Goal: Information Seeking & Learning: Learn about a topic

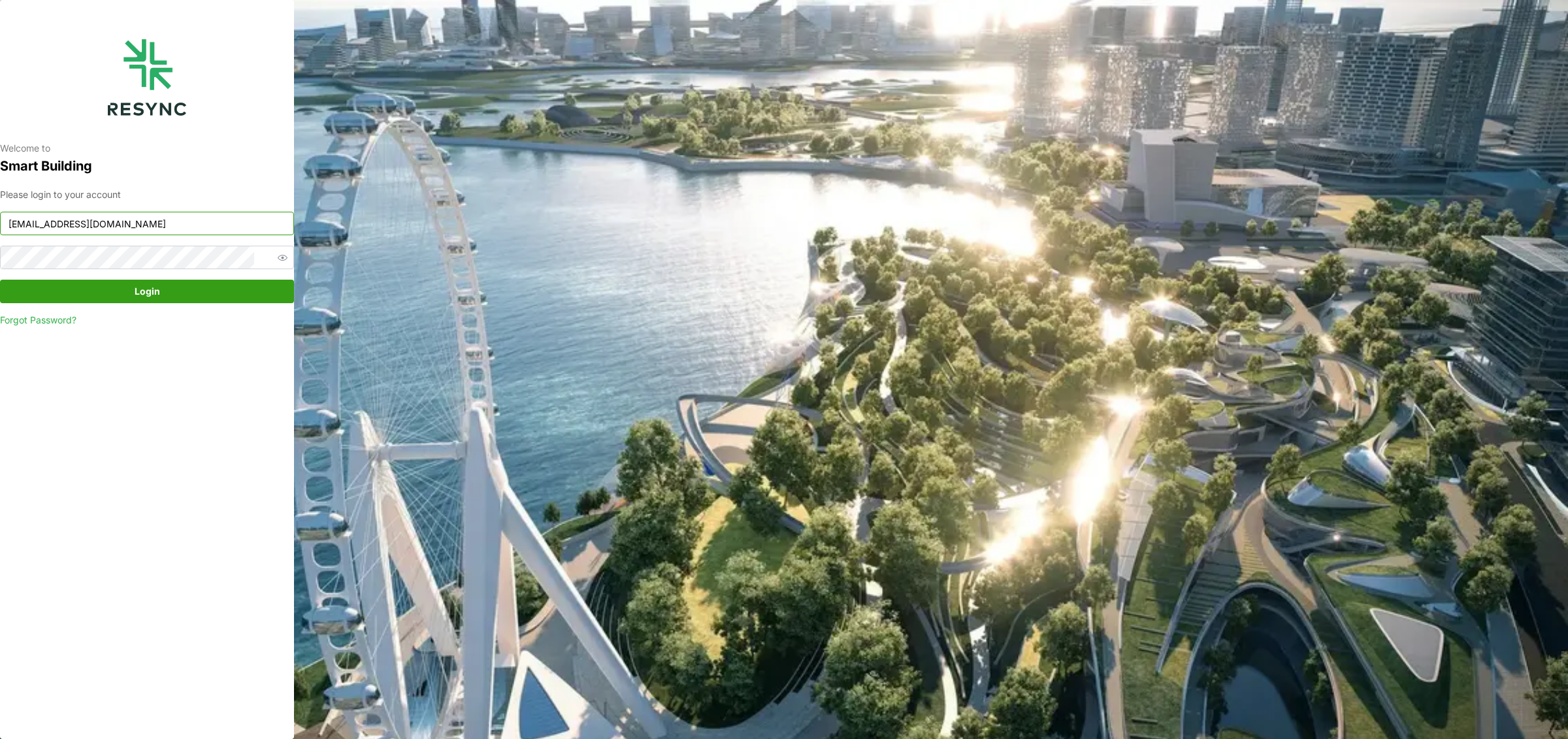
click at [197, 216] on input "mesp_display@resynctech.com" at bounding box center [146, 223] width 294 height 23
type input "ponte_group_display@resynctech.com"
click at [144, 288] on span "Login" at bounding box center [147, 291] width 26 height 22
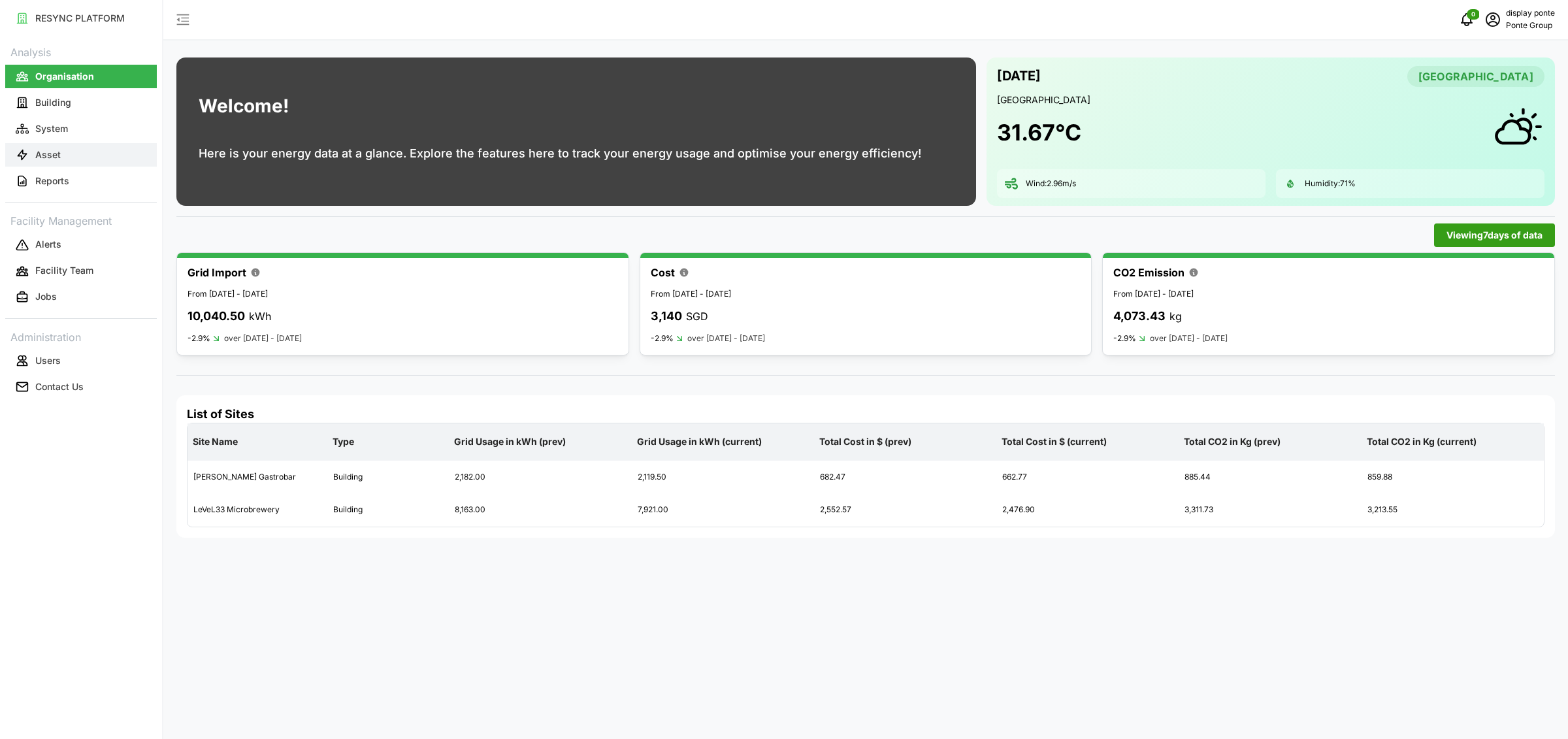
click at [59, 146] on button "Asset" at bounding box center [81, 155] width 152 height 23
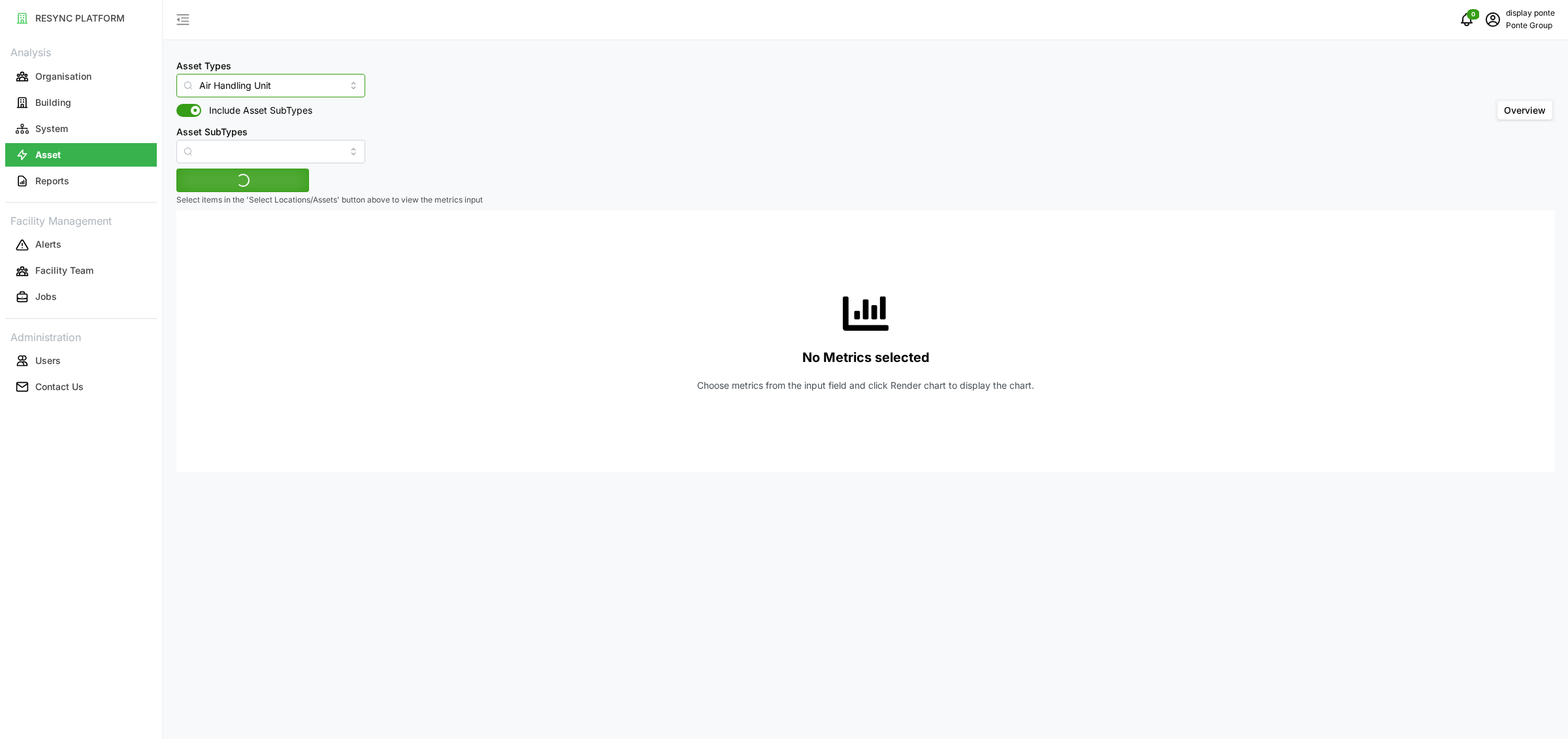
click at [294, 82] on input "Air Handling Unit" at bounding box center [271, 86] width 189 height 23
click at [279, 111] on span "IAQ Sensor Equipment" at bounding box center [234, 117] width 97 height 15
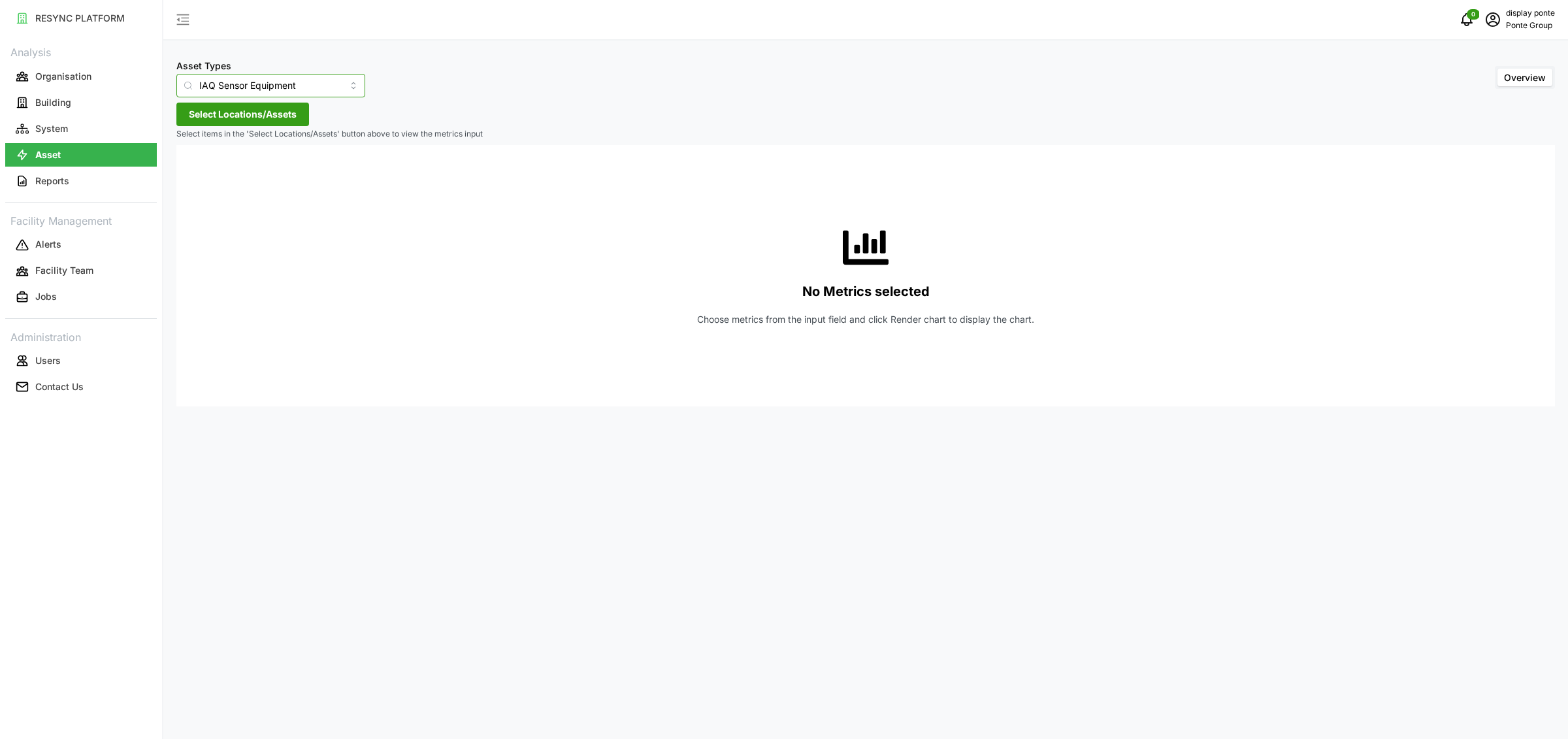
type input "IAQ Sensor Equipment"
click at [253, 113] on span "Select Locations/Assets" at bounding box center [242, 114] width 108 height 22
click at [209, 181] on div "MBFC" at bounding box center [267, 174] width 159 height 19
click at [208, 175] on span "Select MBFC" at bounding box center [209, 174] width 9 height 9
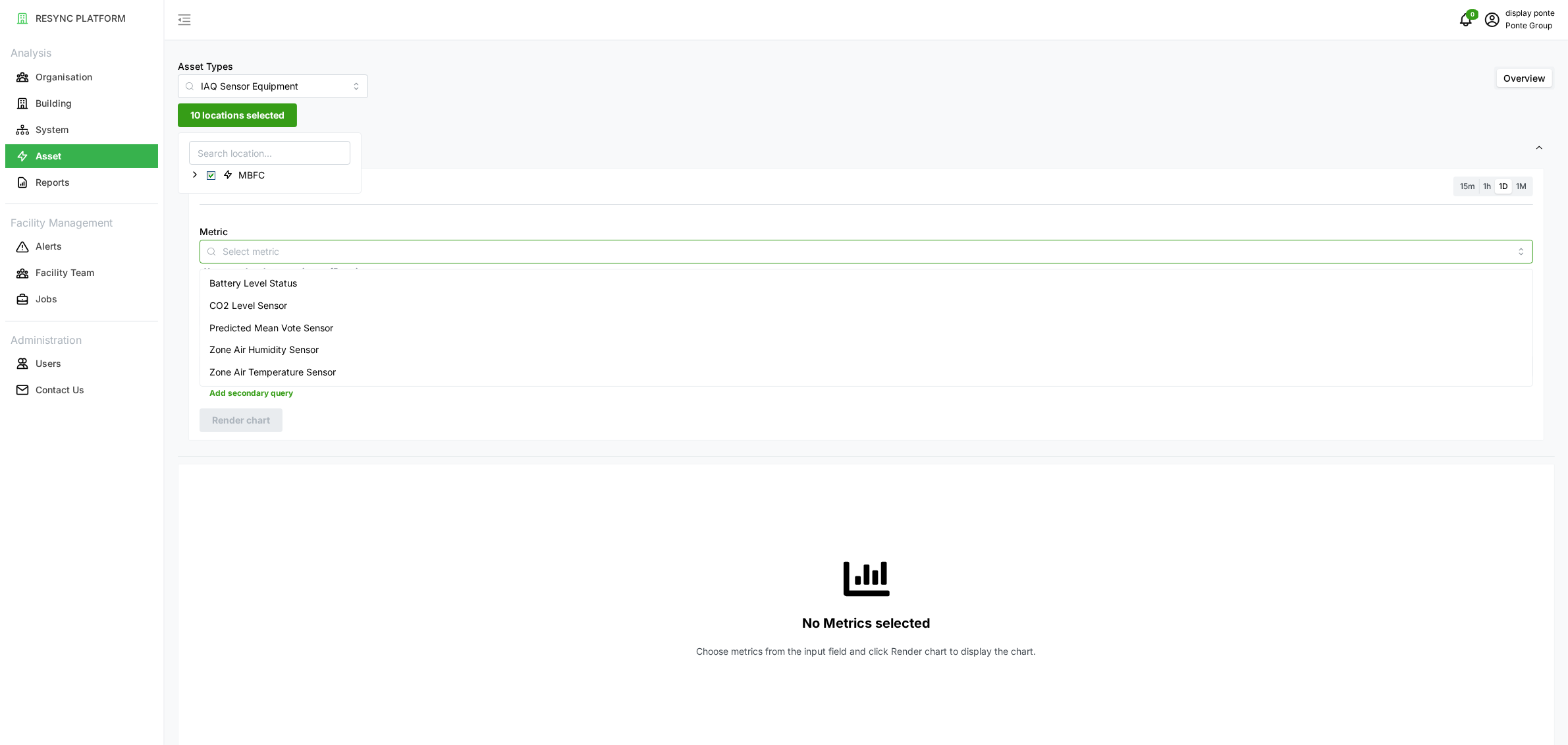
click at [241, 256] on input "Metric" at bounding box center [867, 251] width 1287 height 15
click at [284, 331] on span "Predicted Mean Vote Sensor" at bounding box center [272, 328] width 124 height 15
click at [1485, 185] on span "1h" at bounding box center [1487, 185] width 8 height 10
click at [1479, 179] on input "1h" at bounding box center [1479, 179] width 0 height 0
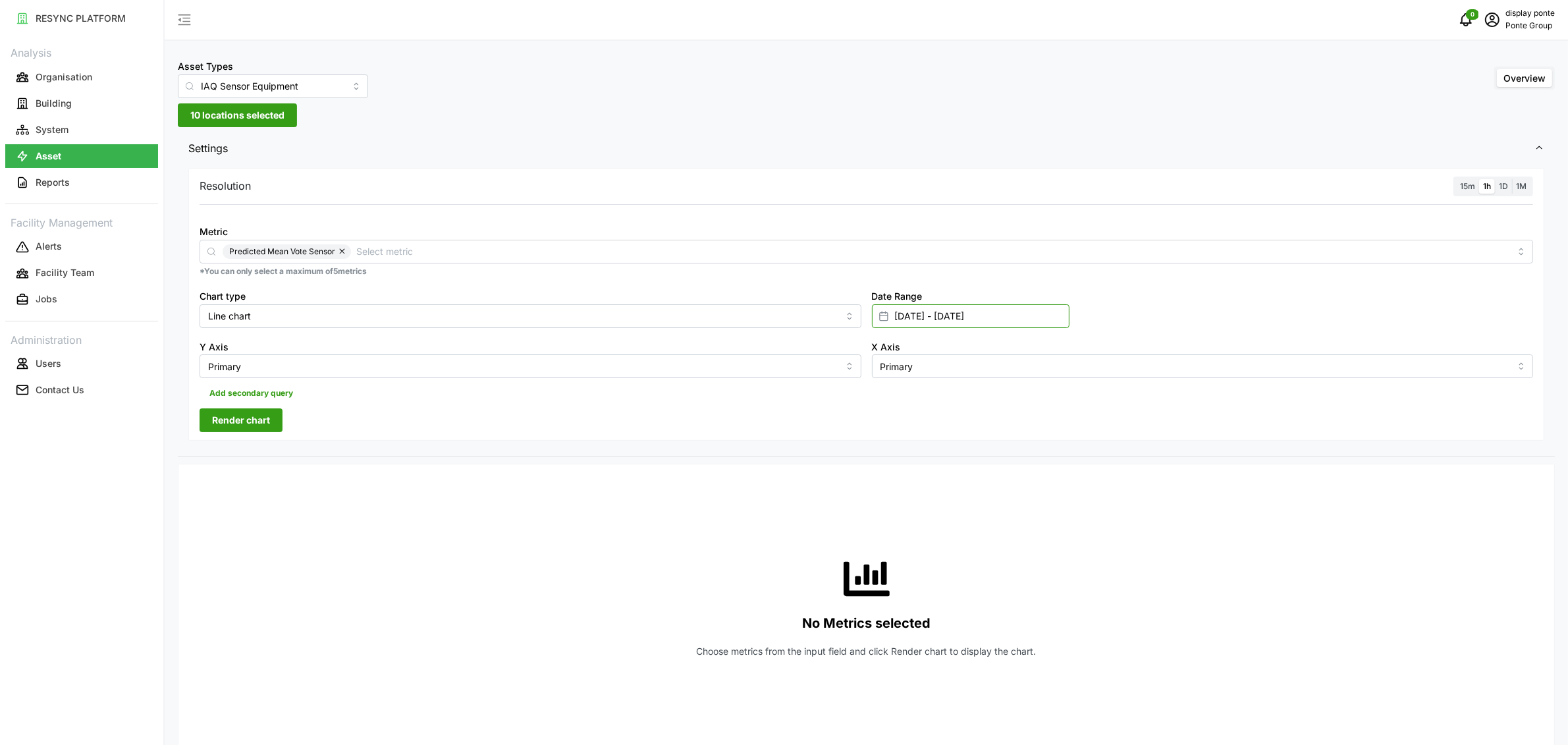
click at [925, 321] on input "[DATE] - [DATE]" at bounding box center [971, 316] width 198 height 24
click at [980, 494] on button "18" at bounding box center [974, 497] width 24 height 24
type input "[DATE] - [DATE]"
type input "[DATE]"
click at [912, 518] on button "22" at bounding box center [901, 521] width 24 height 24
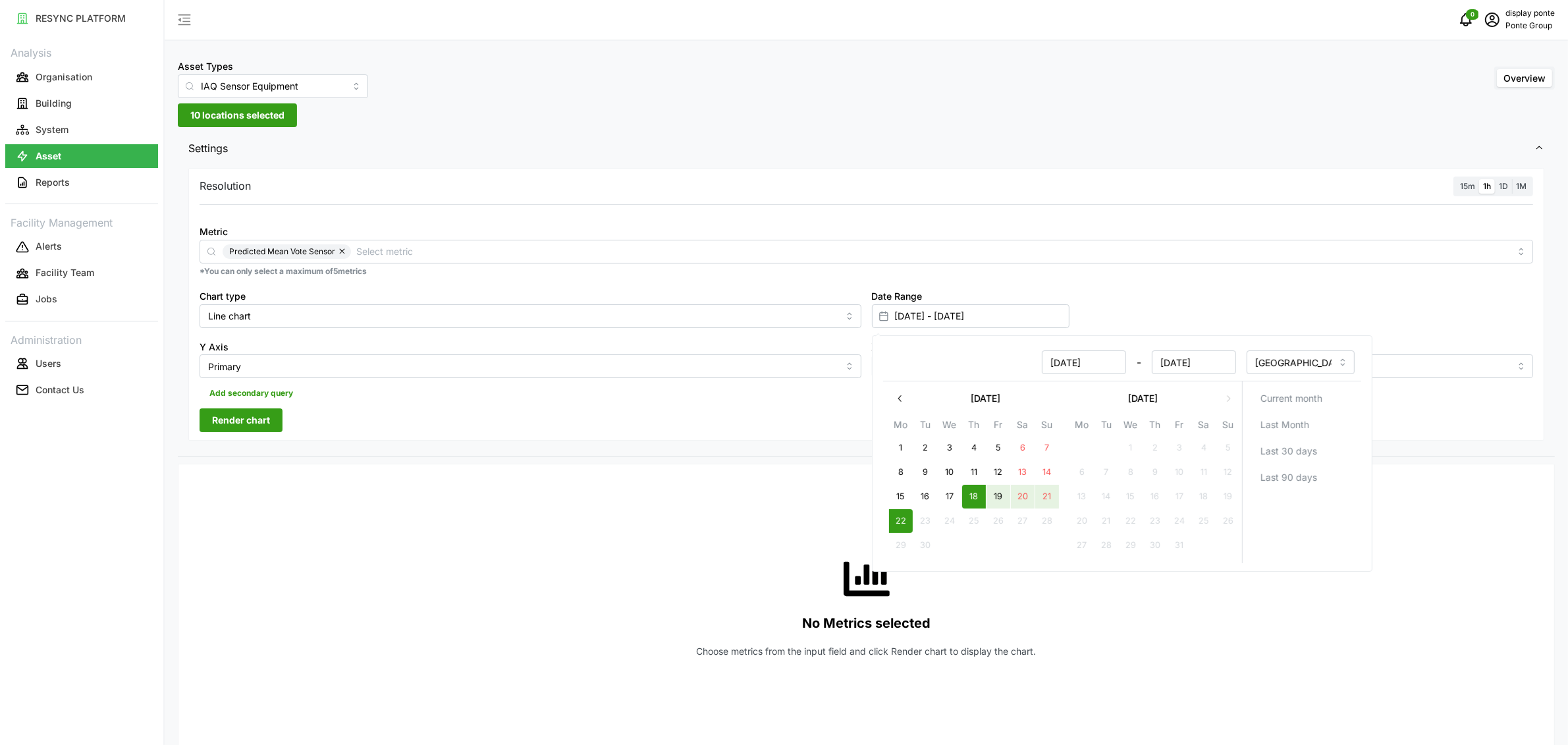
click at [227, 391] on span "Add secondary query" at bounding box center [251, 393] width 83 height 18
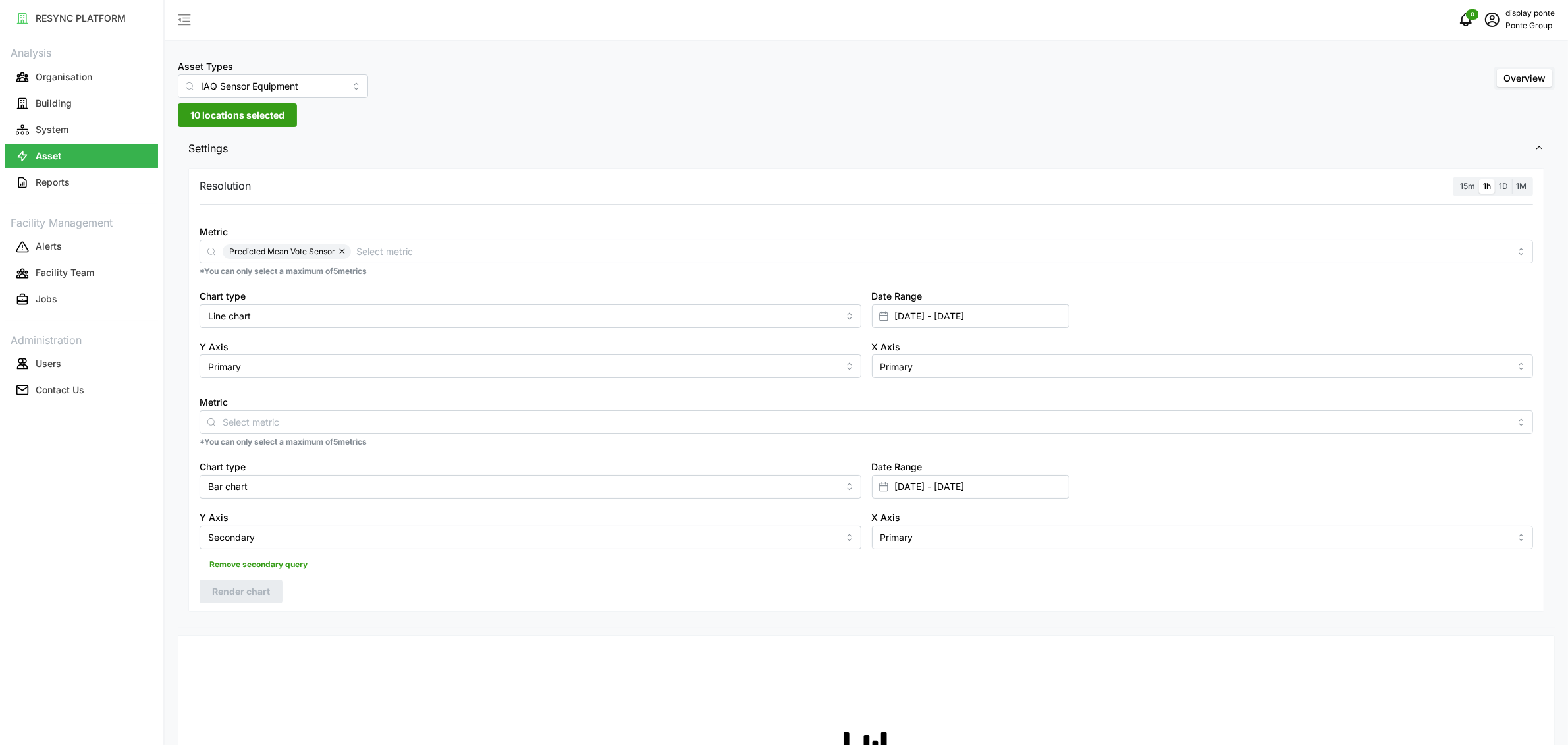
click at [263, 563] on span "Remove secondary query" at bounding box center [258, 564] width 98 height 18
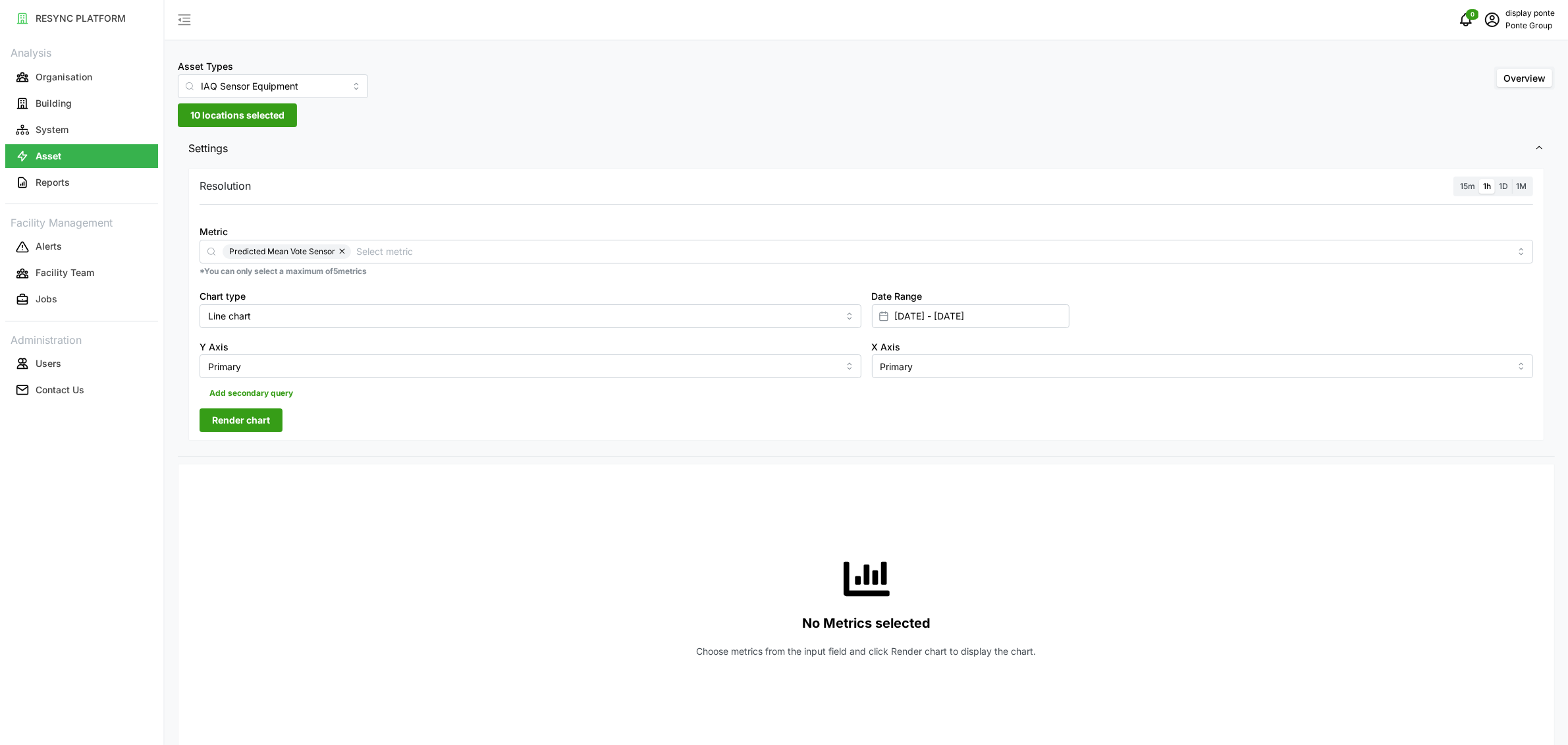
click at [248, 428] on span "Render chart" at bounding box center [241, 420] width 58 height 22
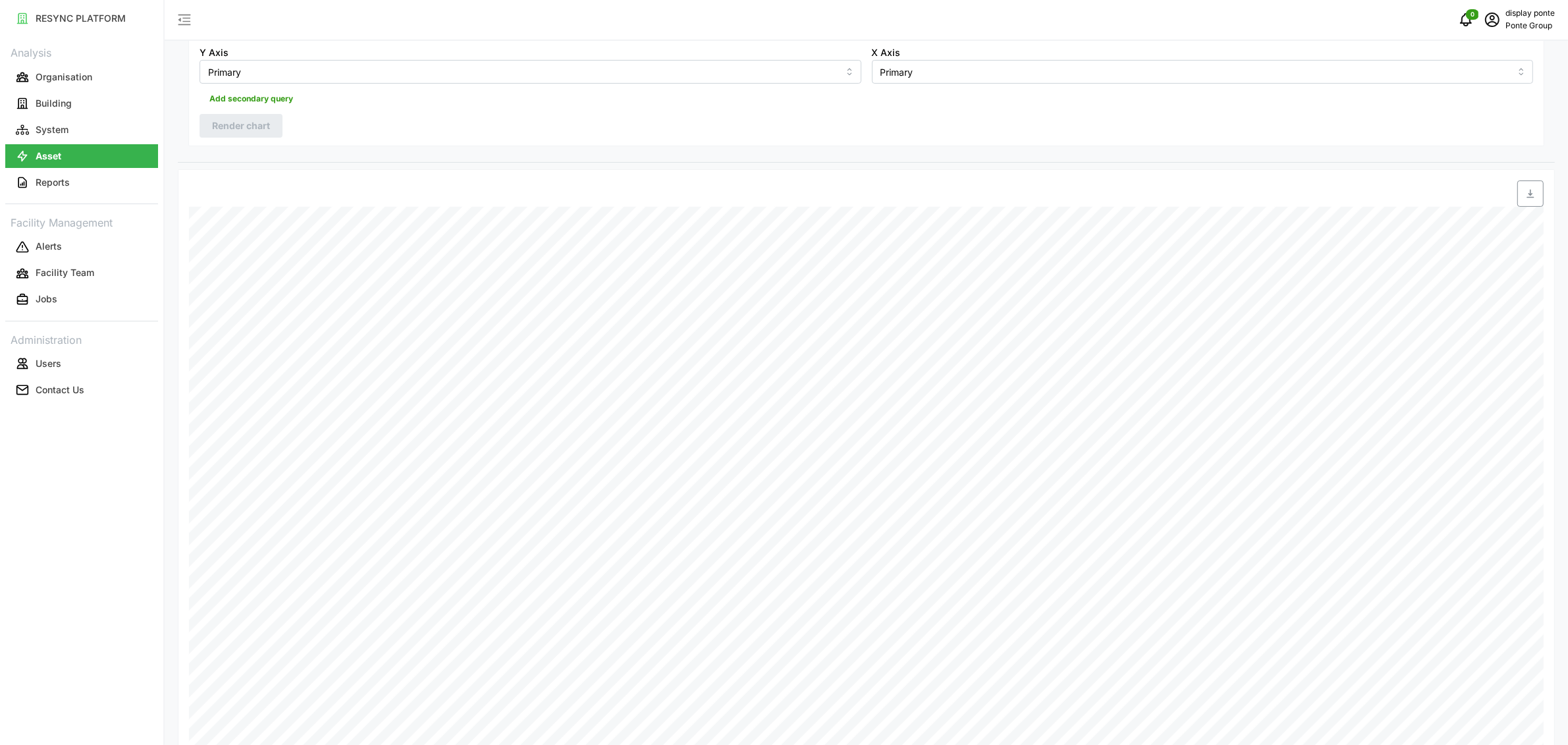
scroll to position [90, 0]
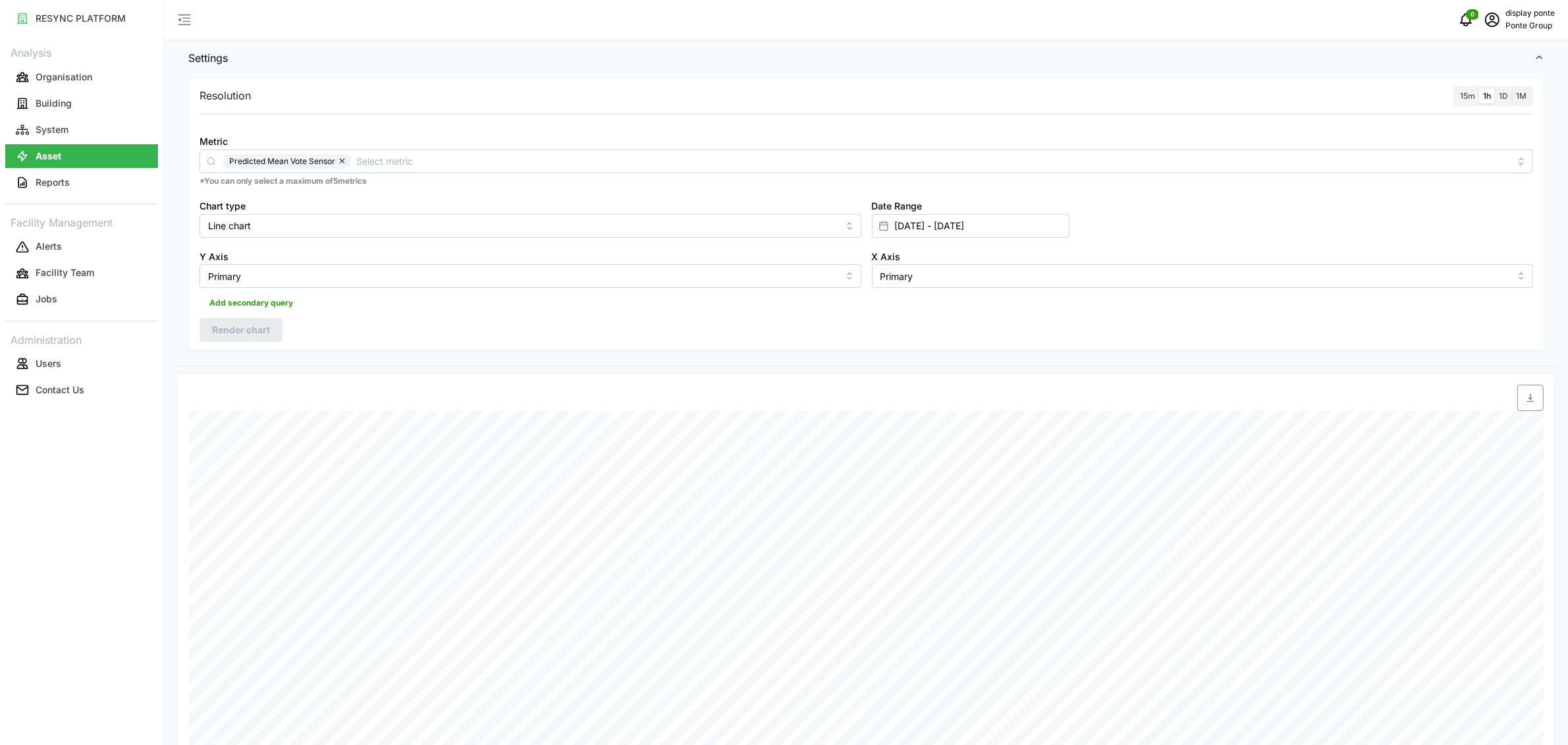
click at [885, 231] on div at bounding box center [884, 226] width 22 height 22
click at [900, 224] on input "[DATE] - [DATE]" at bounding box center [971, 226] width 198 height 24
click at [901, 402] on button "15" at bounding box center [901, 406] width 24 height 24
type input "[DATE] - [DATE]"
type input "[DATE]"
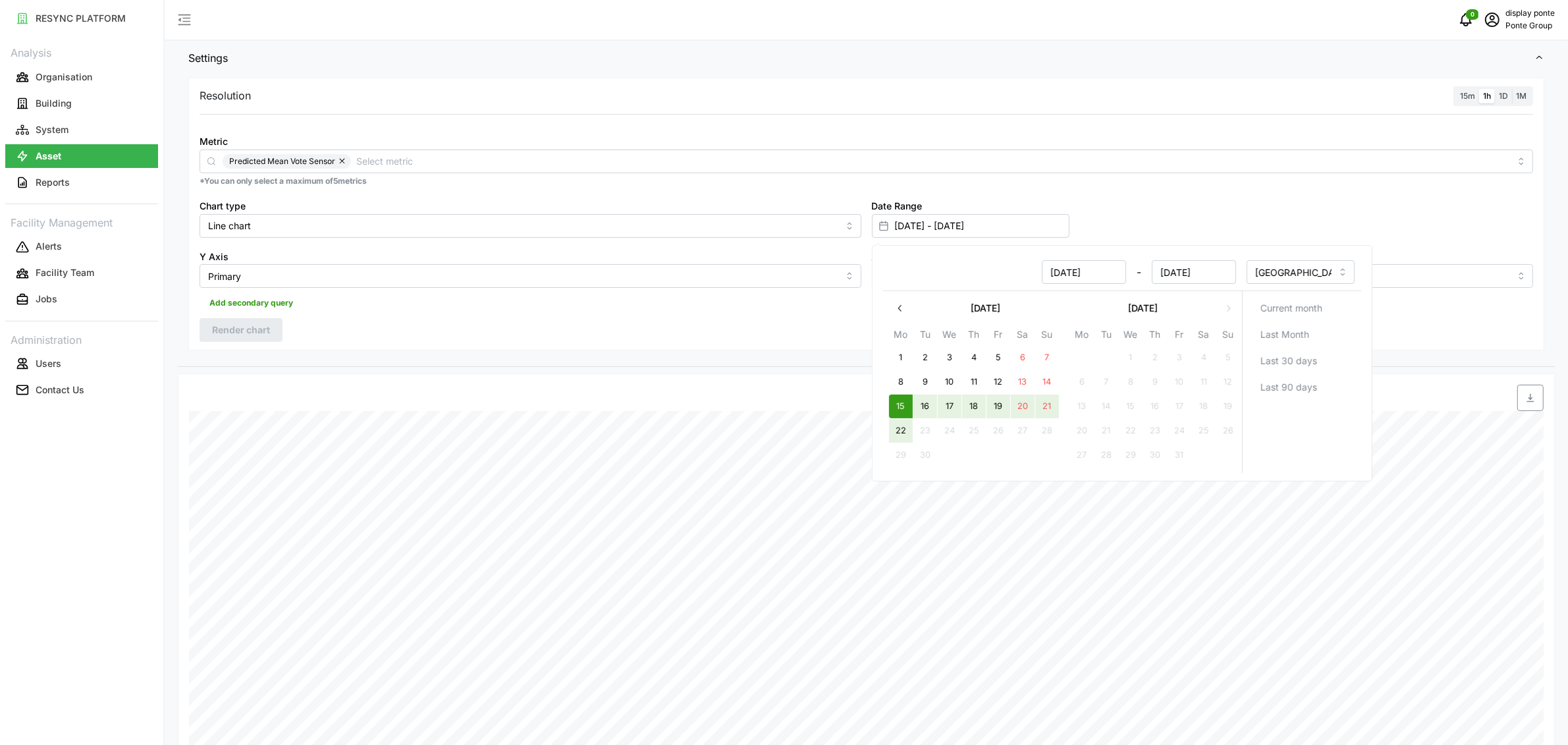
click at [895, 430] on button "22" at bounding box center [901, 430] width 24 height 24
click at [926, 409] on button "16" at bounding box center [925, 406] width 24 height 24
type input "[DATE] - [DATE]"
type input "[DATE]"
click at [909, 421] on button "22" at bounding box center [901, 430] width 24 height 24
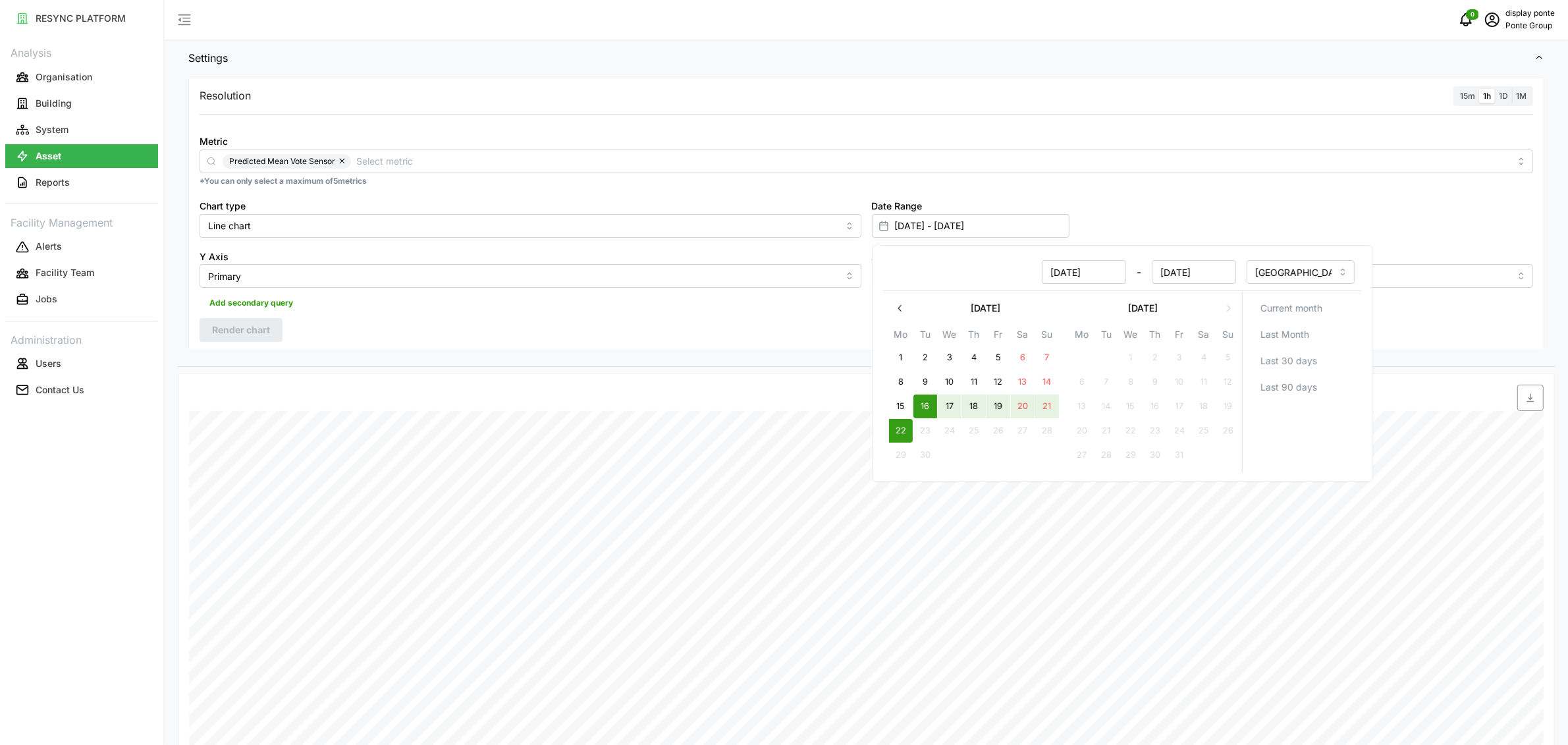
click at [295, 312] on button "Add secondary query" at bounding box center [251, 303] width 103 height 20
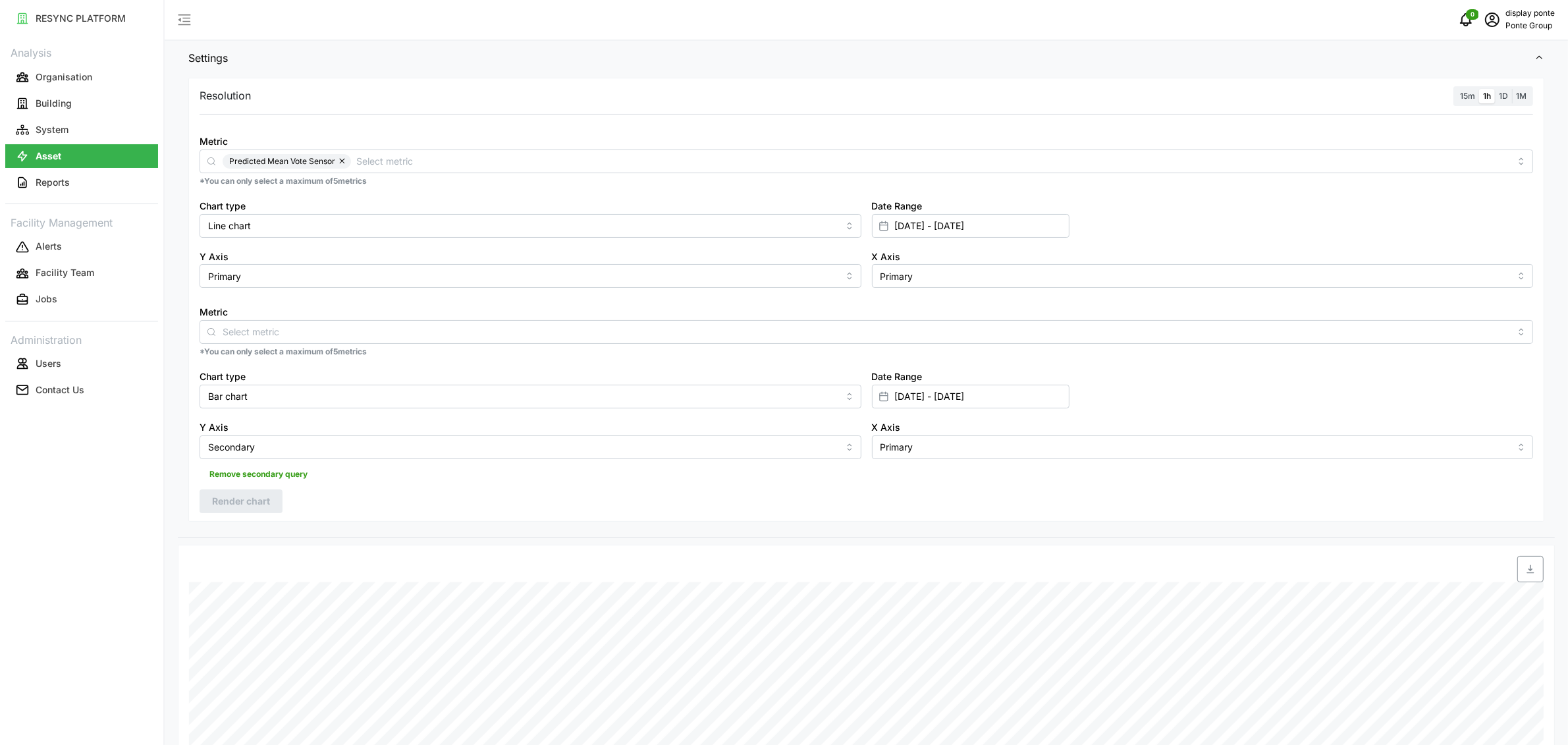
click at [289, 472] on span "Remove secondary query" at bounding box center [258, 474] width 98 height 18
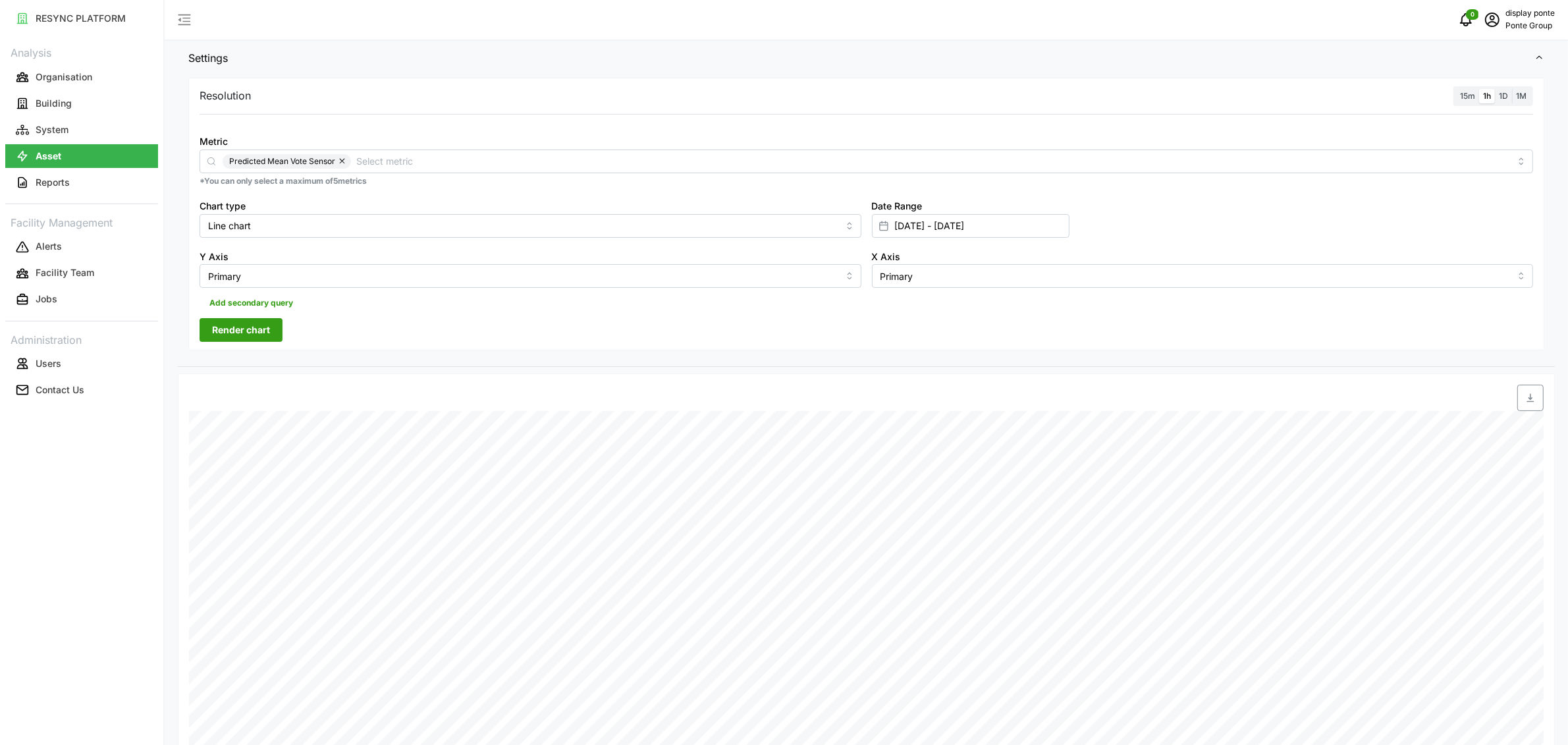
click at [275, 329] on button "Render chart" at bounding box center [241, 330] width 83 height 24
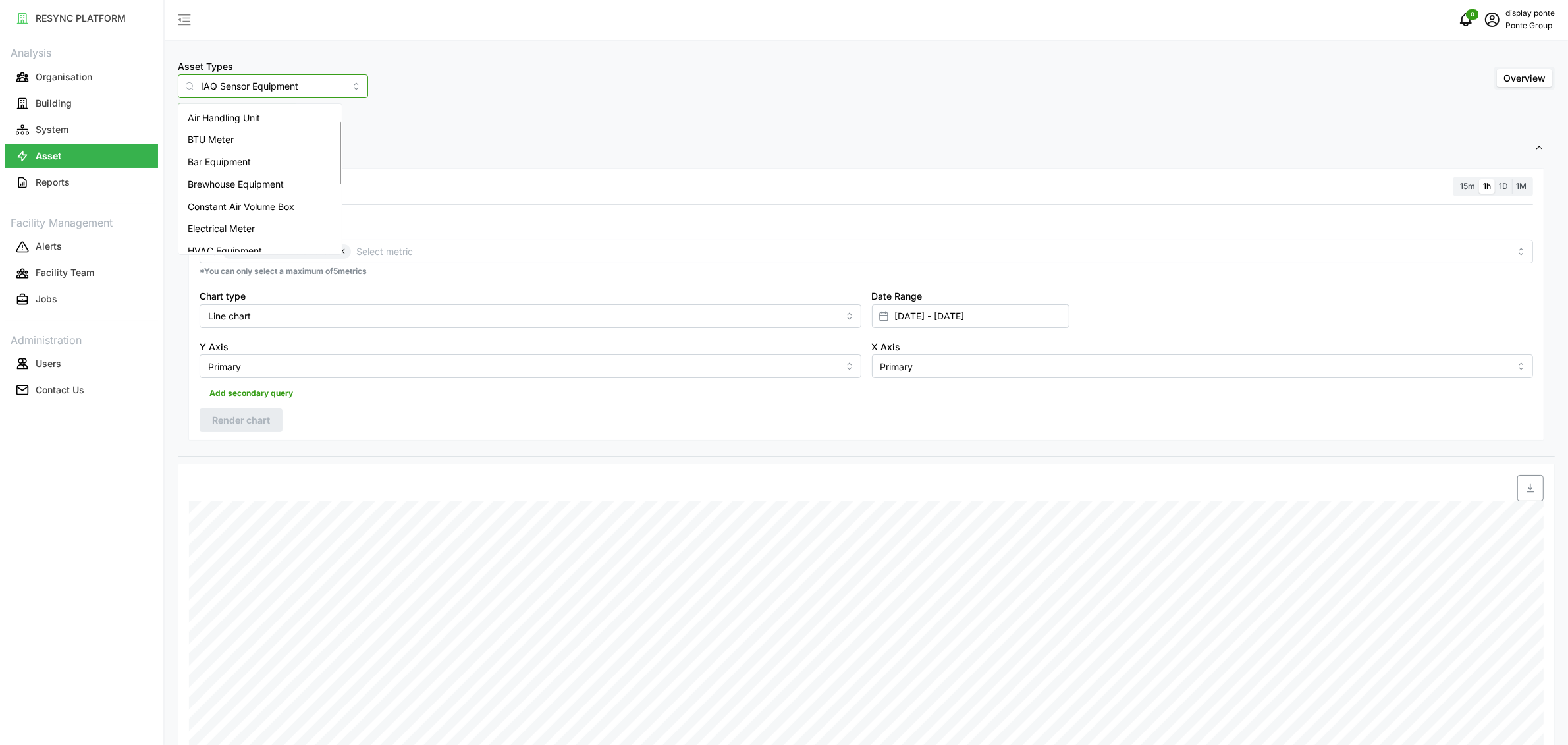
scroll to position [33, 0]
click at [312, 87] on input "IAQ Sensor Equipment" at bounding box center [273, 86] width 190 height 24
click at [296, 107] on div "Air Handling Unit" at bounding box center [260, 107] width 158 height 22
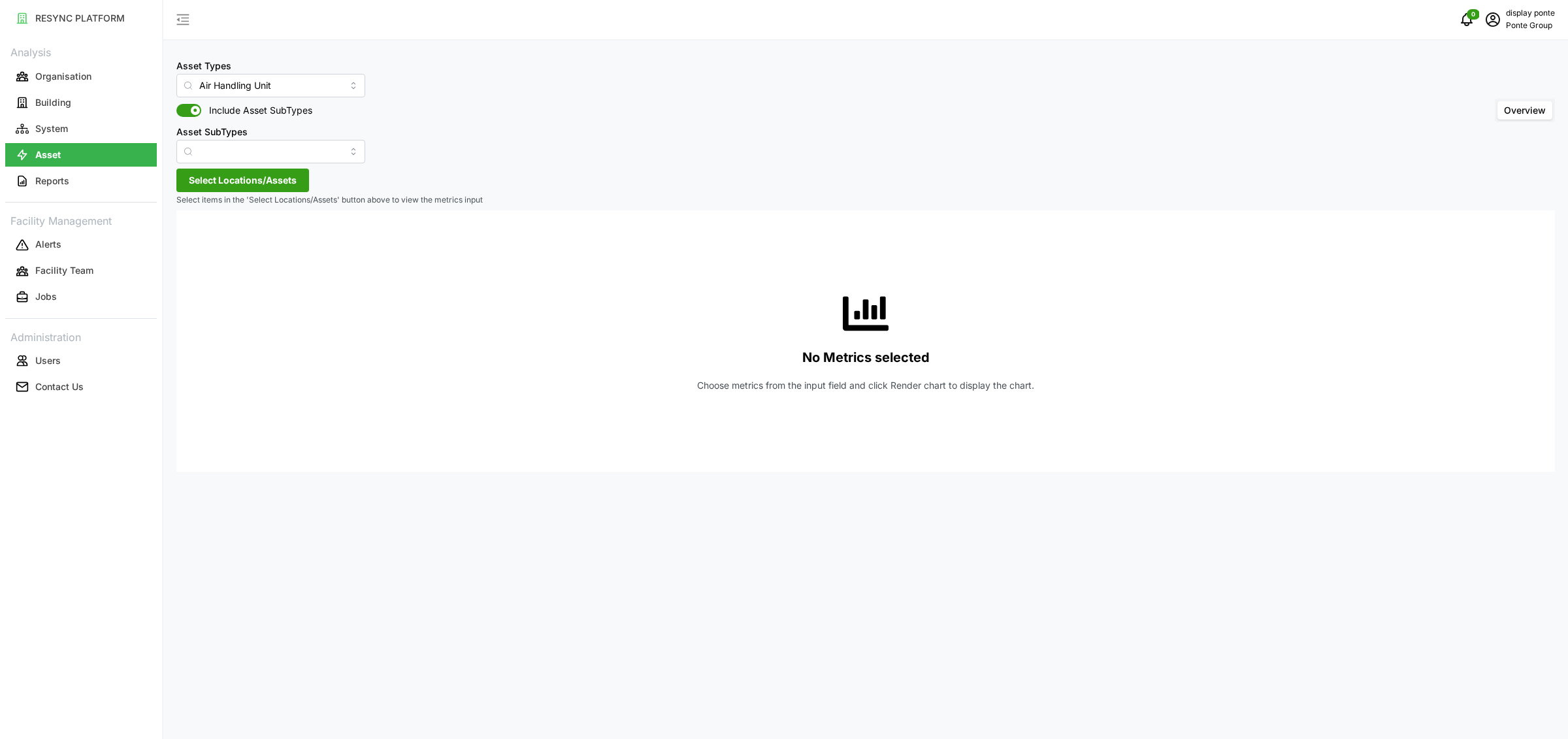
click at [248, 185] on span "Select Locations/Assets" at bounding box center [242, 180] width 108 height 22
click at [215, 243] on span "MBFC" at bounding box center [243, 239] width 56 height 15
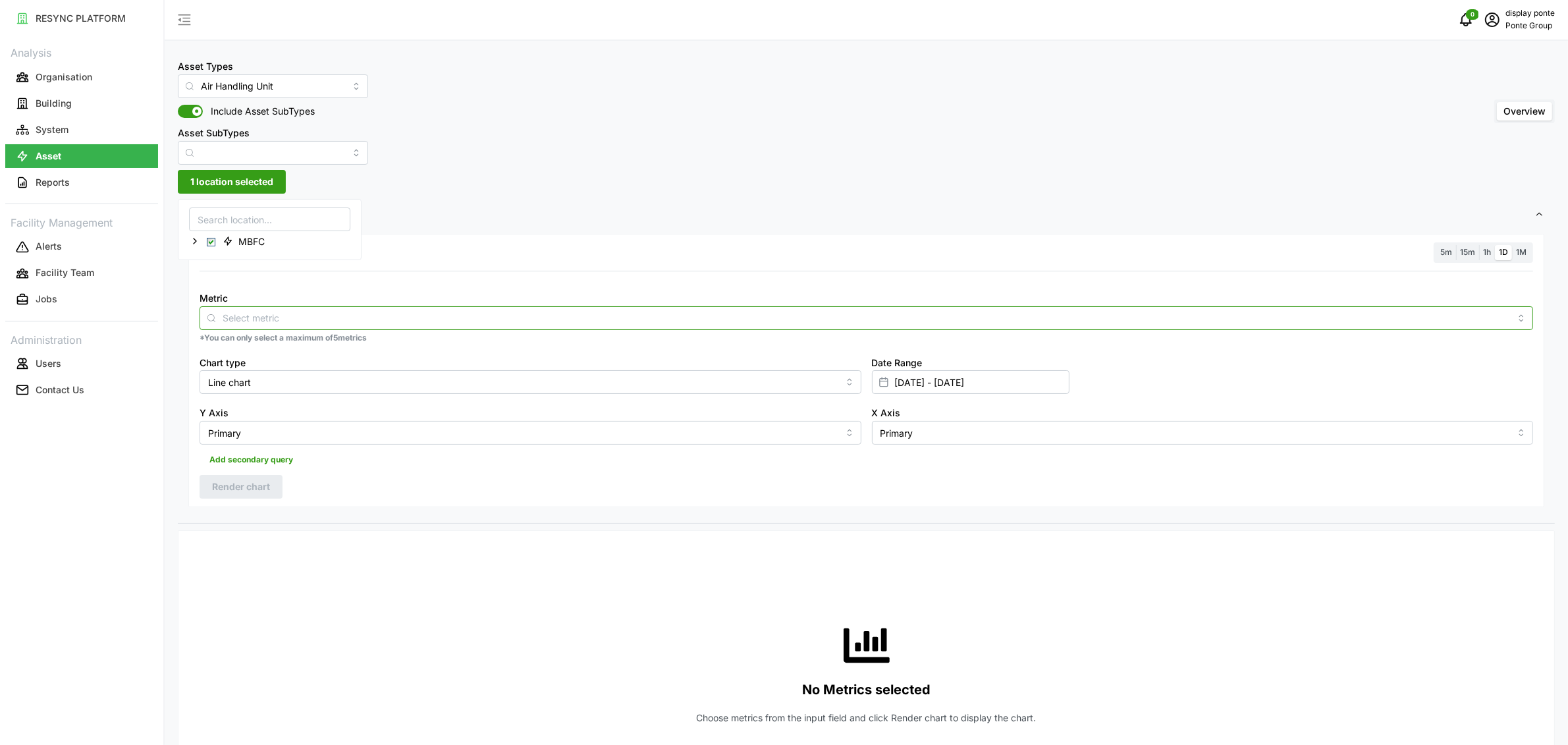
click at [458, 319] on input "Metric" at bounding box center [867, 317] width 1287 height 15
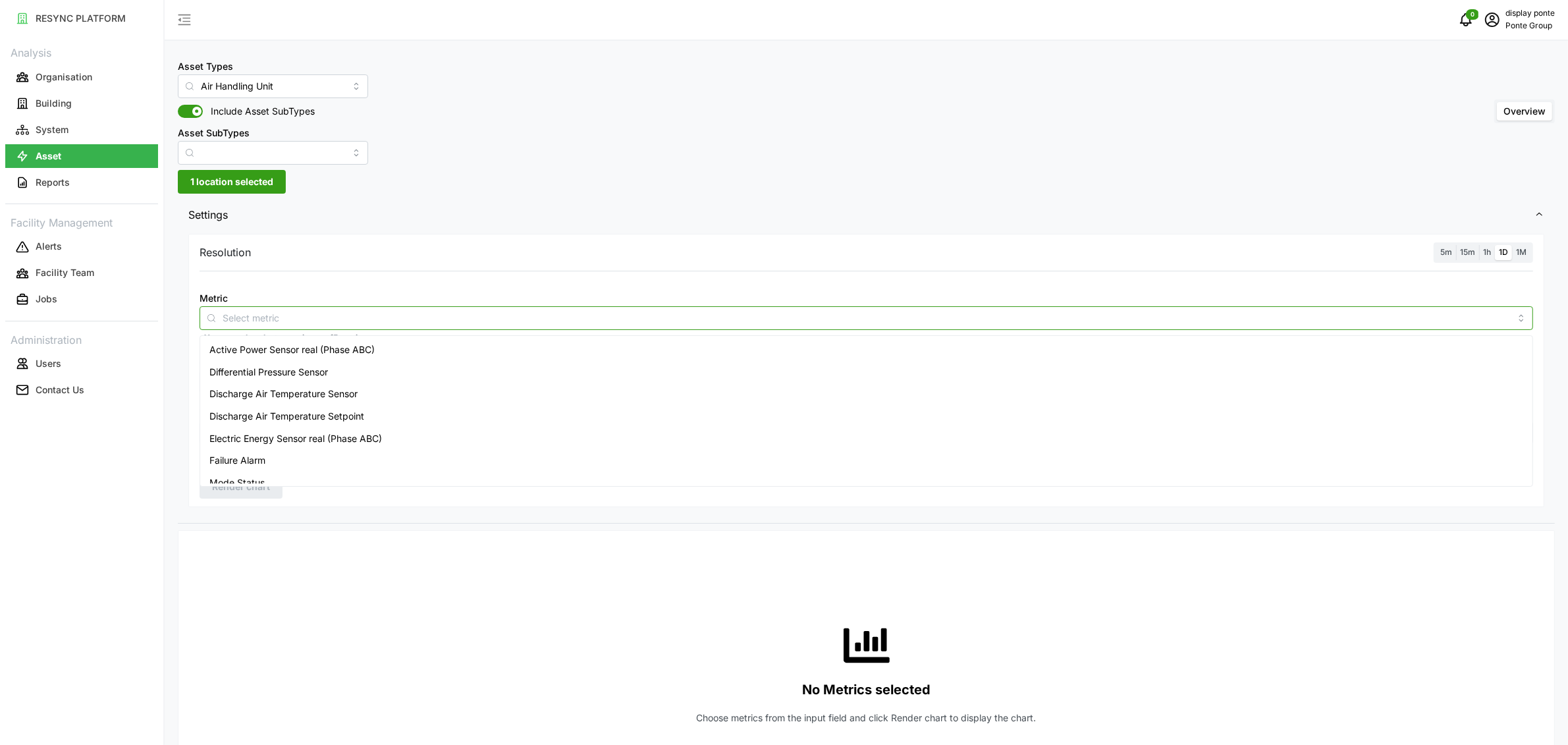
click at [384, 353] on div "Active Power Sensor real (Phase ABC)" at bounding box center [867, 350] width 1327 height 22
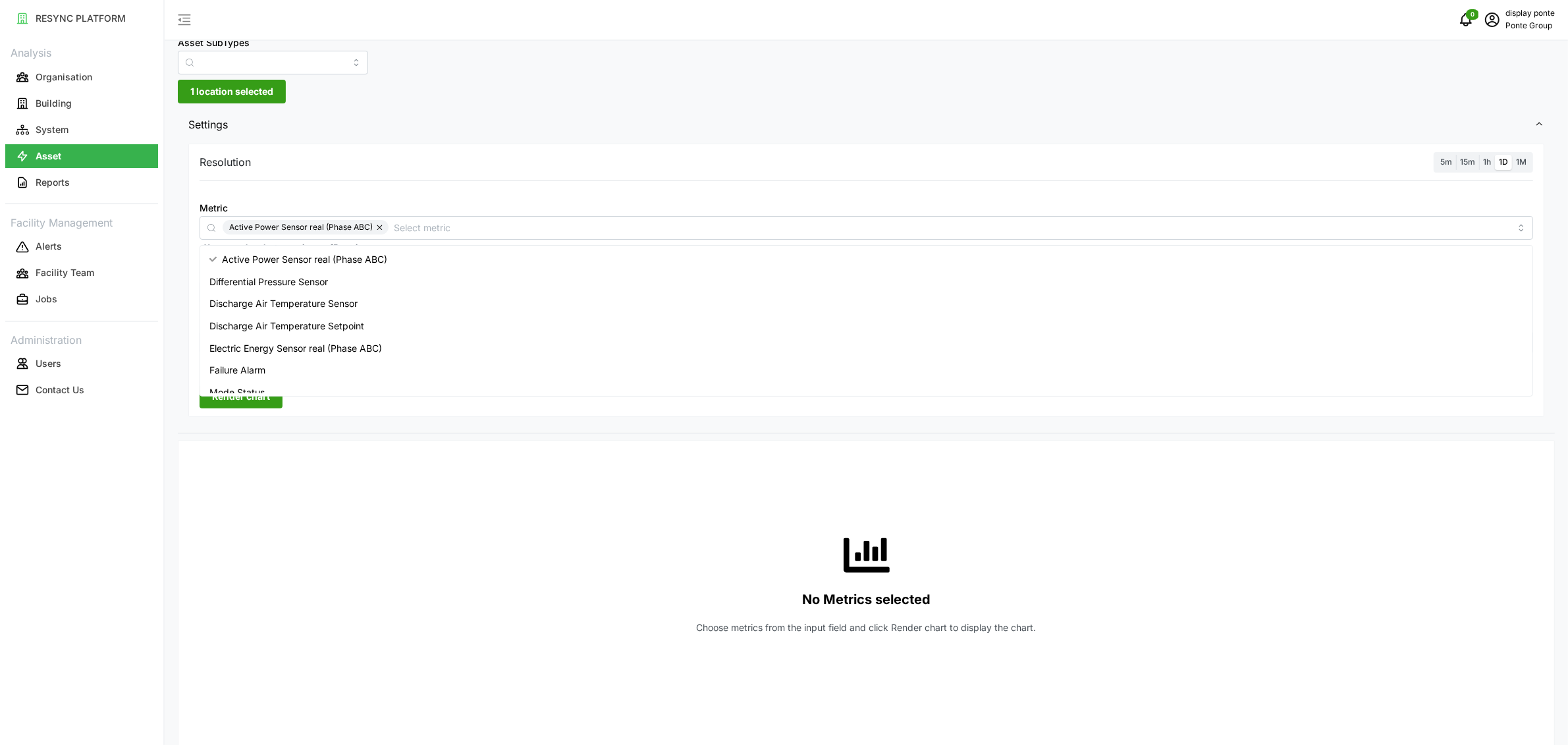
click at [351, 426] on div "Resolution 5m 15m 1h 1D 1M Metric Active Power Sensor real (Phase ABC) *You can…" at bounding box center [867, 286] width 1378 height 292
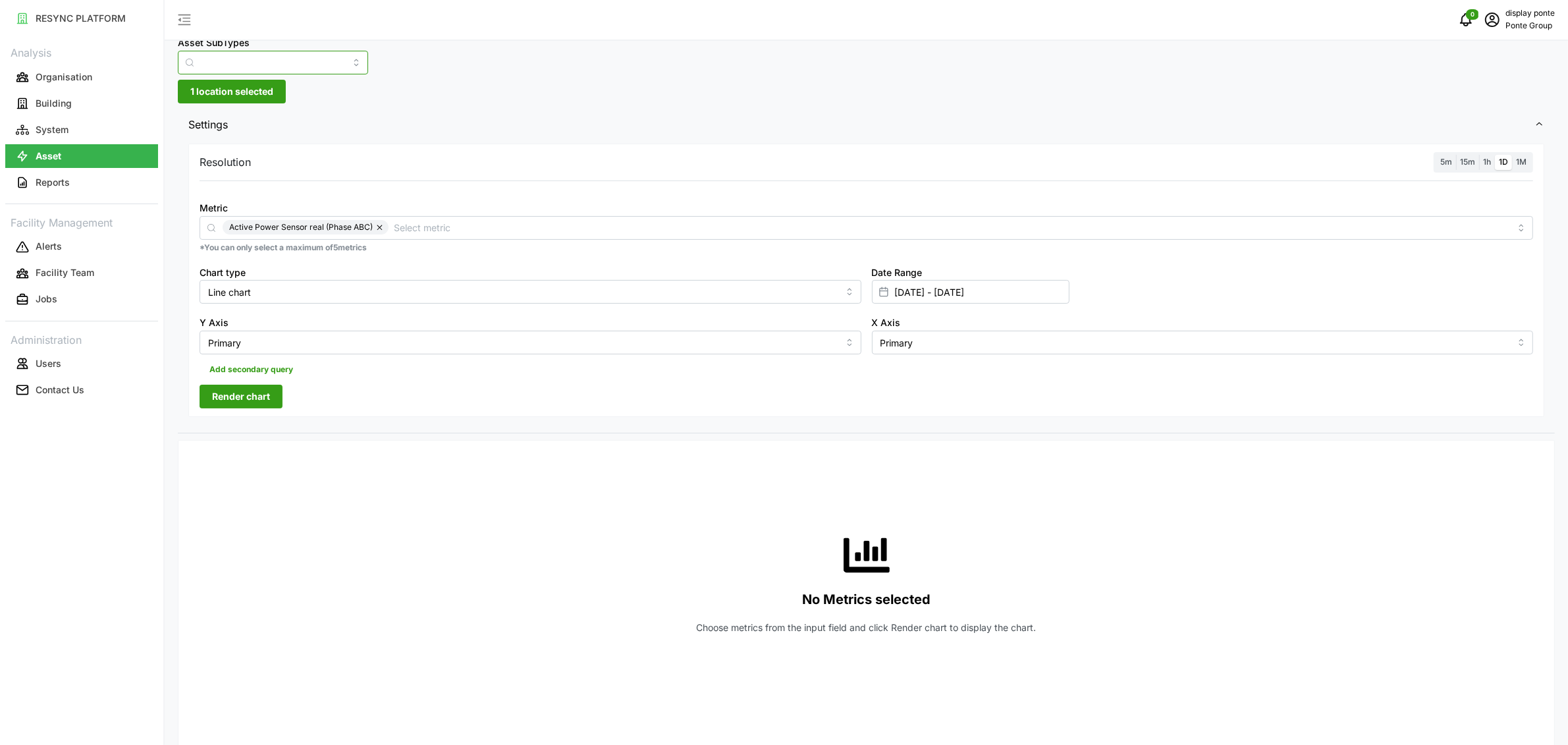
click at [269, 60] on input "Asset SubTypes" at bounding box center [273, 63] width 190 height 24
click at [588, 123] on span "Settings" at bounding box center [862, 125] width 1347 height 32
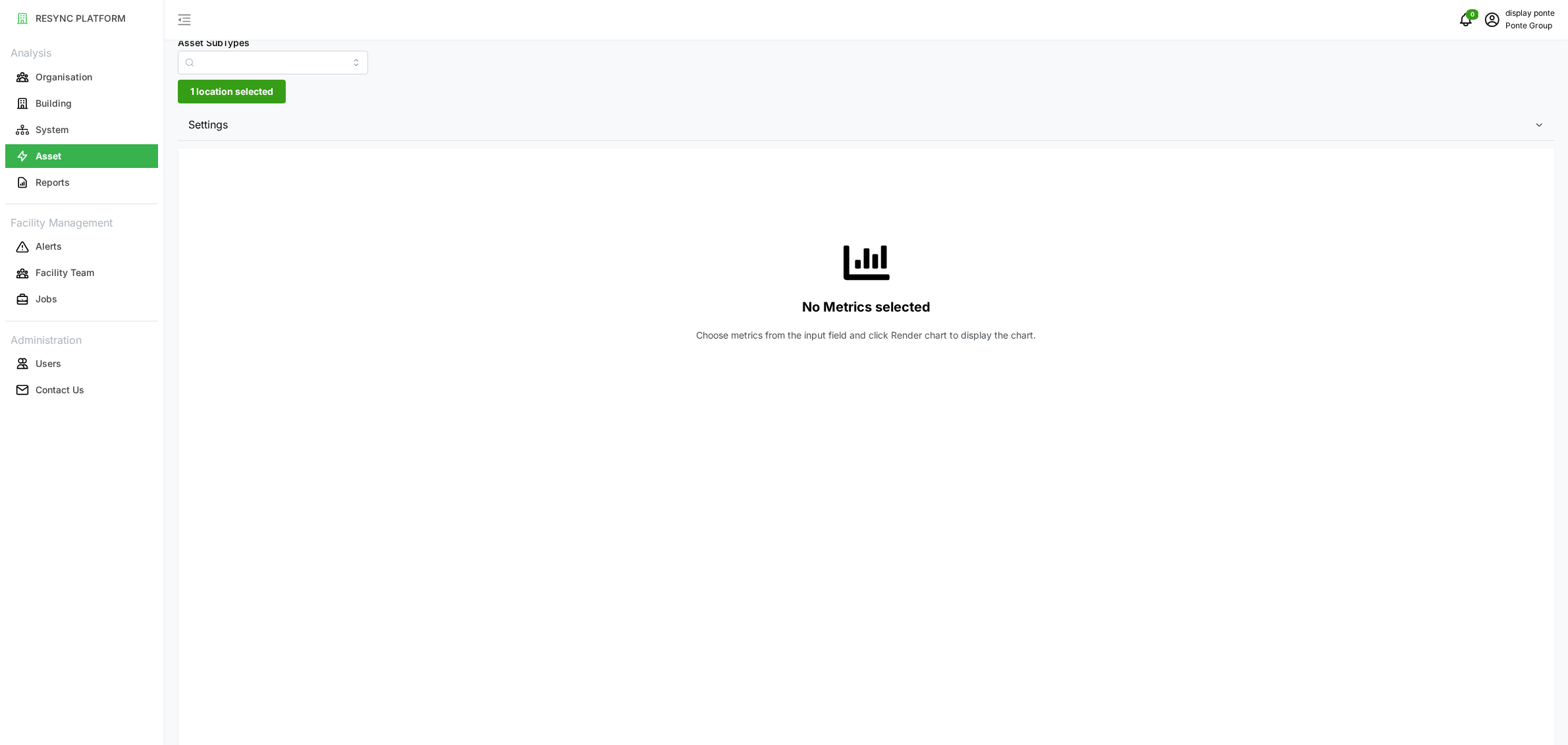
click at [574, 127] on span "Settings" at bounding box center [862, 125] width 1347 height 32
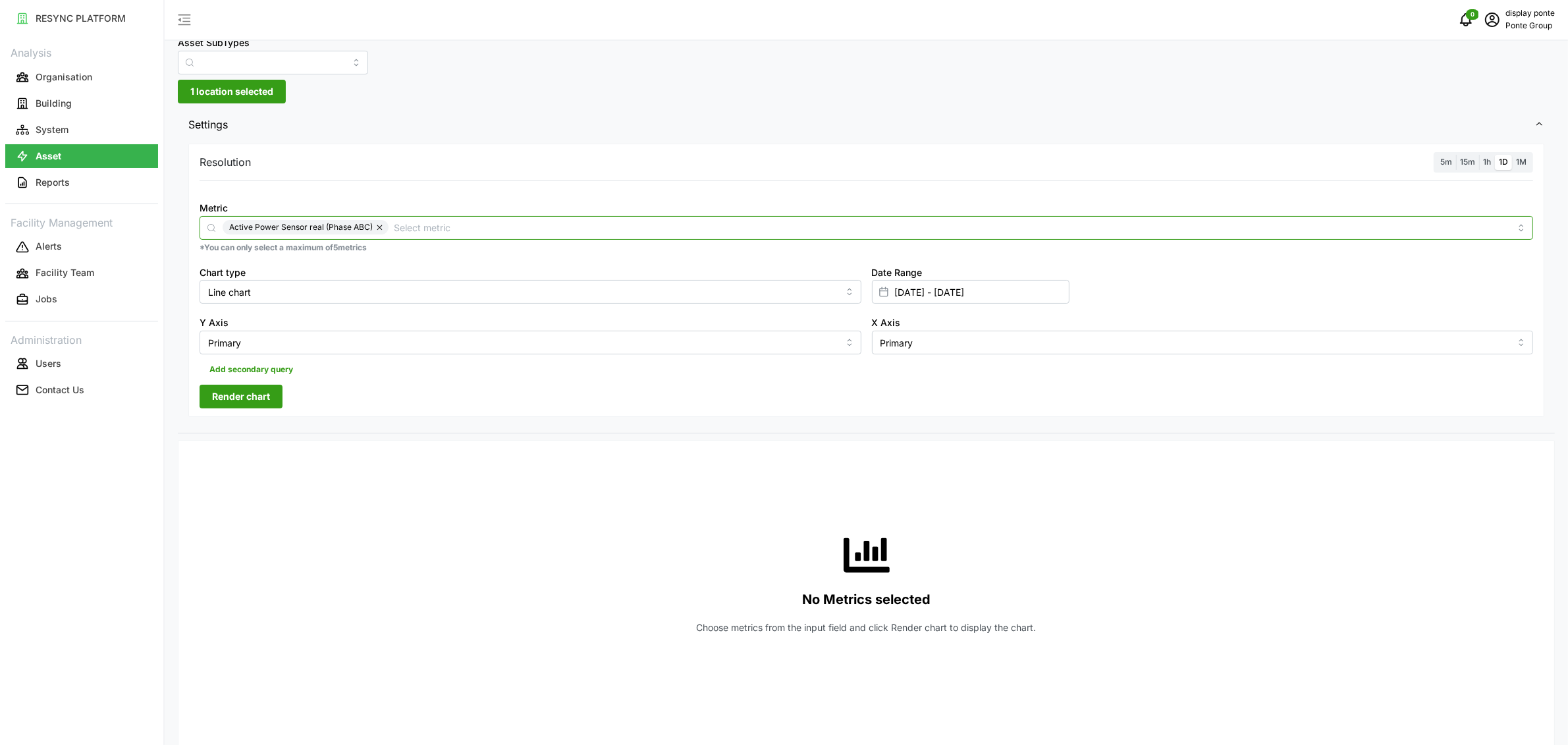
click at [594, 222] on input "Metric" at bounding box center [952, 227] width 1116 height 15
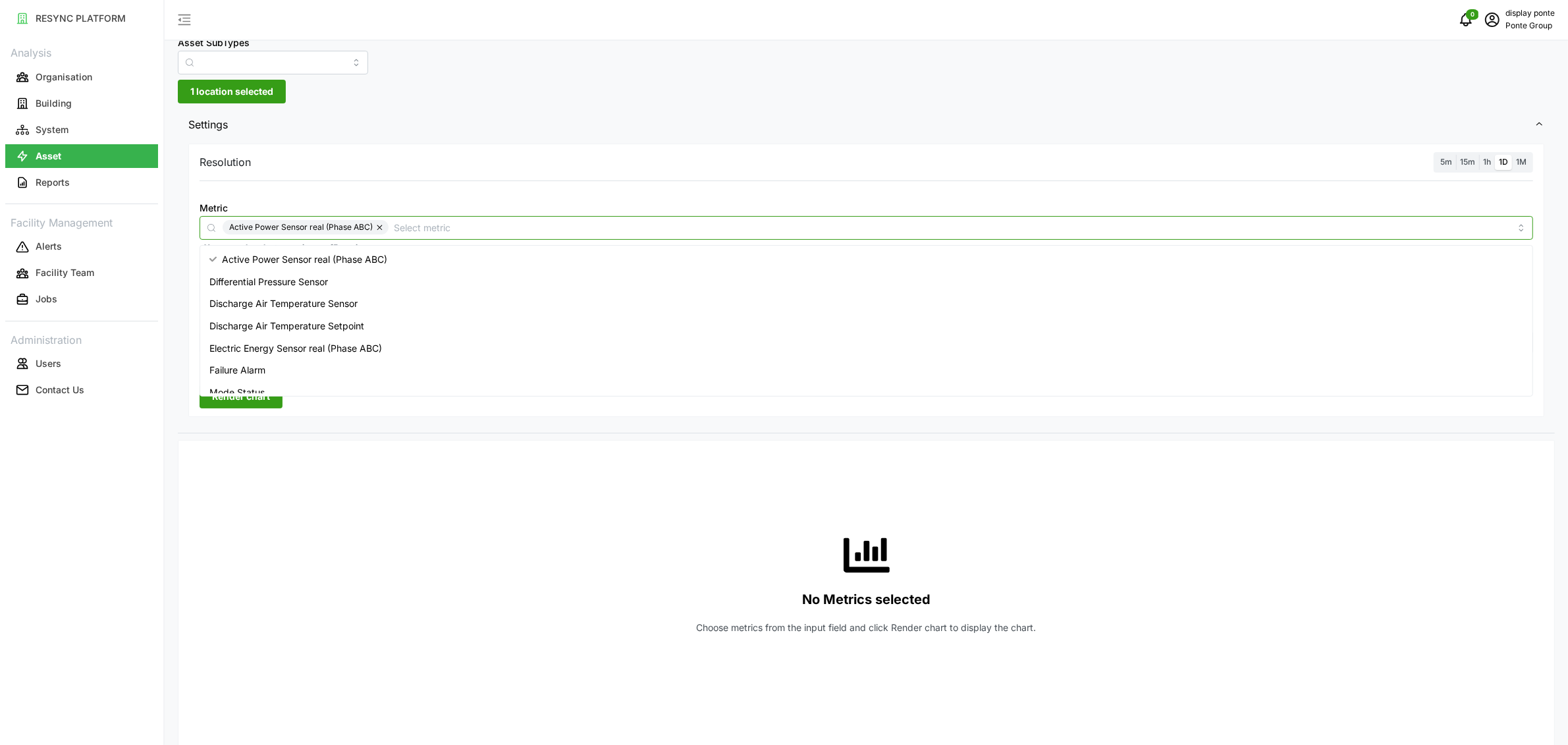
scroll to position [99, 0]
click at [405, 347] on div "Return Air Temperature Sensor" at bounding box center [867, 338] width 1327 height 22
click at [421, 370] on div "Supply Air Temperature Sensor" at bounding box center [867, 360] width 1327 height 22
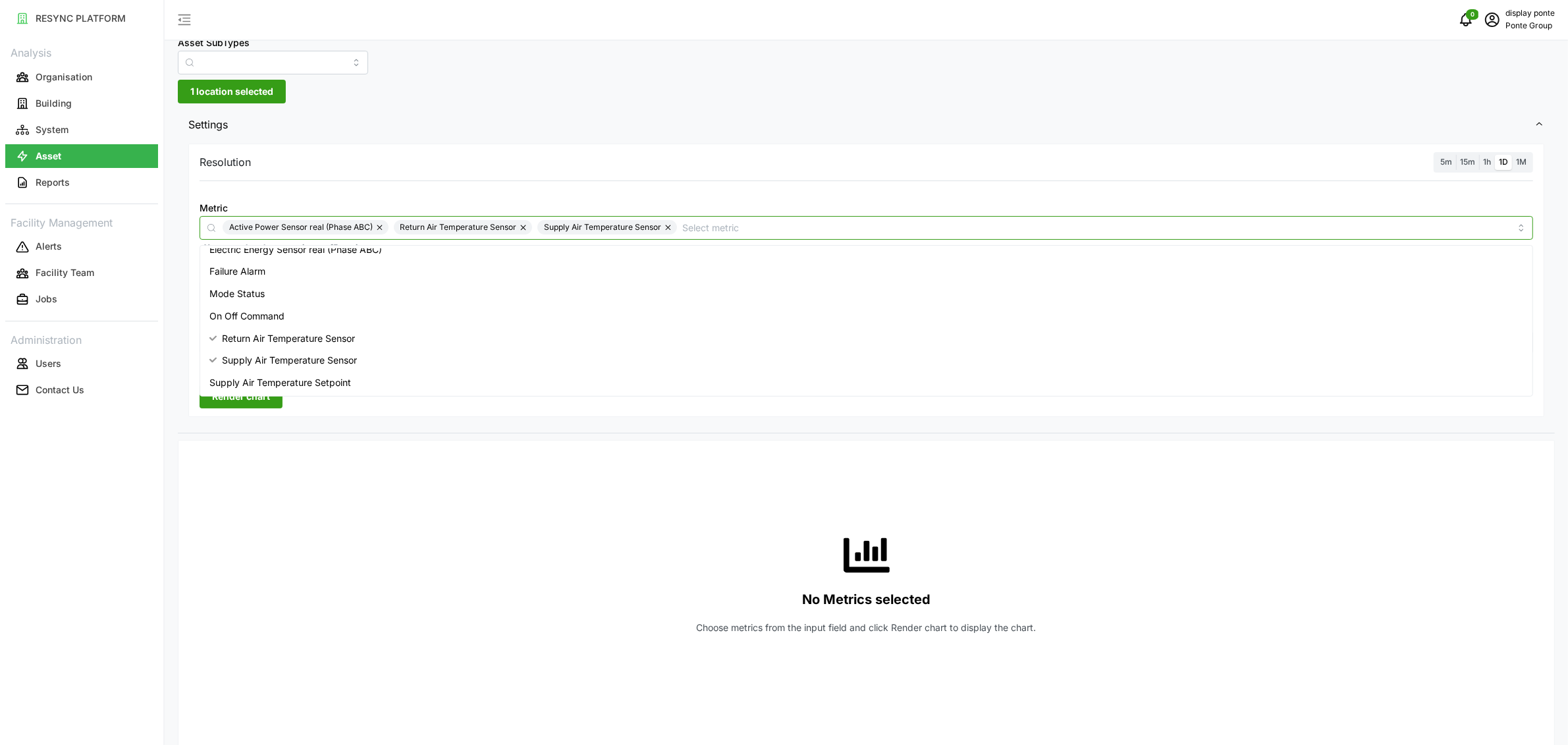
click at [427, 379] on div "Supply Air Temperature Setpoint" at bounding box center [867, 382] width 1327 height 22
click at [403, 338] on div "Return Air Temperature Sensor" at bounding box center [867, 338] width 1327 height 22
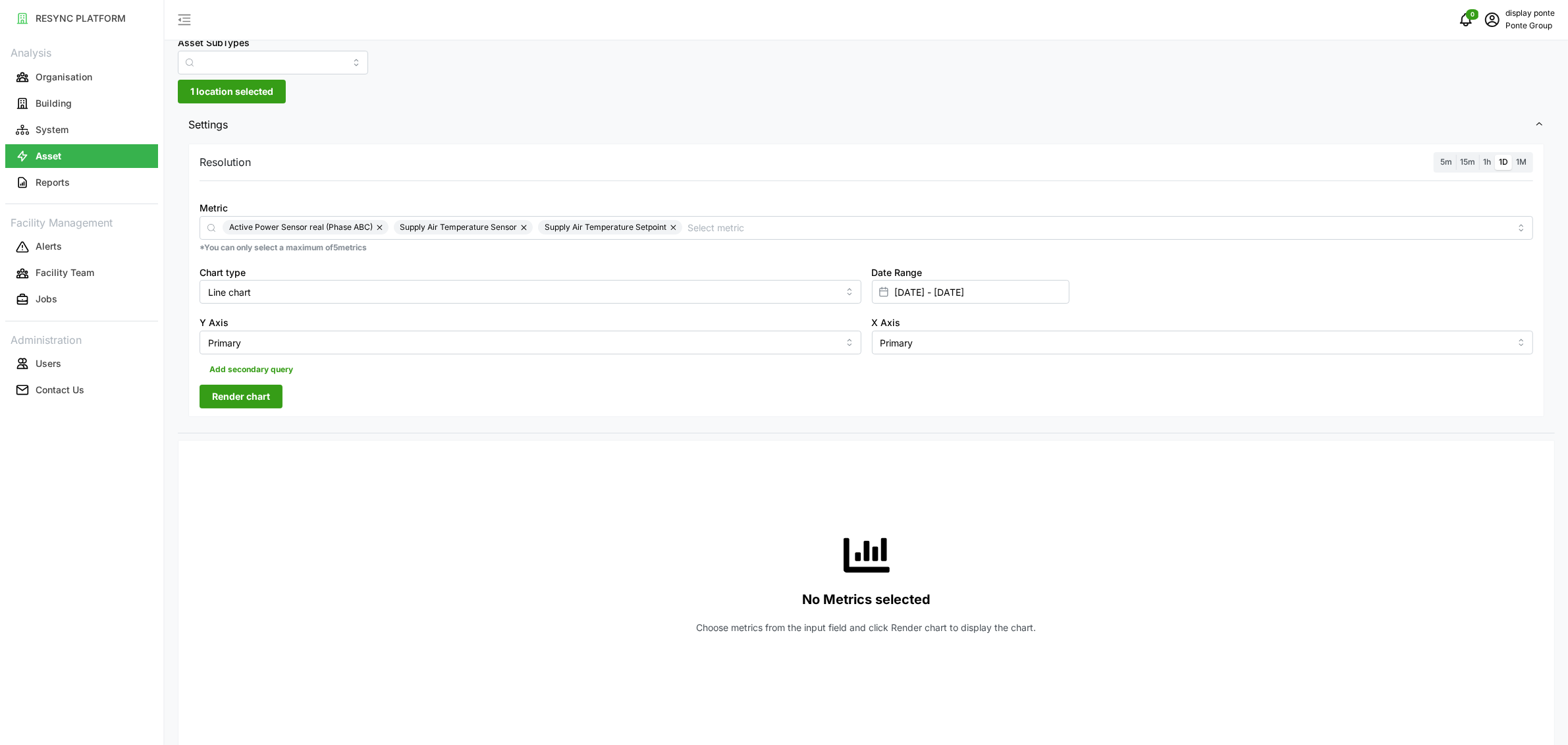
click at [1485, 162] on span "1h" at bounding box center [1487, 161] width 8 height 10
click at [1479, 155] on input "1h" at bounding box center [1479, 155] width 0 height 0
click at [260, 397] on span "Render chart" at bounding box center [241, 396] width 58 height 22
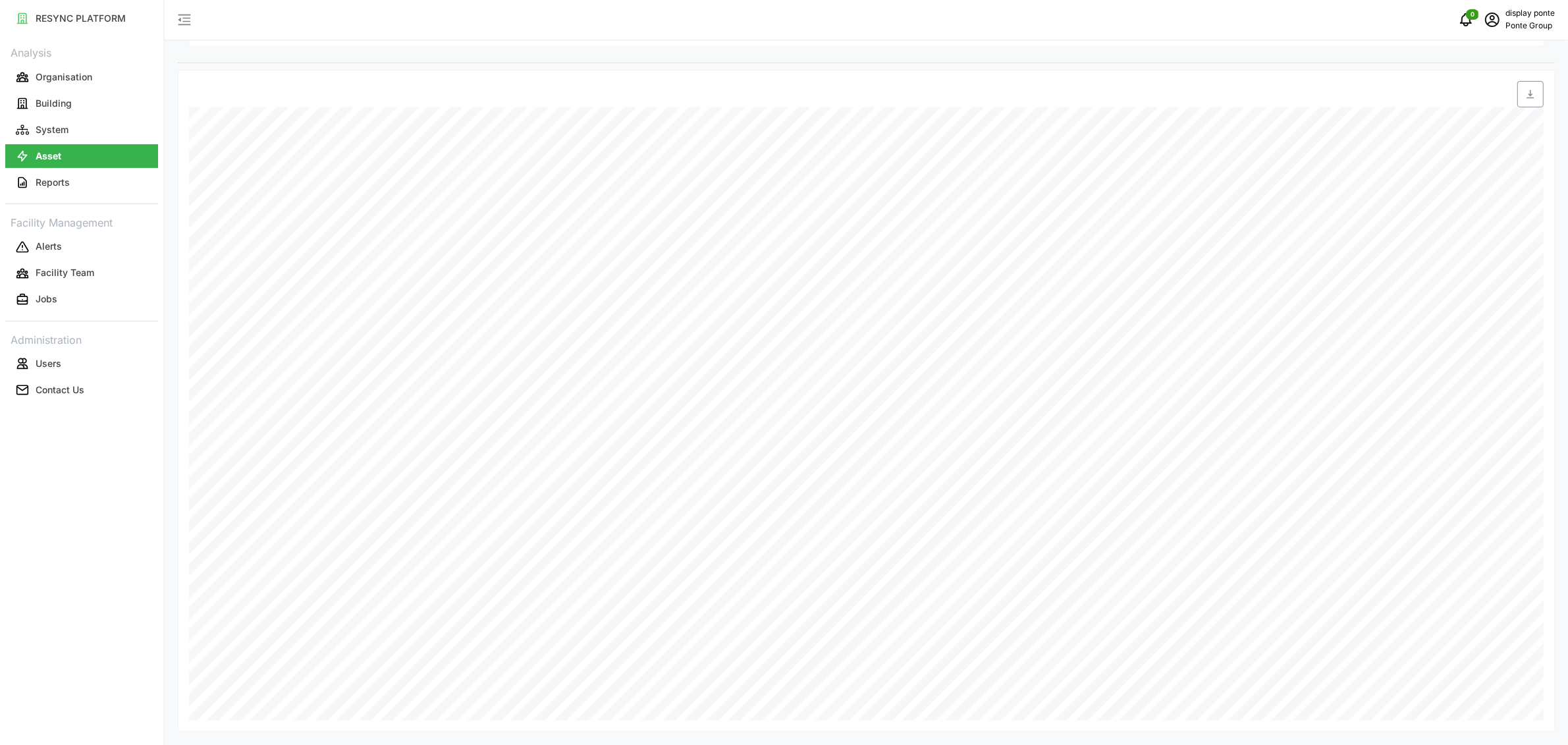
scroll to position [111, 0]
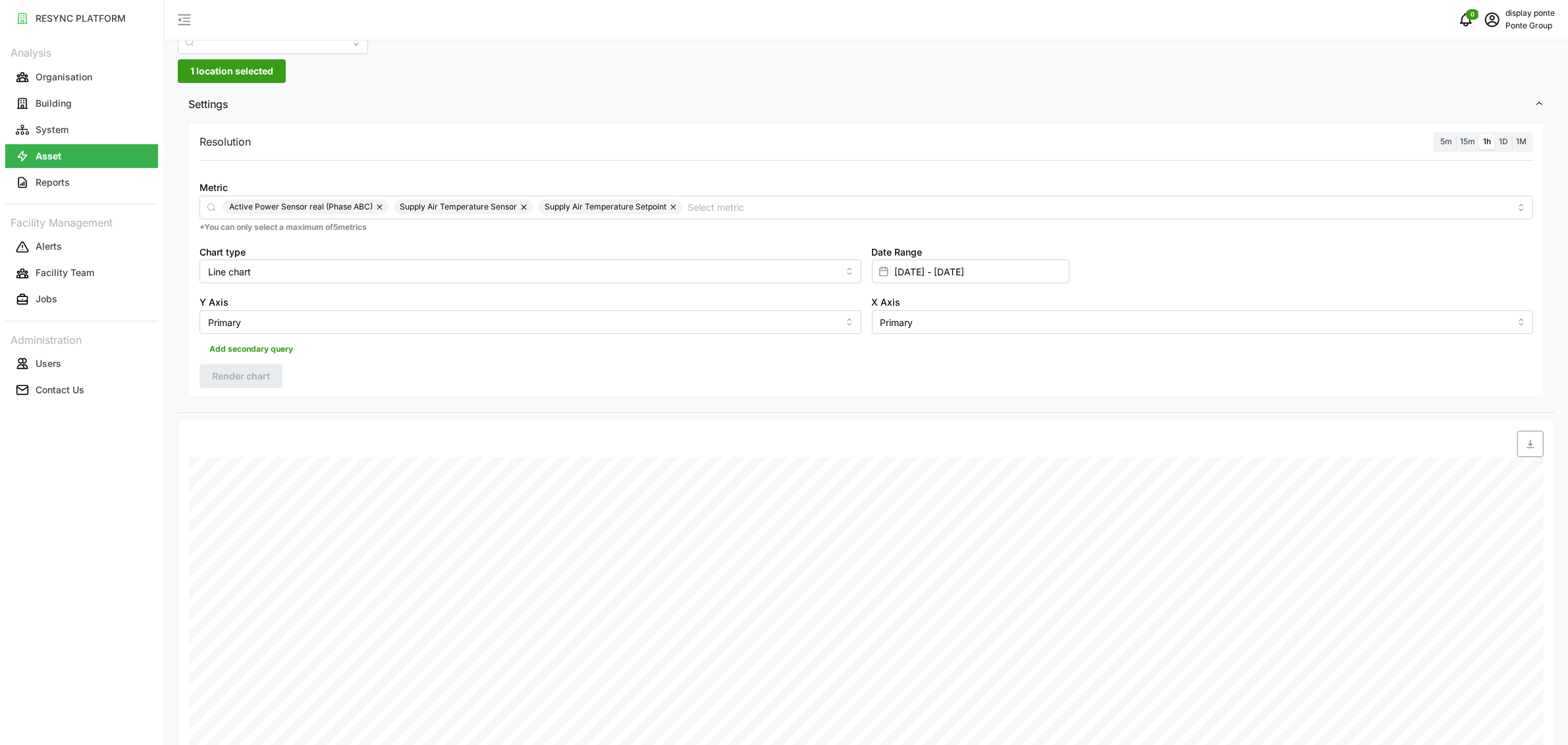
click at [379, 204] on button "button" at bounding box center [380, 207] width 16 height 15
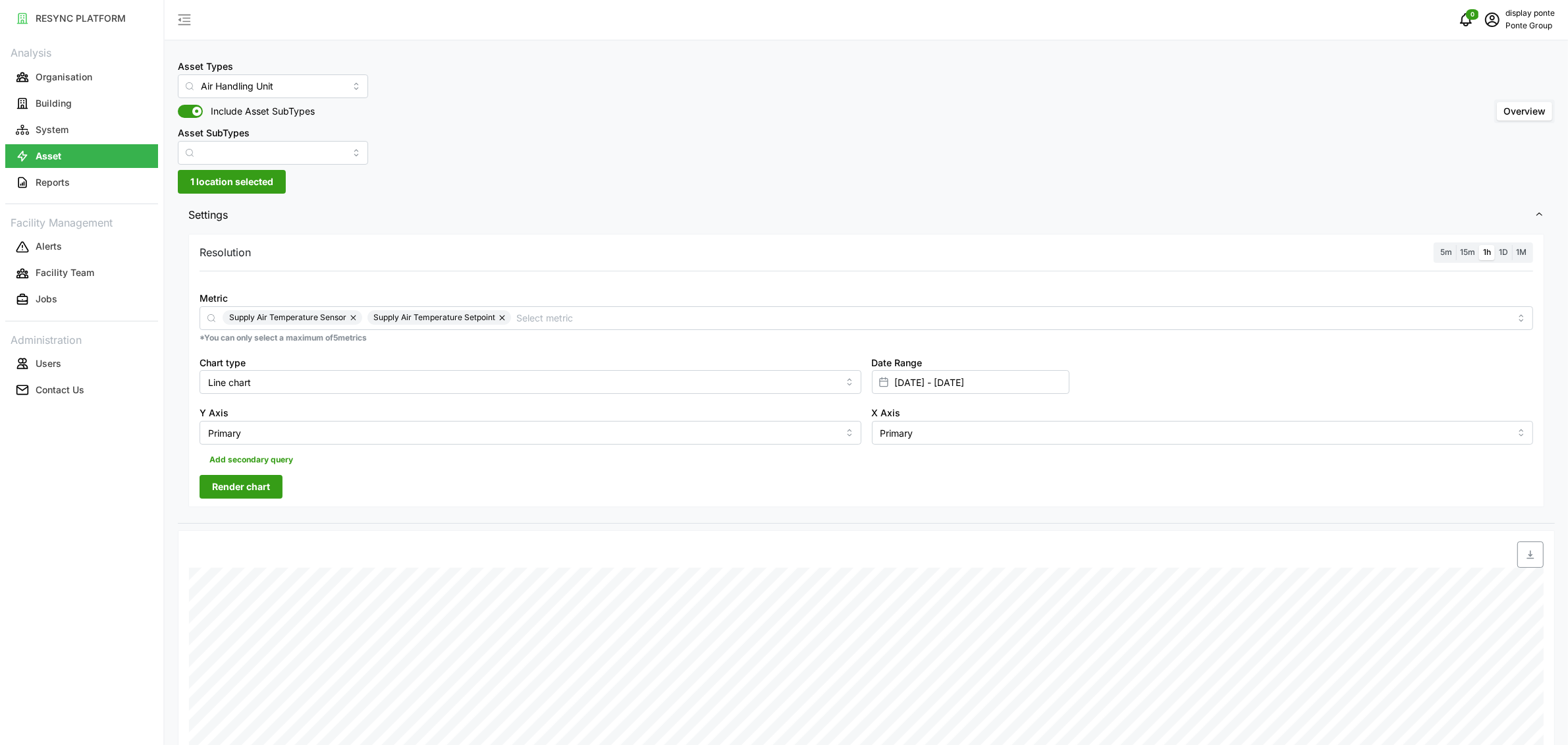
click at [288, 72] on div "Asset Types Air Handling Unit" at bounding box center [273, 78] width 190 height 40
click at [288, 84] on input "Air Handling Unit" at bounding box center [273, 86] width 190 height 24
click at [282, 221] on span "Variable Air Volume Box" at bounding box center [238, 219] width 103 height 15
type input "Variable Air Volume Box"
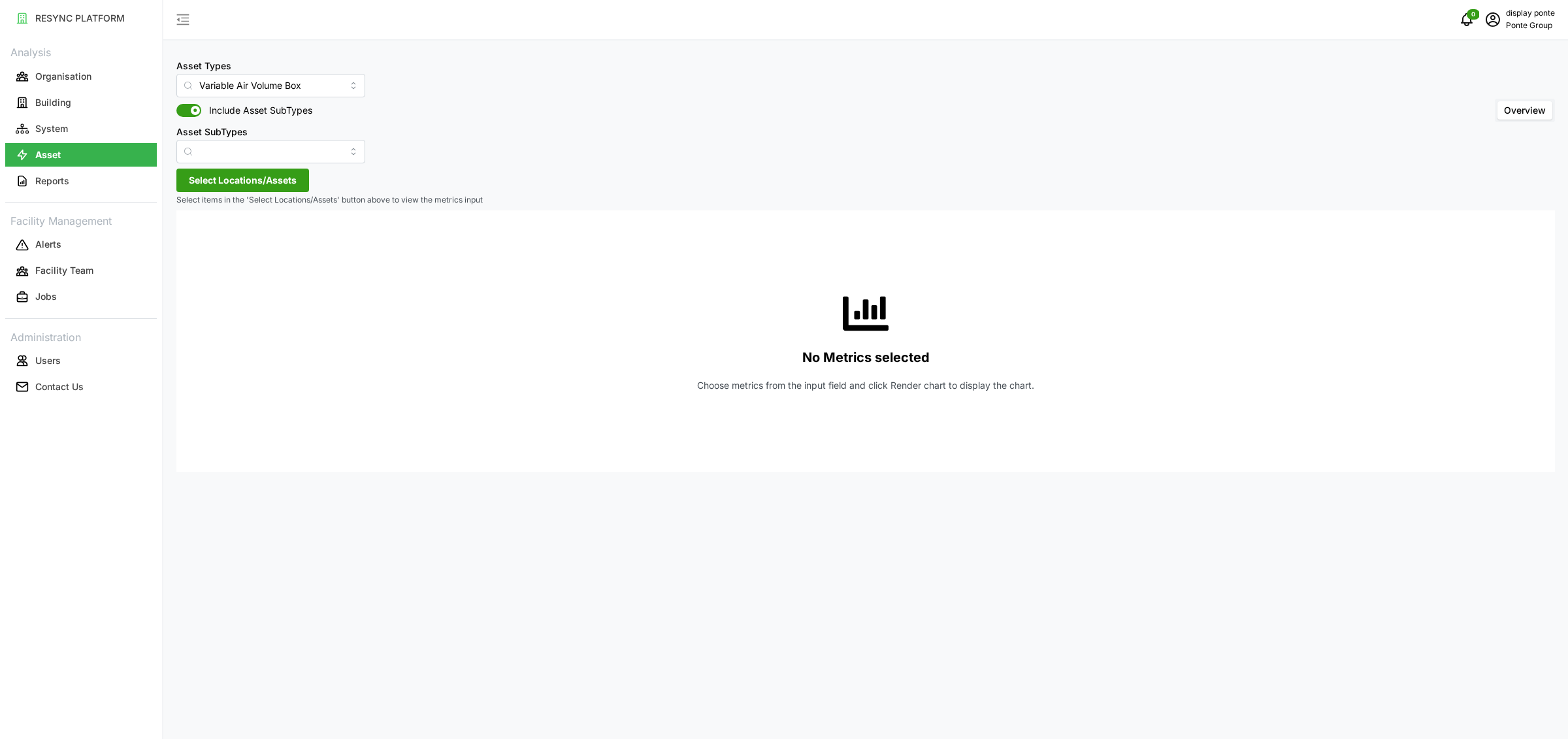
click at [280, 173] on span "Select Locations/Assets" at bounding box center [242, 180] width 108 height 22
click at [212, 242] on span "Select MBFC" at bounding box center [209, 240] width 9 height 9
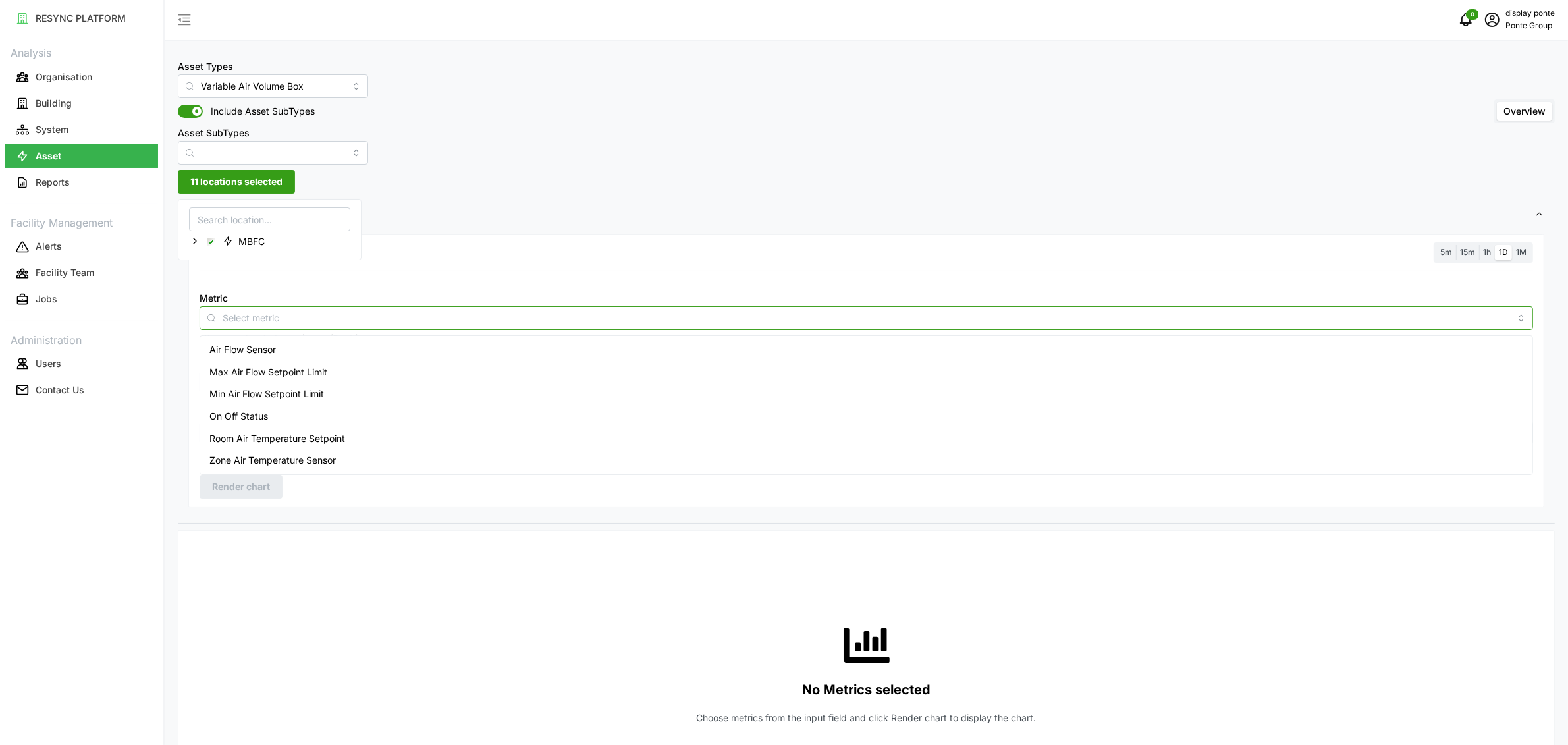
click at [350, 315] on input "Metric" at bounding box center [867, 317] width 1287 height 15
click at [345, 444] on div "Room Air Temperature Setpoint" at bounding box center [867, 439] width 1327 height 22
click at [327, 460] on span "Zone Air Temperature Sensor" at bounding box center [272, 461] width 126 height 15
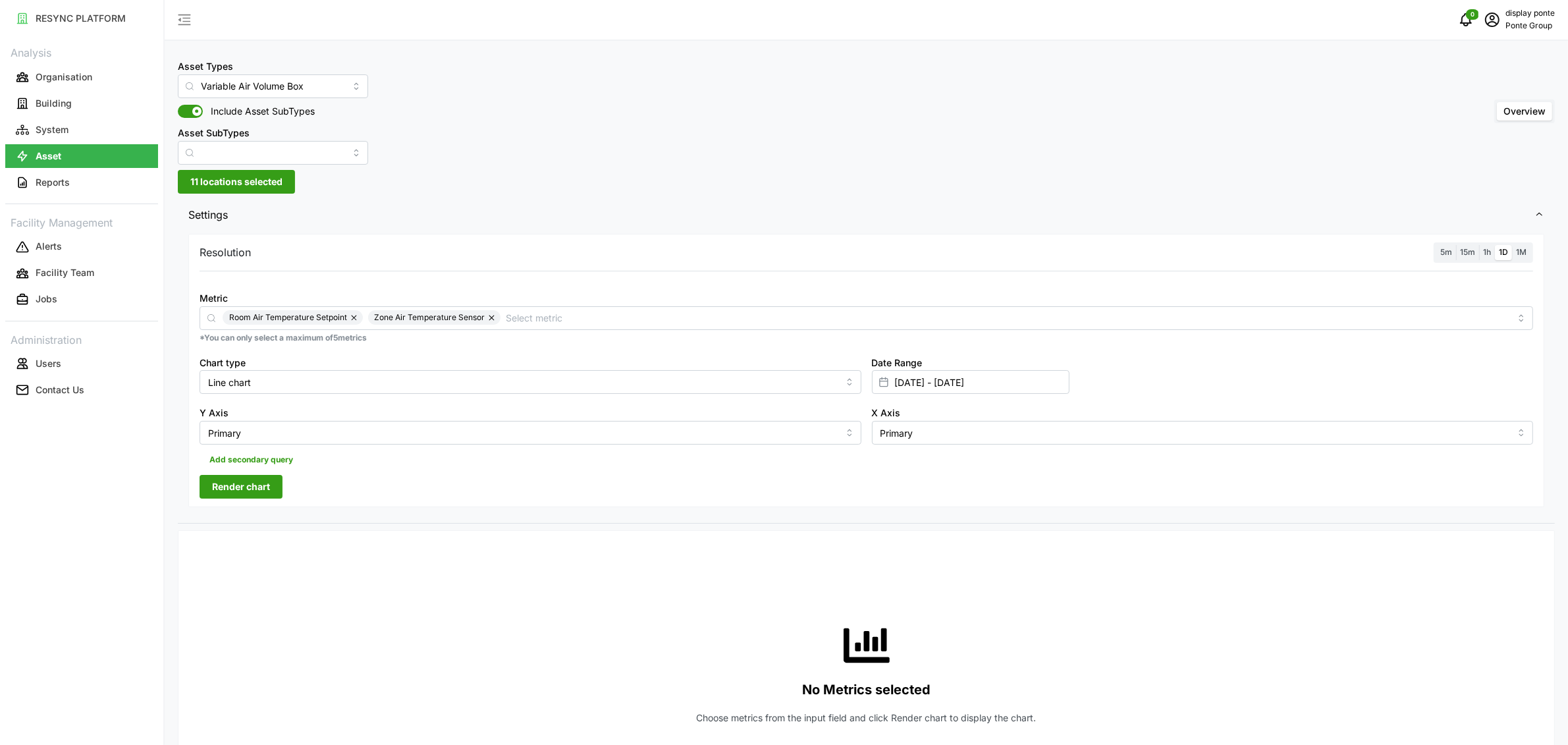
click at [1488, 254] on span "1h" at bounding box center [1487, 252] width 8 height 10
click at [1479, 245] on input "1h" at bounding box center [1479, 245] width 0 height 0
click at [274, 498] on button "Render chart" at bounding box center [241, 487] width 83 height 24
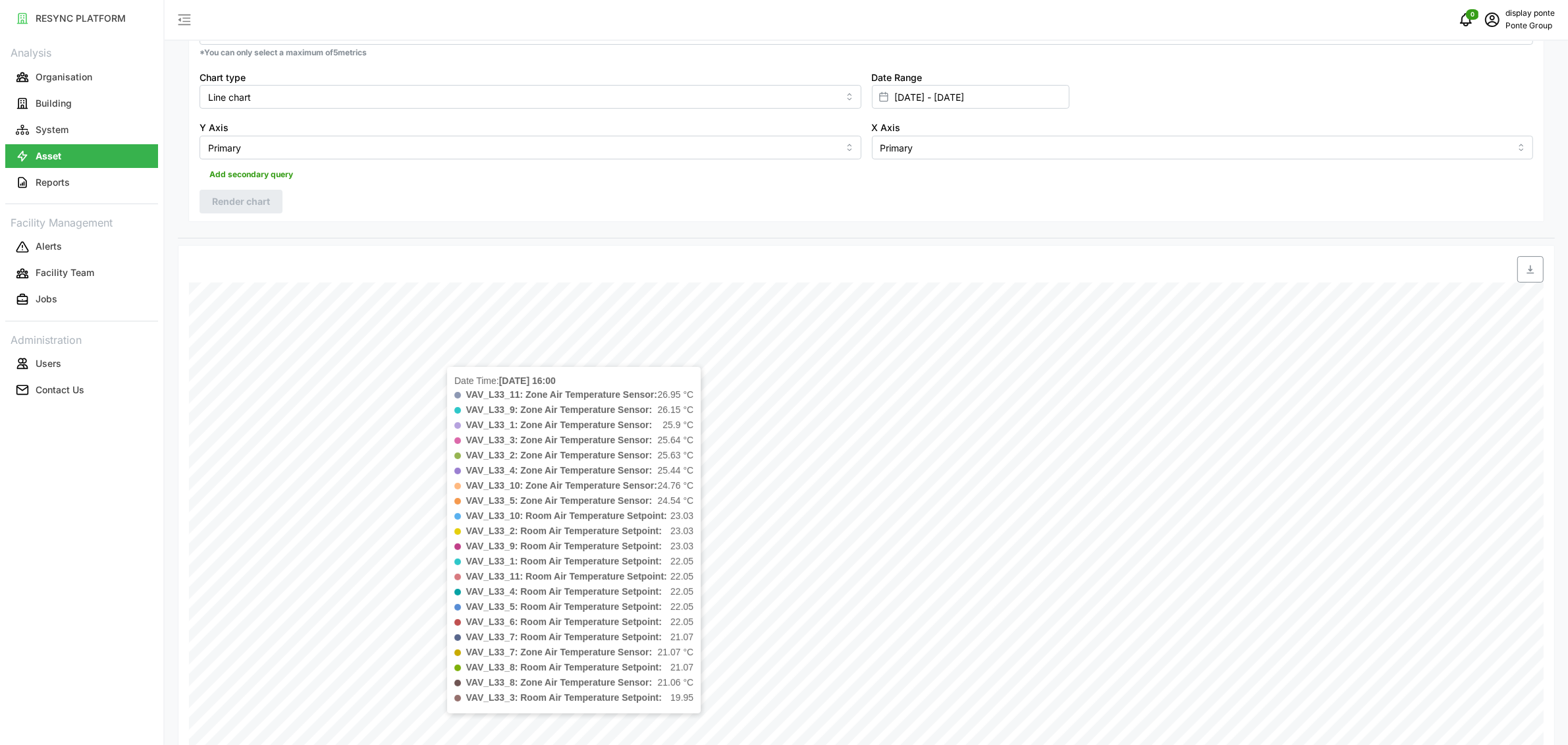
scroll to position [28, 0]
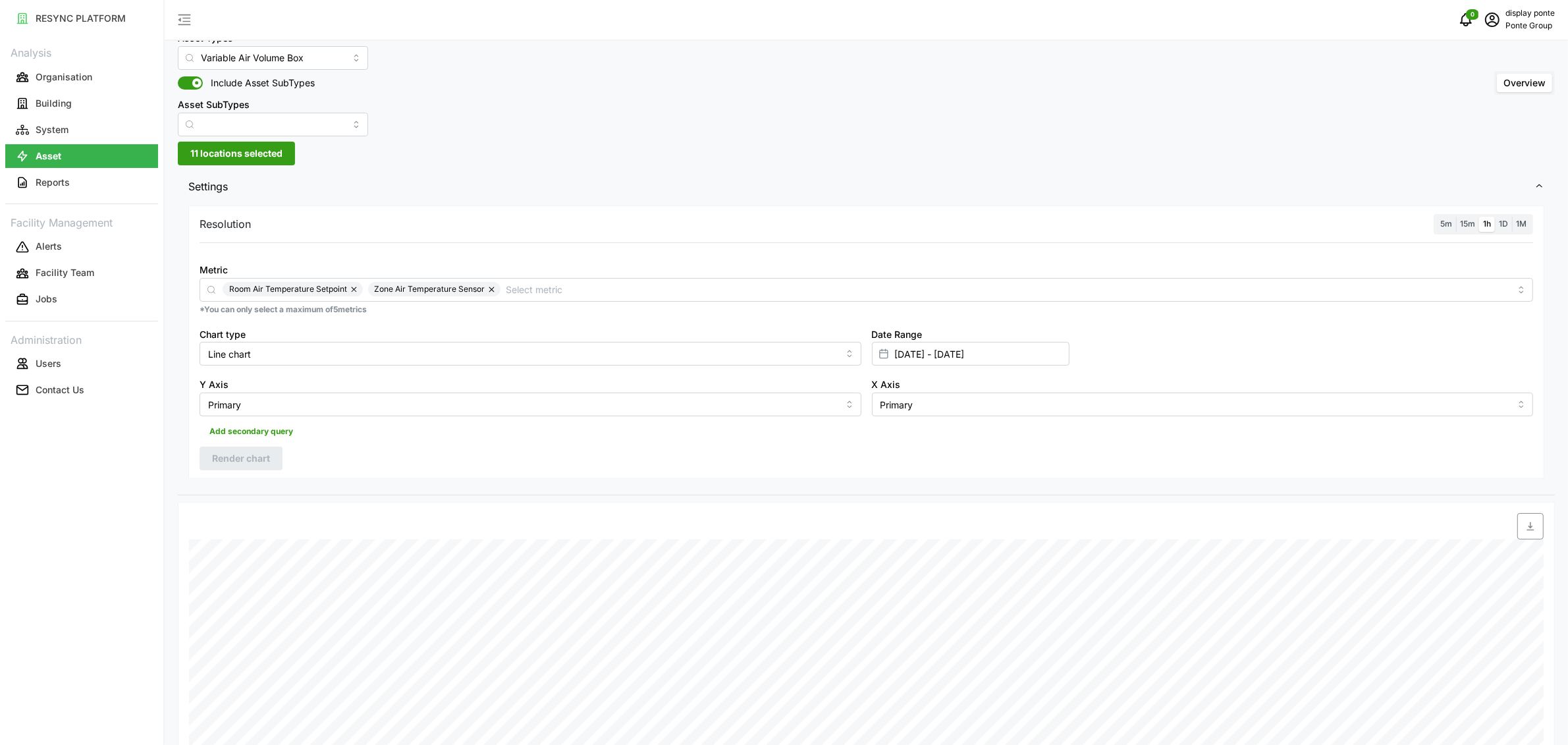
click at [491, 288] on button "button" at bounding box center [492, 289] width 16 height 15
click at [274, 459] on button "Render chart" at bounding box center [241, 459] width 83 height 24
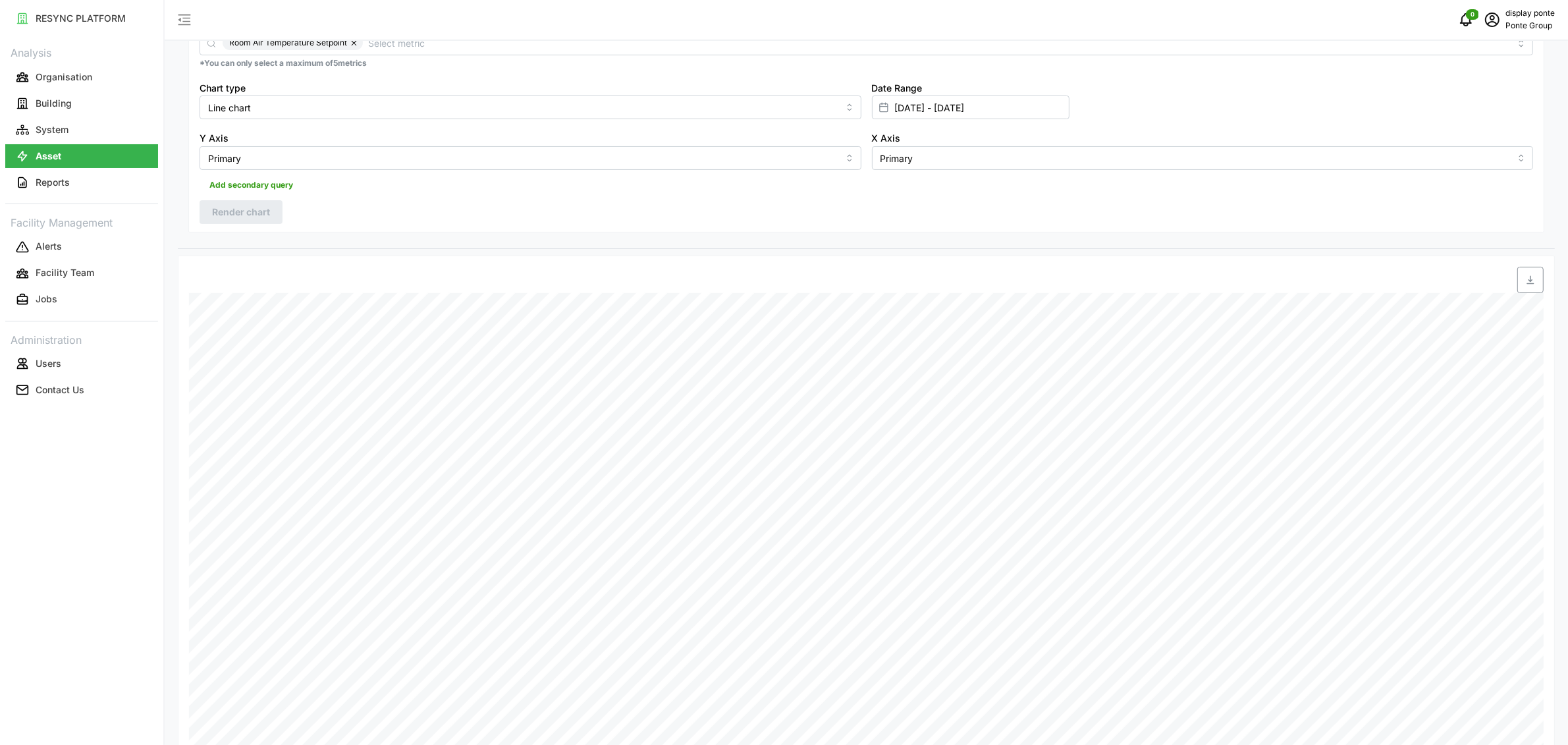
scroll to position [21, 0]
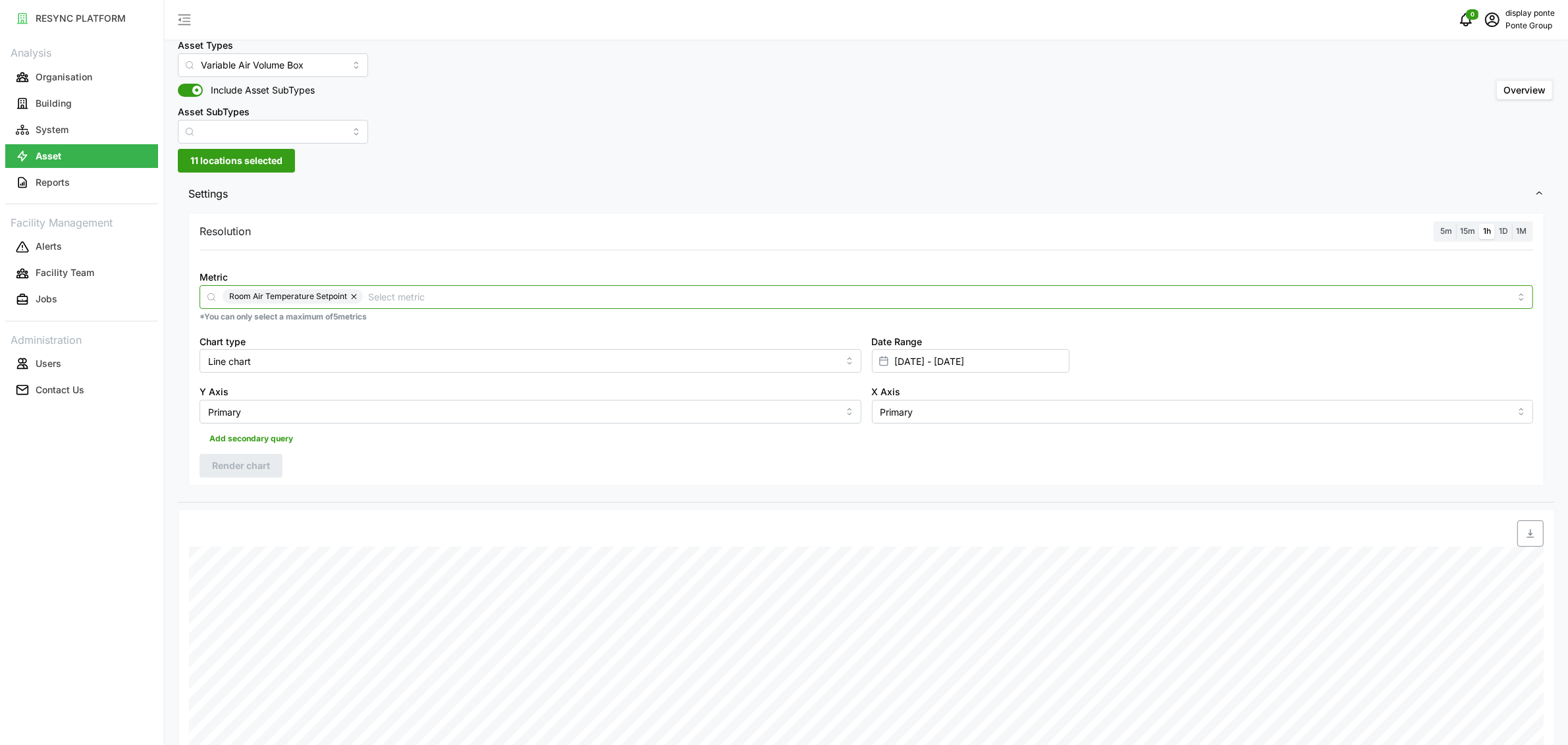
click at [371, 291] on input "Metric" at bounding box center [939, 297] width 1142 height 15
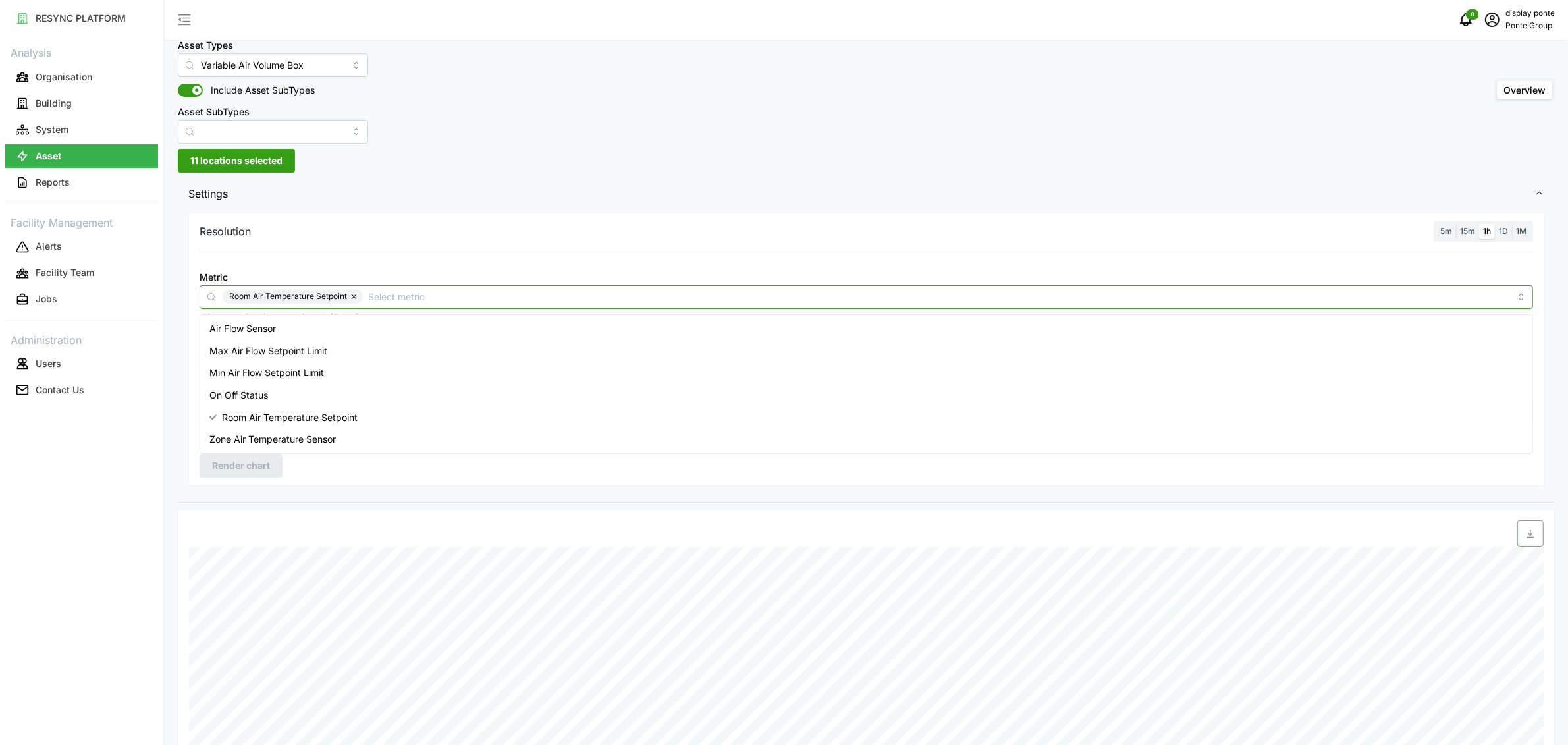
click at [350, 297] on button "button" at bounding box center [354, 297] width 16 height 15
click at [282, 325] on div "Air Flow Sensor" at bounding box center [867, 329] width 1327 height 22
click at [410, 253] on div at bounding box center [866, 258] width 1344 height 10
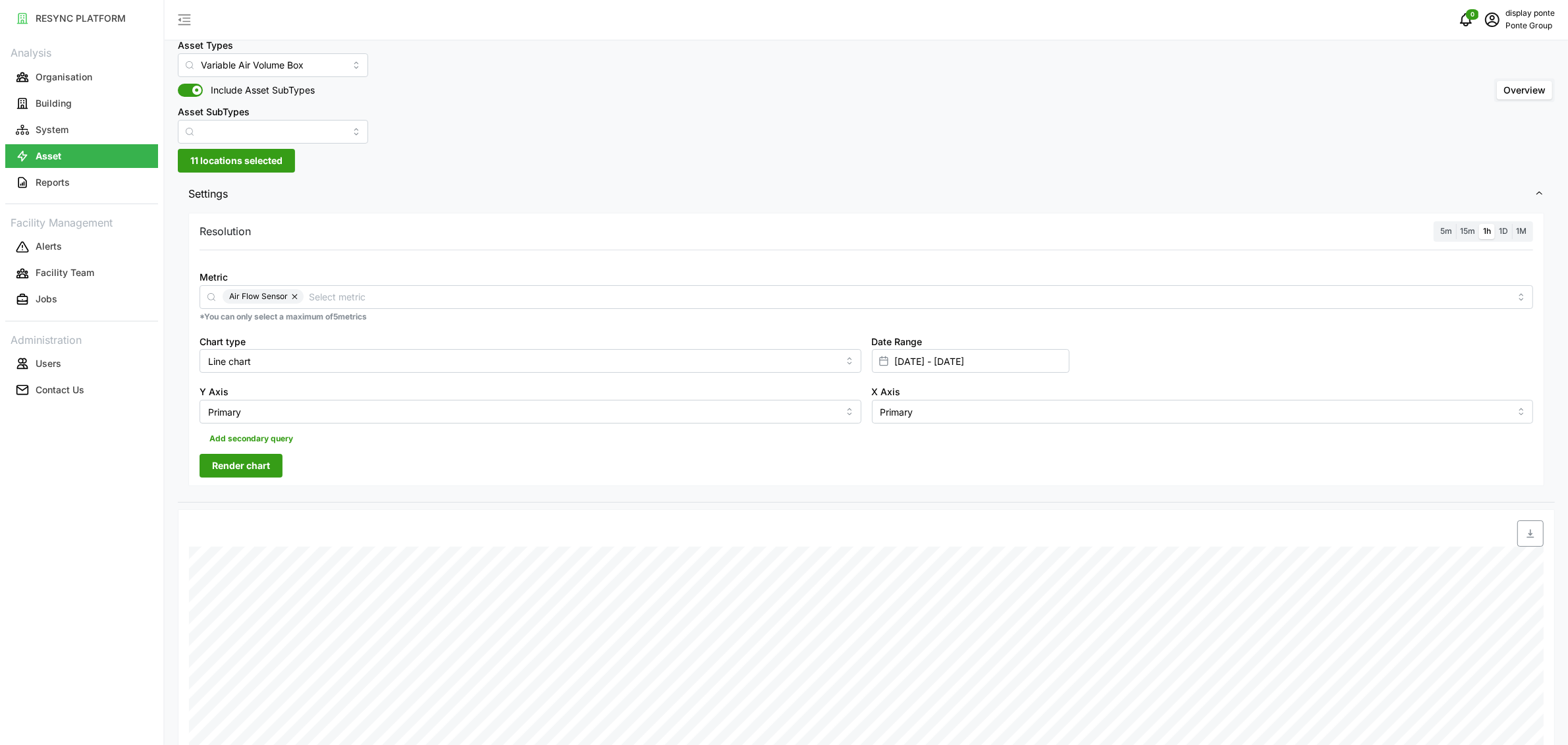
click at [233, 466] on span "Render chart" at bounding box center [241, 466] width 58 height 22
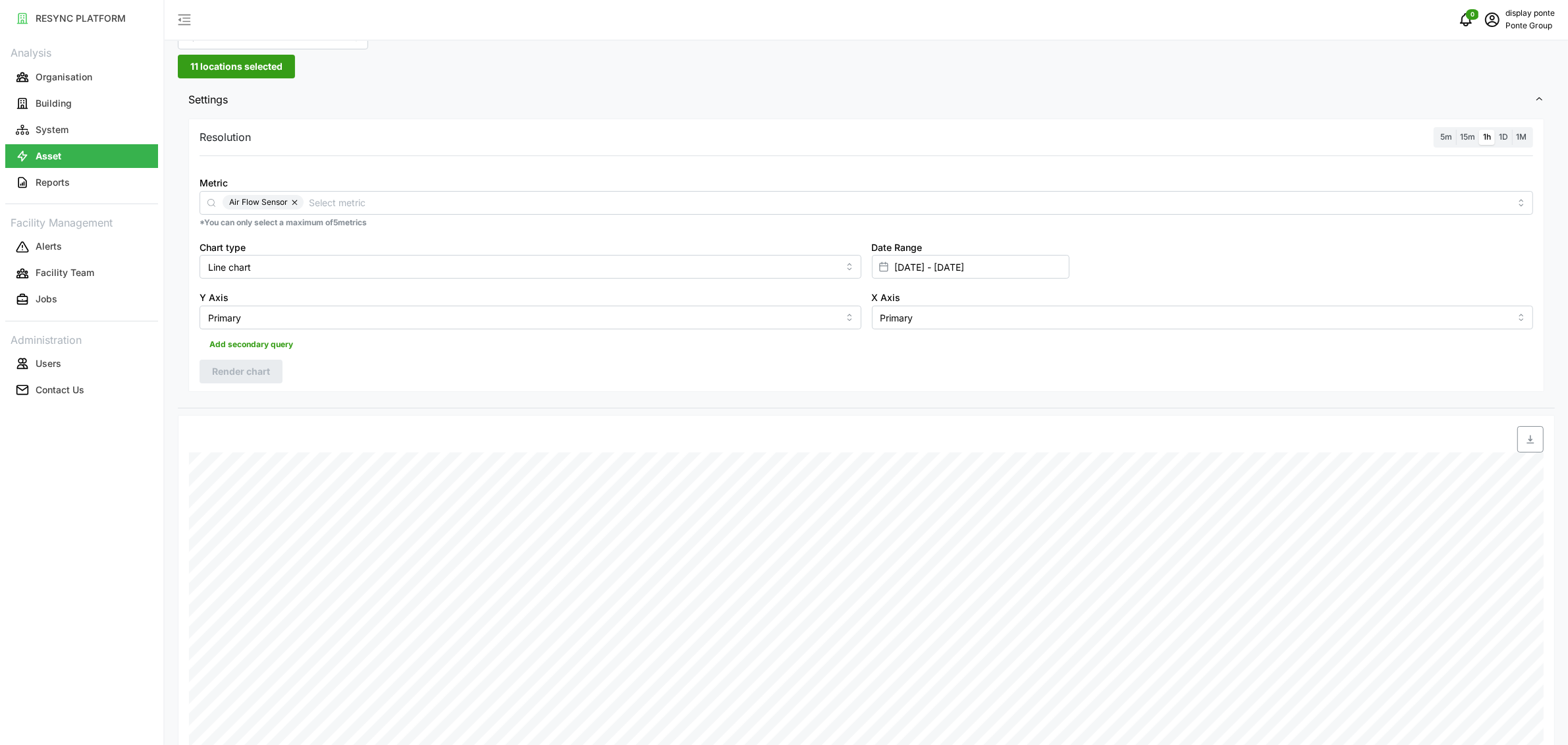
scroll to position [34, 0]
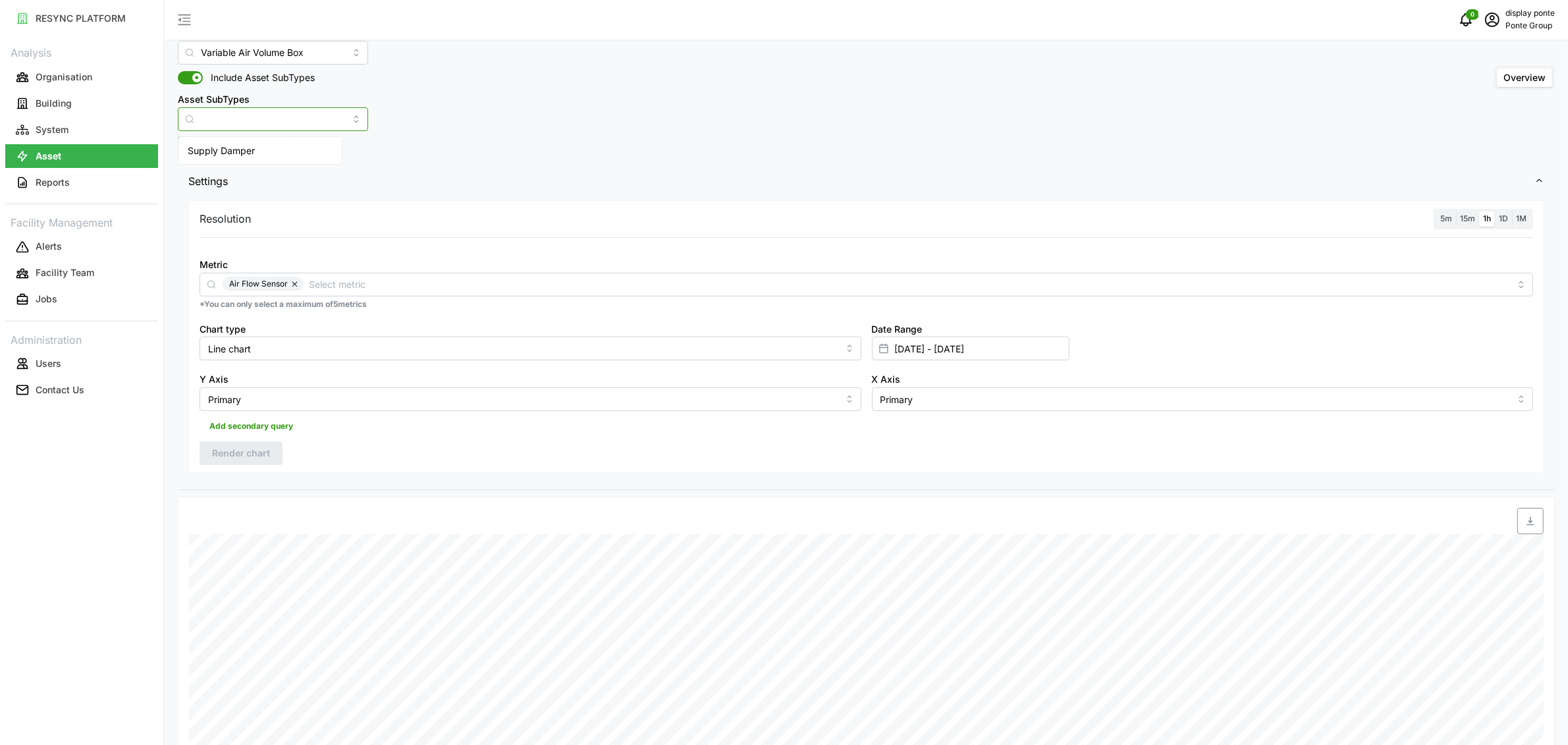
click at [253, 116] on input "Asset SubTypes" at bounding box center [273, 119] width 190 height 24
click at [241, 143] on span "Supply Damper" at bounding box center [221, 151] width 67 height 15
type input "Supply Damper"
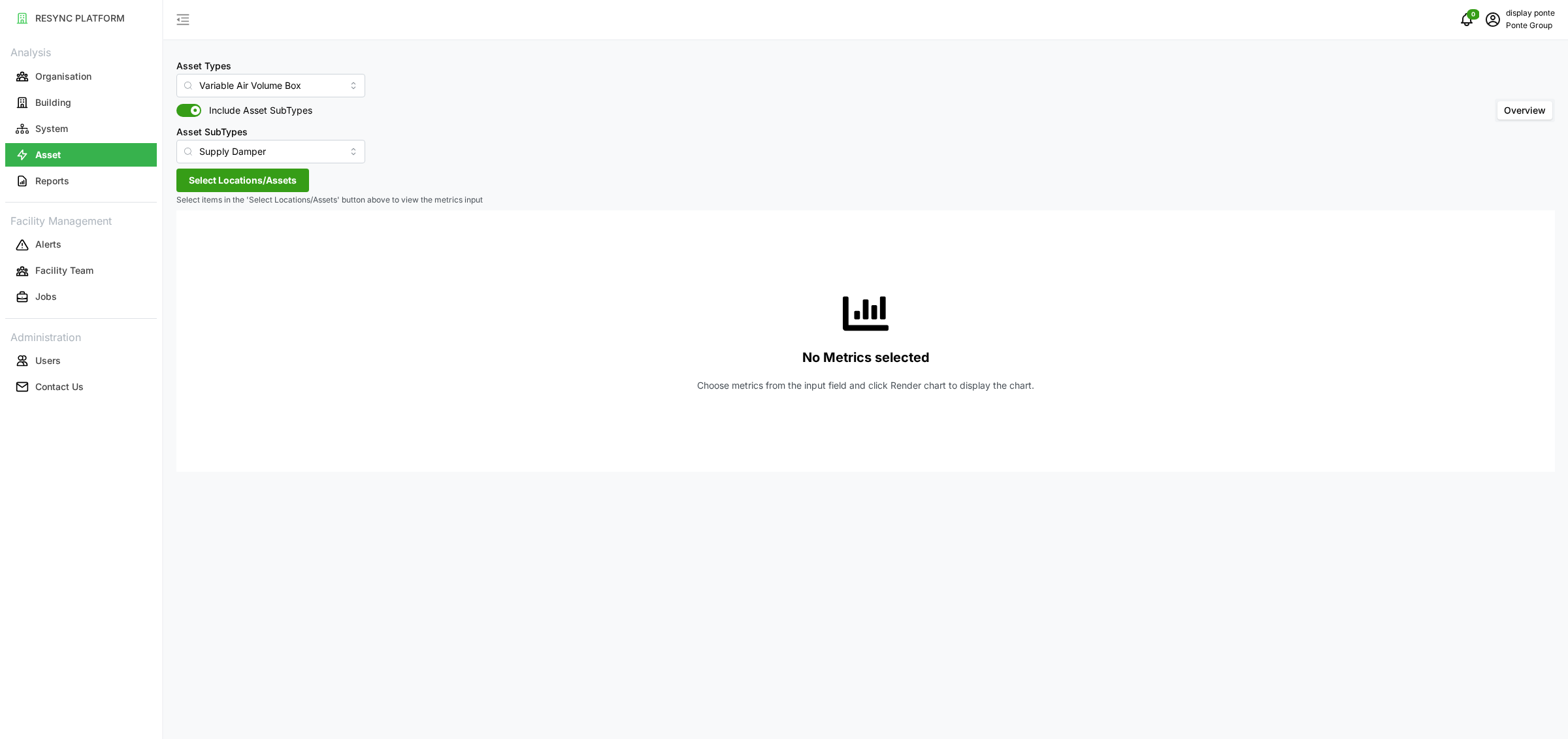
click at [261, 175] on span "Select Locations/Assets" at bounding box center [242, 180] width 108 height 22
click at [215, 242] on div "MBFC" at bounding box center [267, 239] width 159 height 19
click at [212, 238] on span "Select MBFC" at bounding box center [209, 240] width 9 height 9
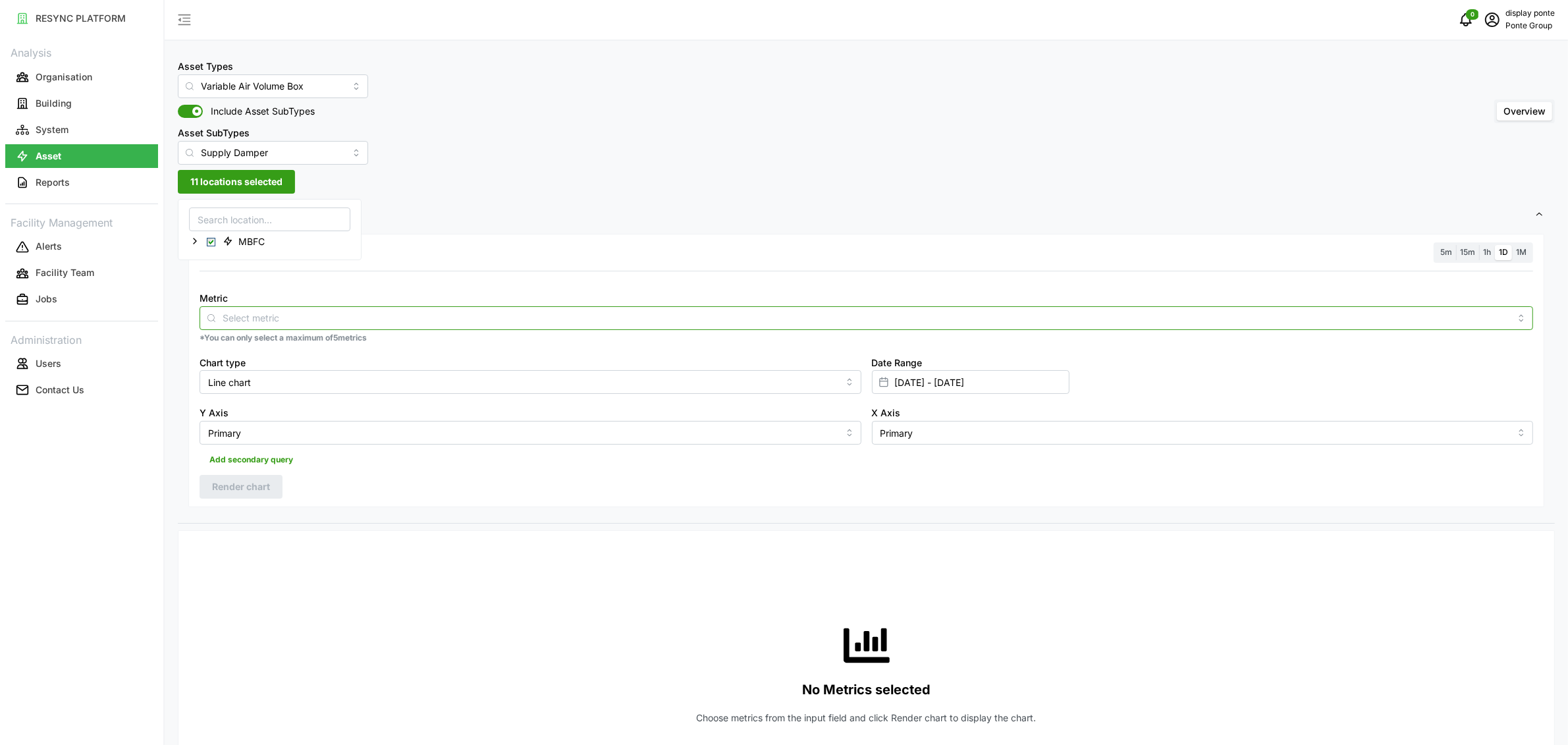
click at [326, 317] on input "Metric" at bounding box center [867, 317] width 1287 height 15
click at [296, 346] on div "Damper Command" at bounding box center [867, 350] width 1327 height 22
click at [1487, 256] on span "1h" at bounding box center [1487, 252] width 8 height 10
click at [1479, 245] on input "1h" at bounding box center [1479, 245] width 0 height 0
click at [273, 494] on button "Render chart" at bounding box center [241, 487] width 83 height 24
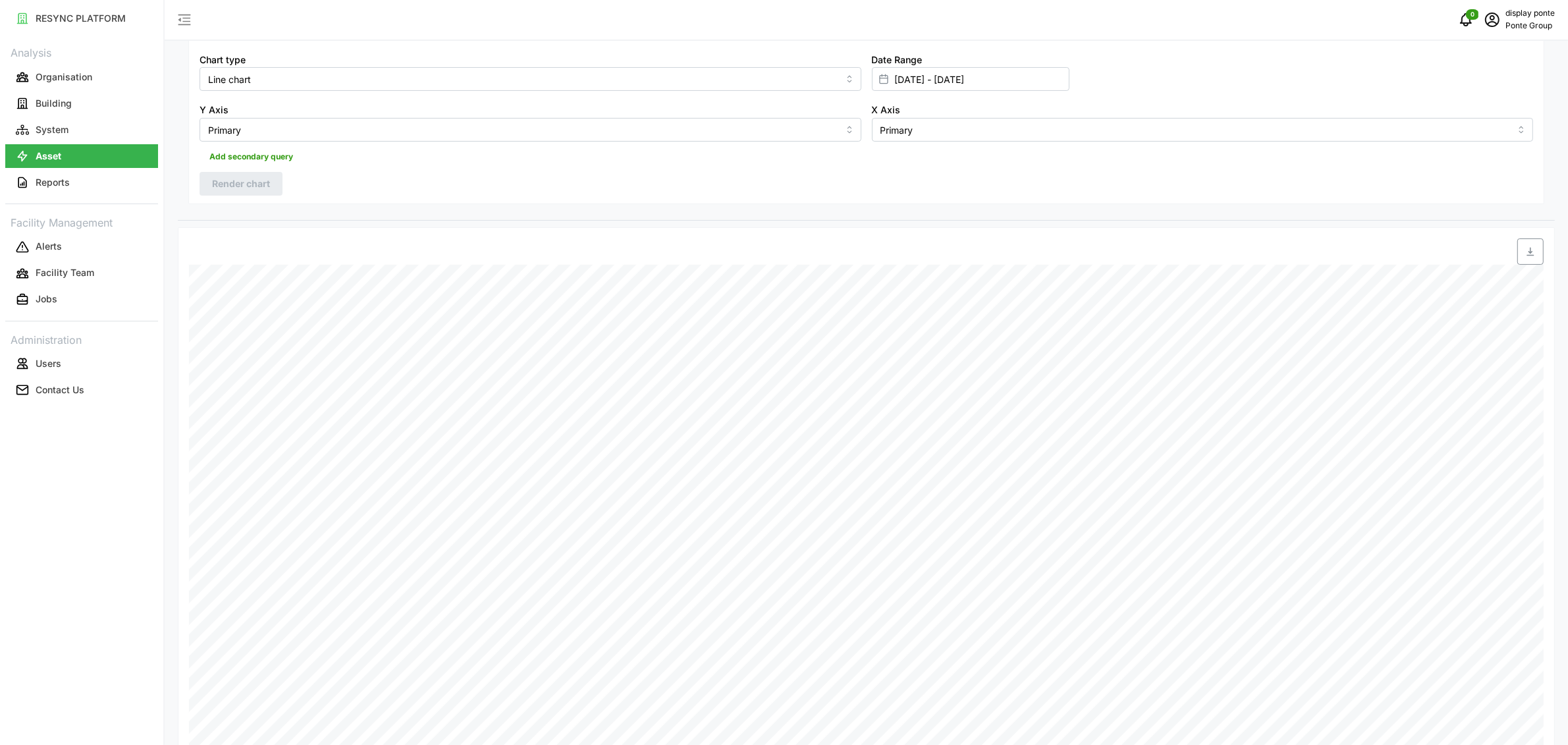
scroll to position [136, 0]
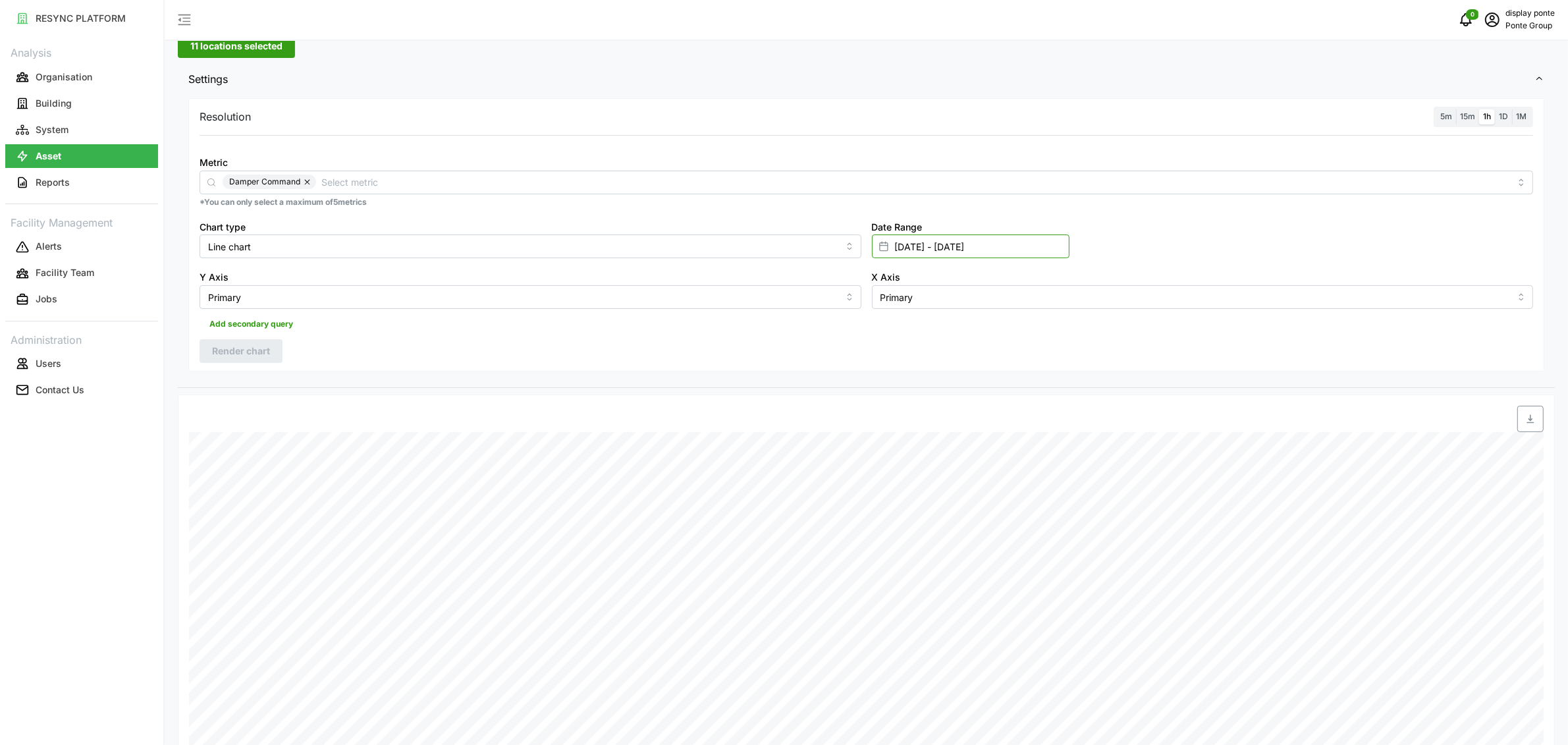
click at [952, 244] on input "[DATE] - [DATE]" at bounding box center [971, 247] width 198 height 24
click at [903, 453] on button "22" at bounding box center [901, 452] width 24 height 24
type input "[DATE] - [DATE]"
type input "[DATE]"
click at [903, 453] on button "22" at bounding box center [901, 452] width 24 height 24
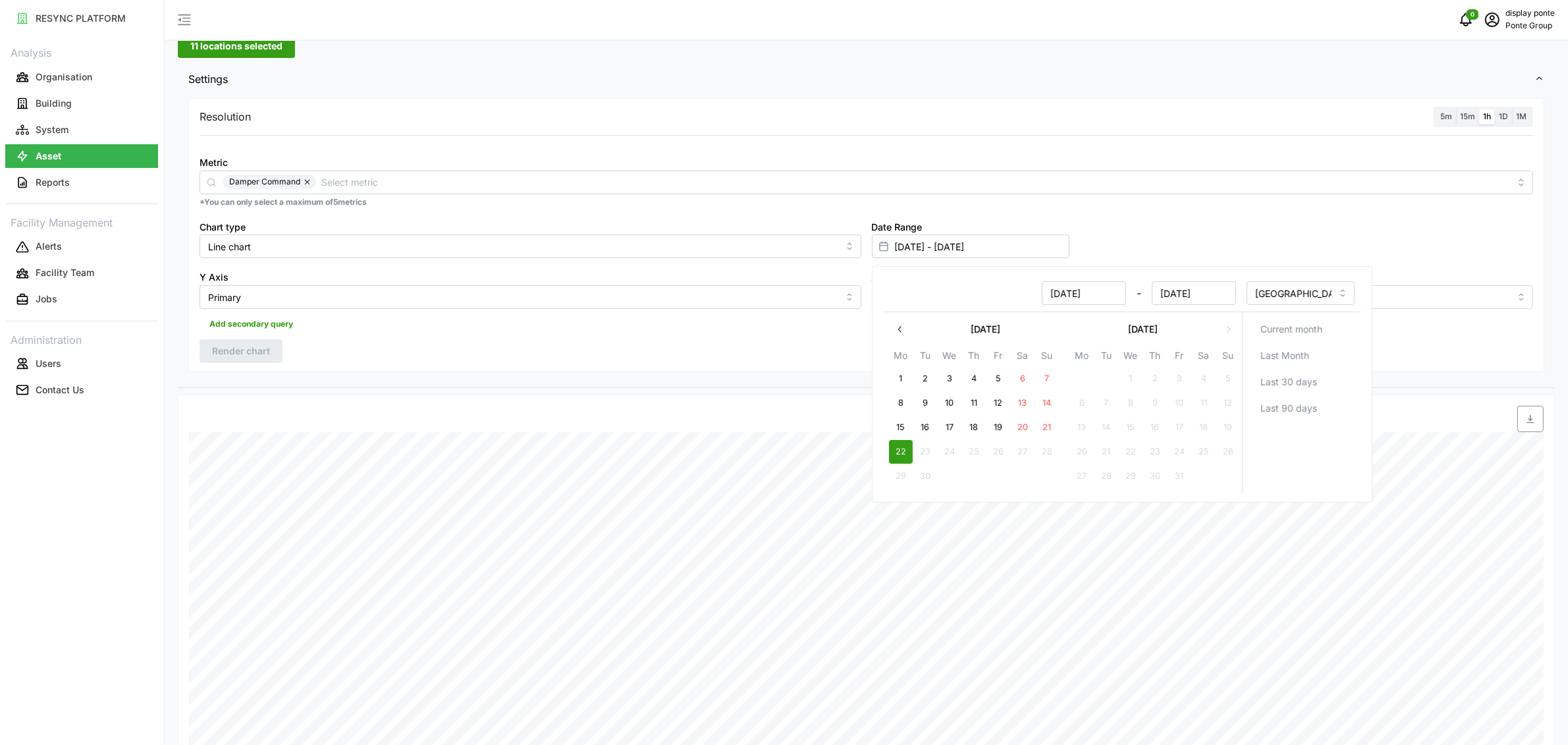
click at [1325, 247] on div "Date Range [DATE] - [DATE]" at bounding box center [1203, 238] width 673 height 51
click at [1443, 116] on span "5m" at bounding box center [1446, 116] width 12 height 10
click at [1437, 109] on input "5m" at bounding box center [1437, 109] width 0 height 0
click at [269, 359] on span "Render chart" at bounding box center [241, 351] width 58 height 22
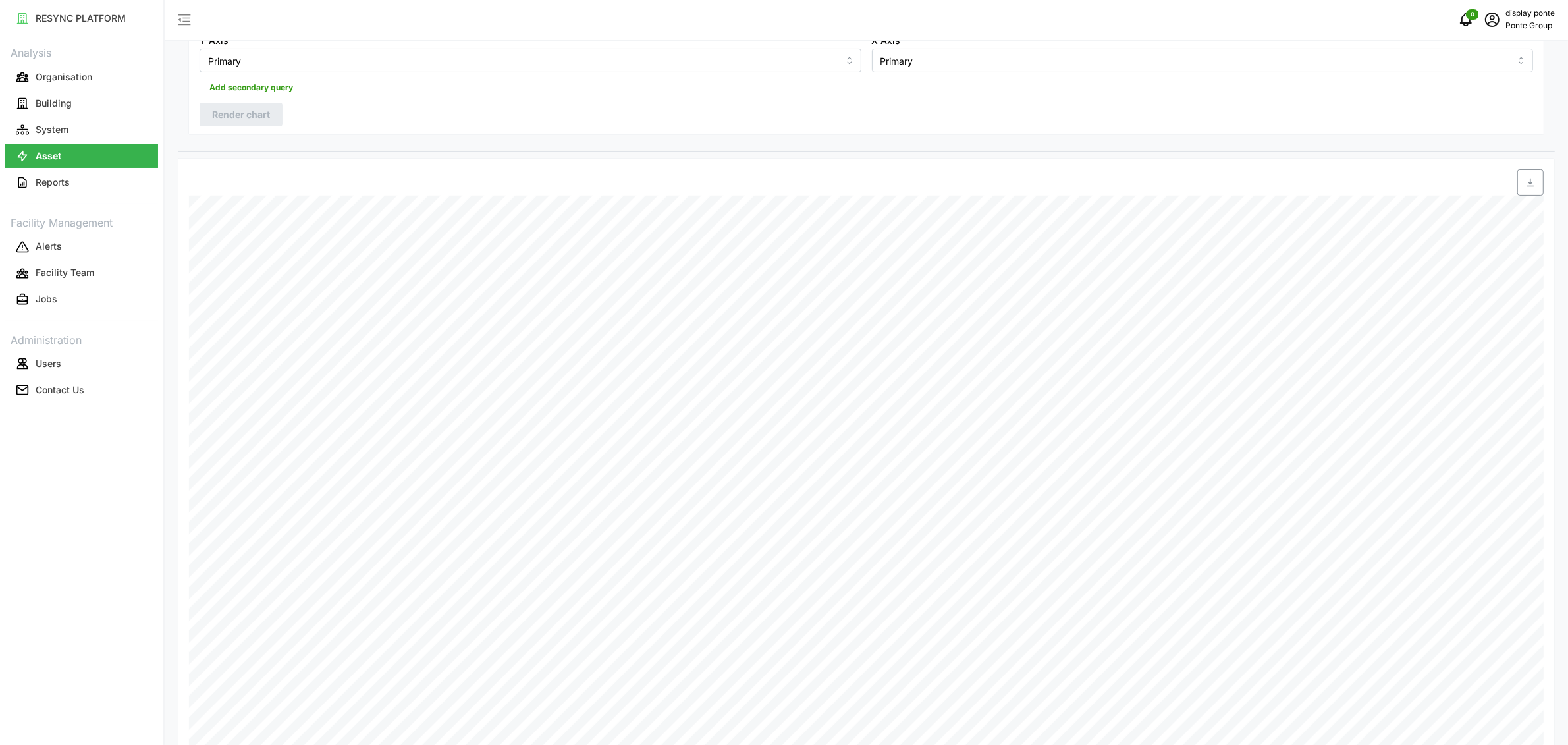
scroll to position [120, 0]
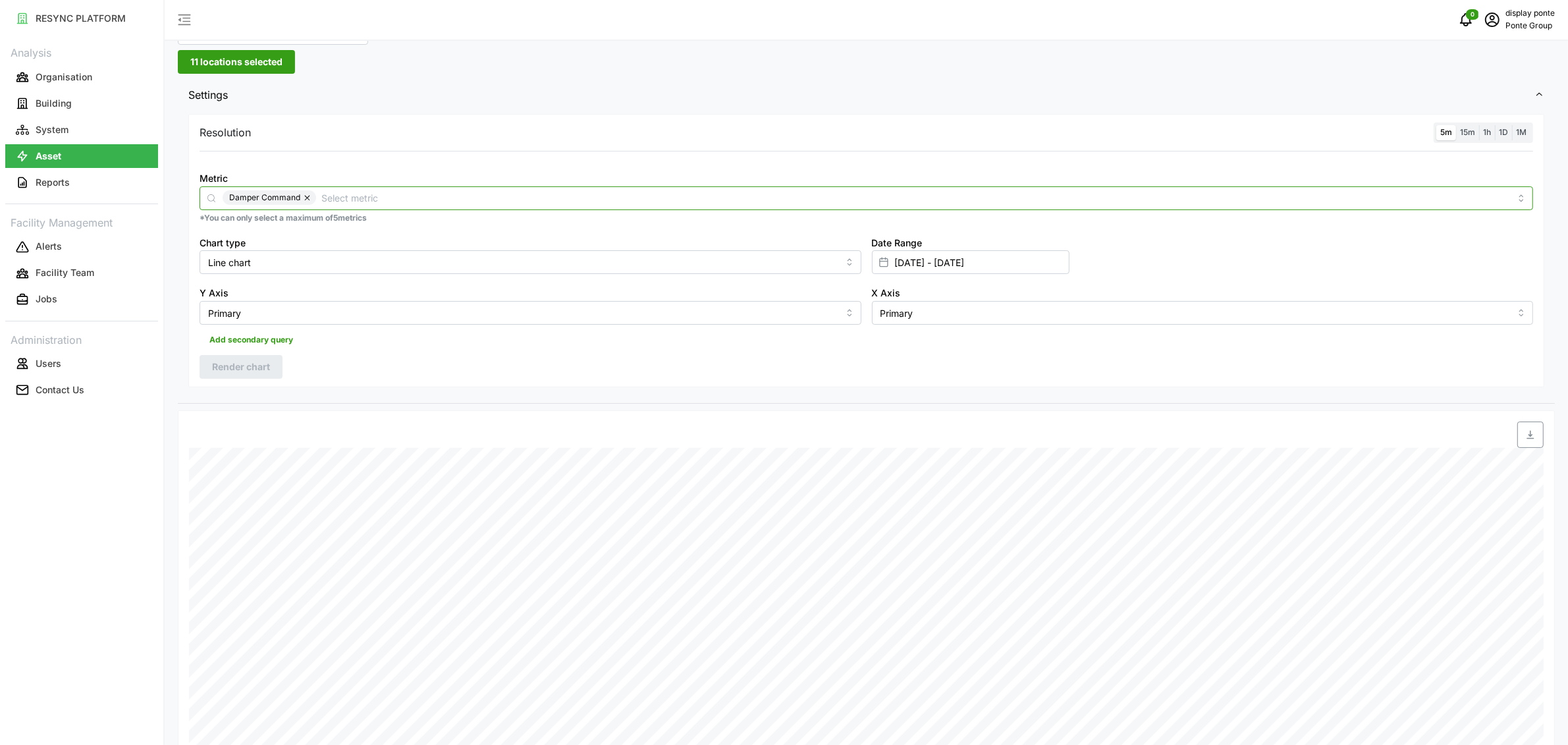
click at [546, 196] on input "Metric" at bounding box center [915, 198] width 1189 height 15
click at [388, 251] on div "Damper Position Sensor" at bounding box center [867, 253] width 1327 height 22
click at [926, 168] on div "Metric Damper Command Damper Position Sensor *You can only select a maximum of …" at bounding box center [866, 196] width 1344 height 64
click at [229, 63] on span "11 locations selected" at bounding box center [236, 62] width 92 height 22
click at [210, 119] on span "Select MBFC" at bounding box center [211, 123] width 9 height 9
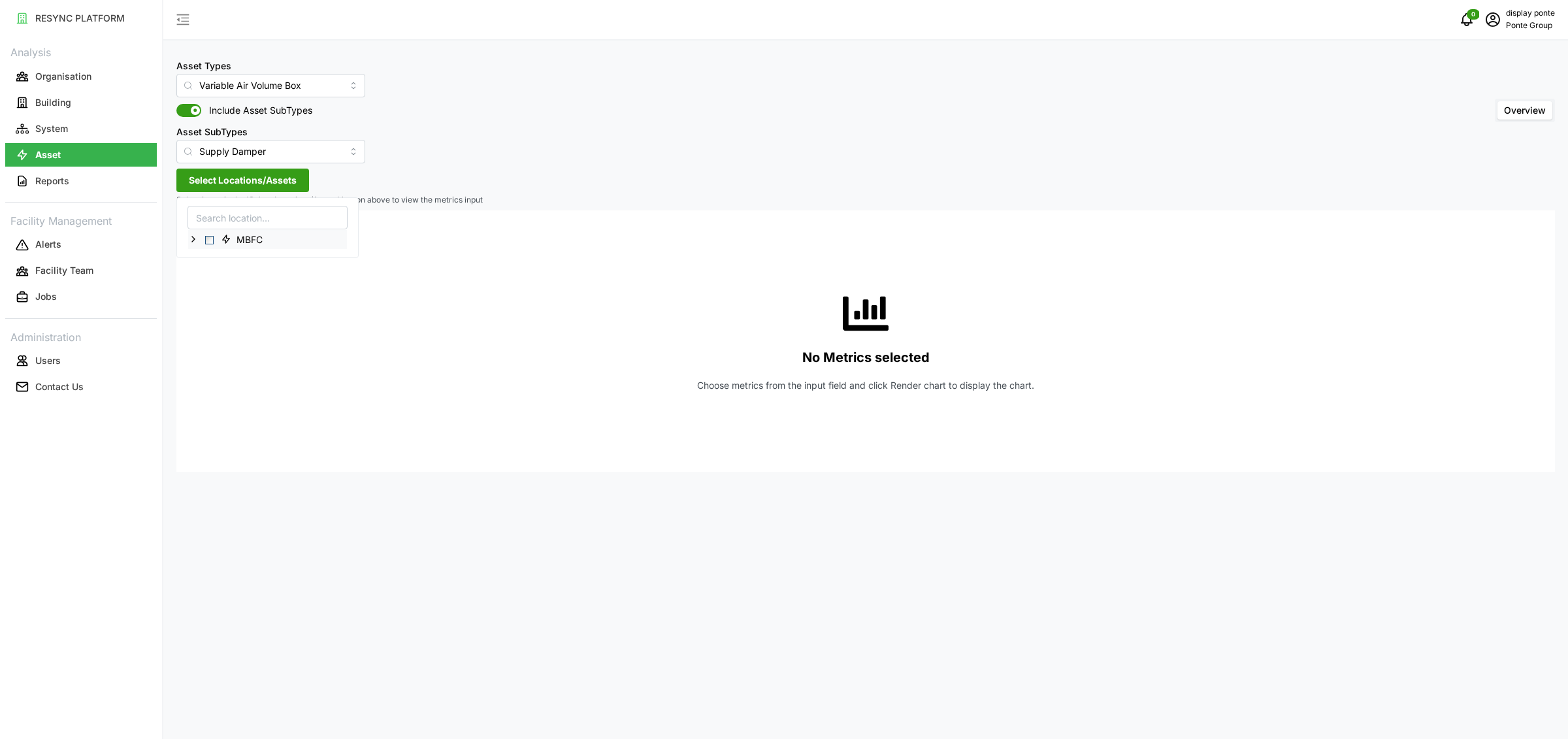
click at [193, 239] on icon at bounding box center [193, 239] width 10 height 10
click at [203, 257] on icon at bounding box center [204, 258] width 10 height 10
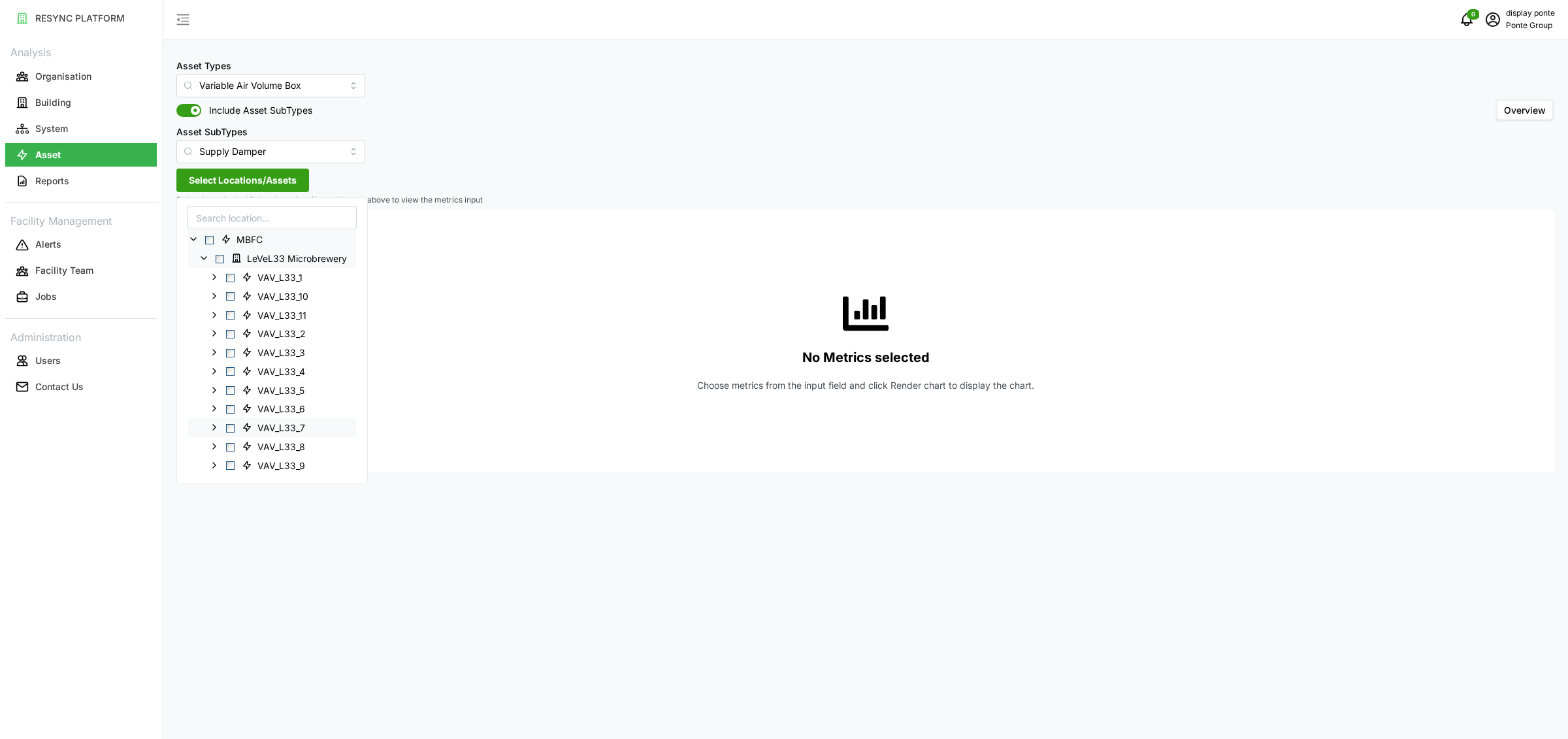
click at [237, 424] on span "VAV_L33_7" at bounding box center [275, 427] width 78 height 15
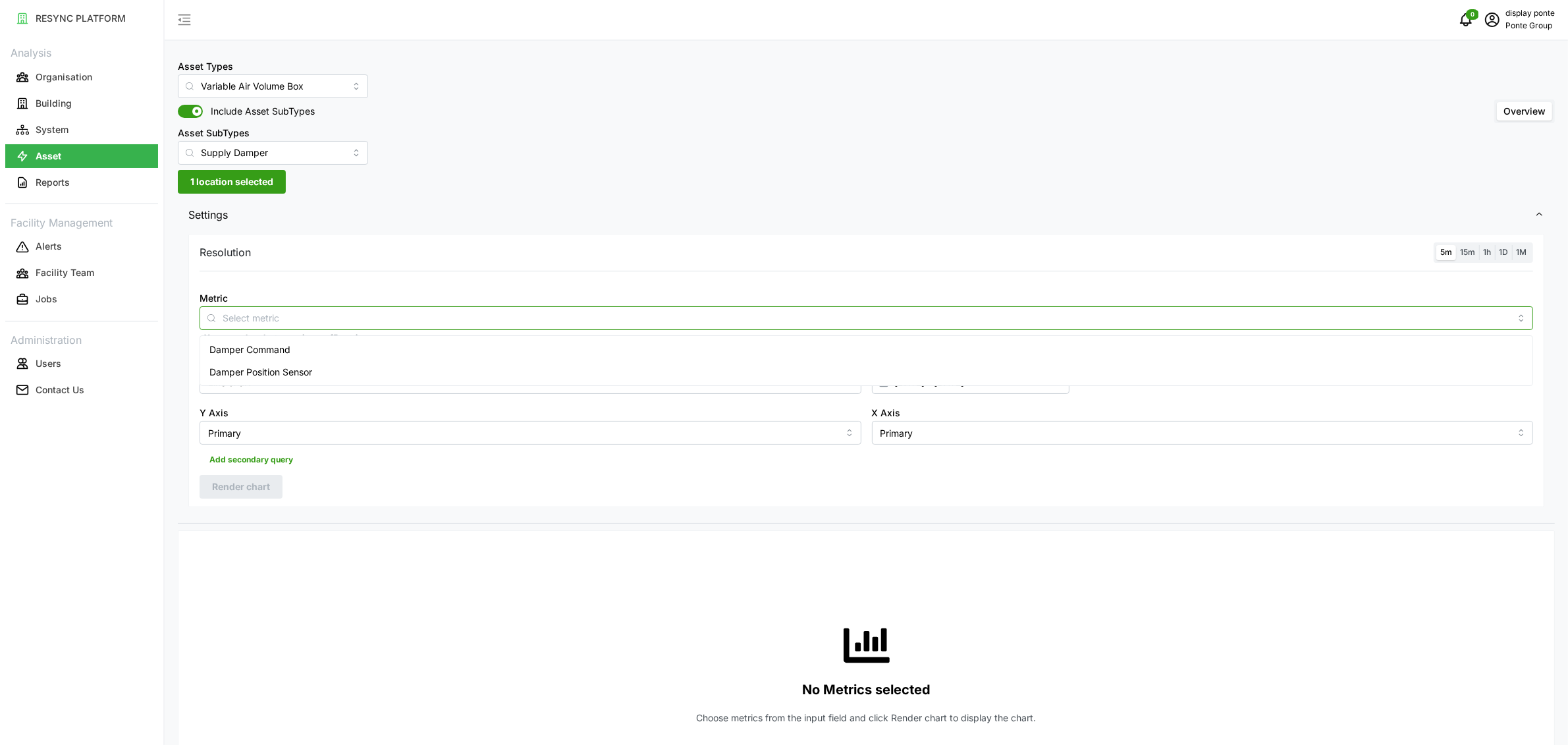
click at [677, 329] on div at bounding box center [866, 318] width 1334 height 24
click at [498, 343] on div "Damper Command" at bounding box center [867, 350] width 1327 height 22
click at [495, 361] on div "Damper Position Sensor" at bounding box center [867, 372] width 1327 height 22
click at [258, 484] on span "Render chart" at bounding box center [241, 487] width 58 height 22
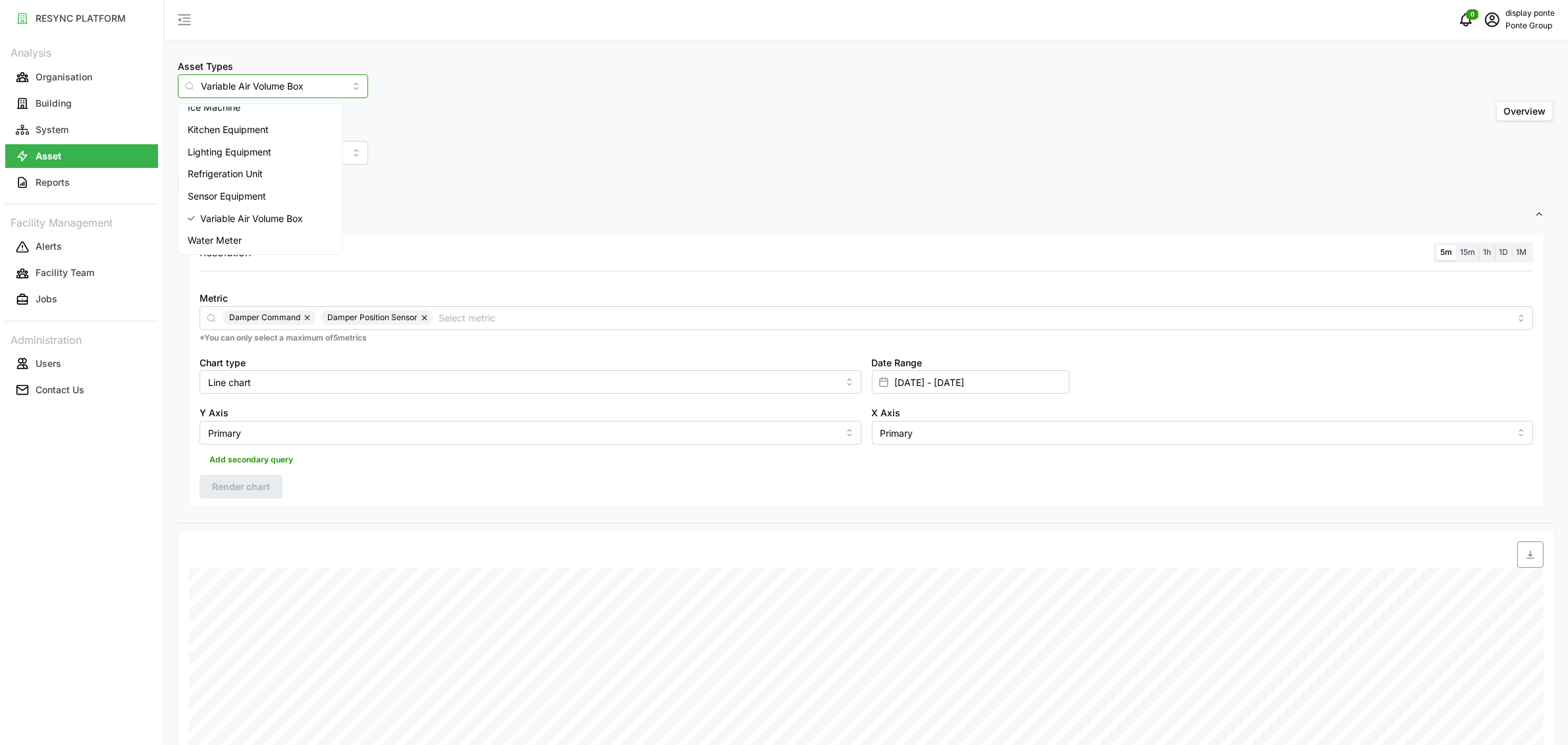
click at [255, 83] on input "Variable Air Volume Box" at bounding box center [273, 86] width 190 height 24
click at [243, 107] on div "Air Handling Unit" at bounding box center [260, 118] width 158 height 22
type input "Air Handling Unit"
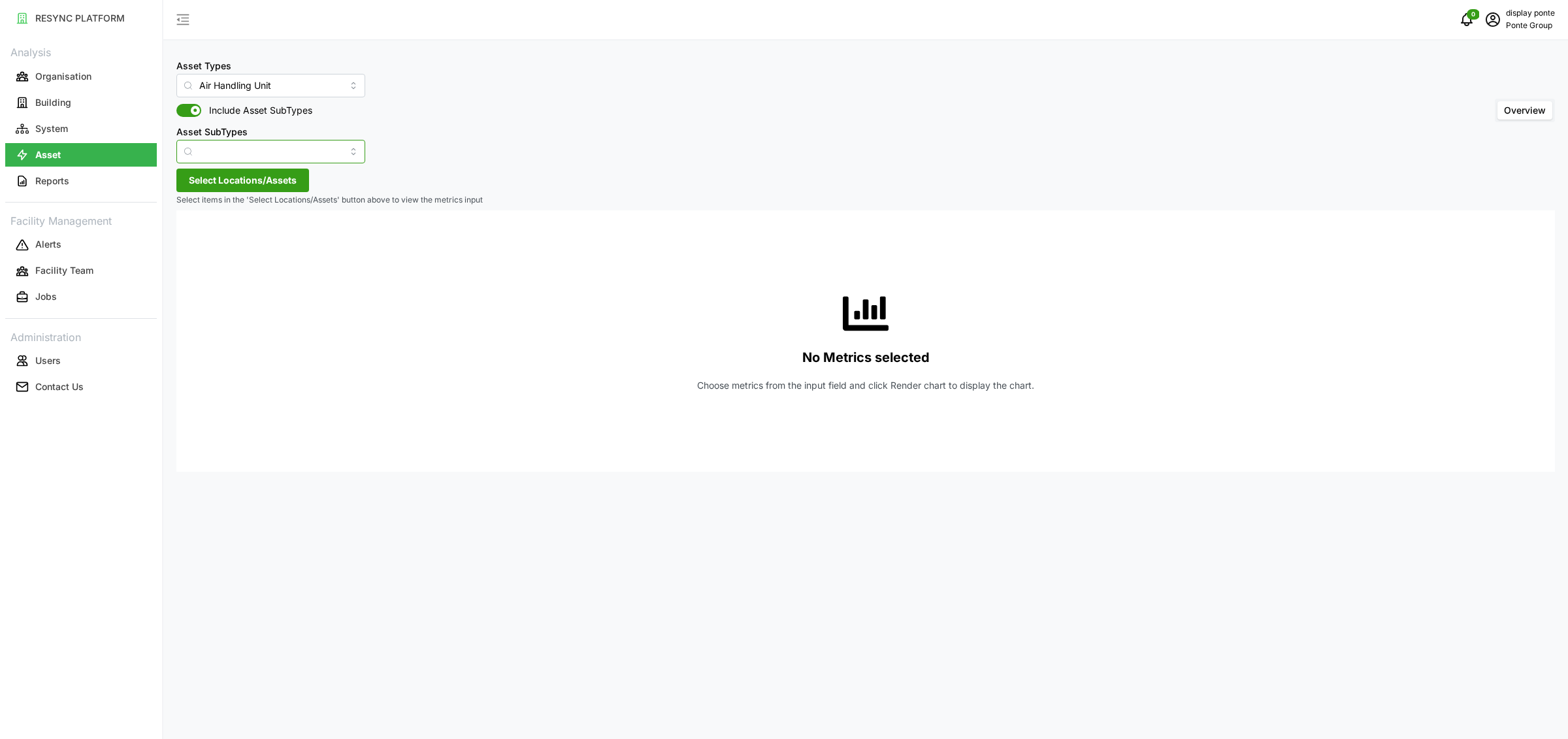
click at [276, 147] on input "Asset SubTypes" at bounding box center [271, 152] width 189 height 23
click at [235, 203] on span "Chilled Water Valve" at bounding box center [227, 204] width 83 height 15
type input "Chilled Water Valve"
click at [237, 179] on span "Select Locations/Assets" at bounding box center [242, 180] width 108 height 22
click at [210, 238] on span "Select MBFC" at bounding box center [209, 240] width 9 height 9
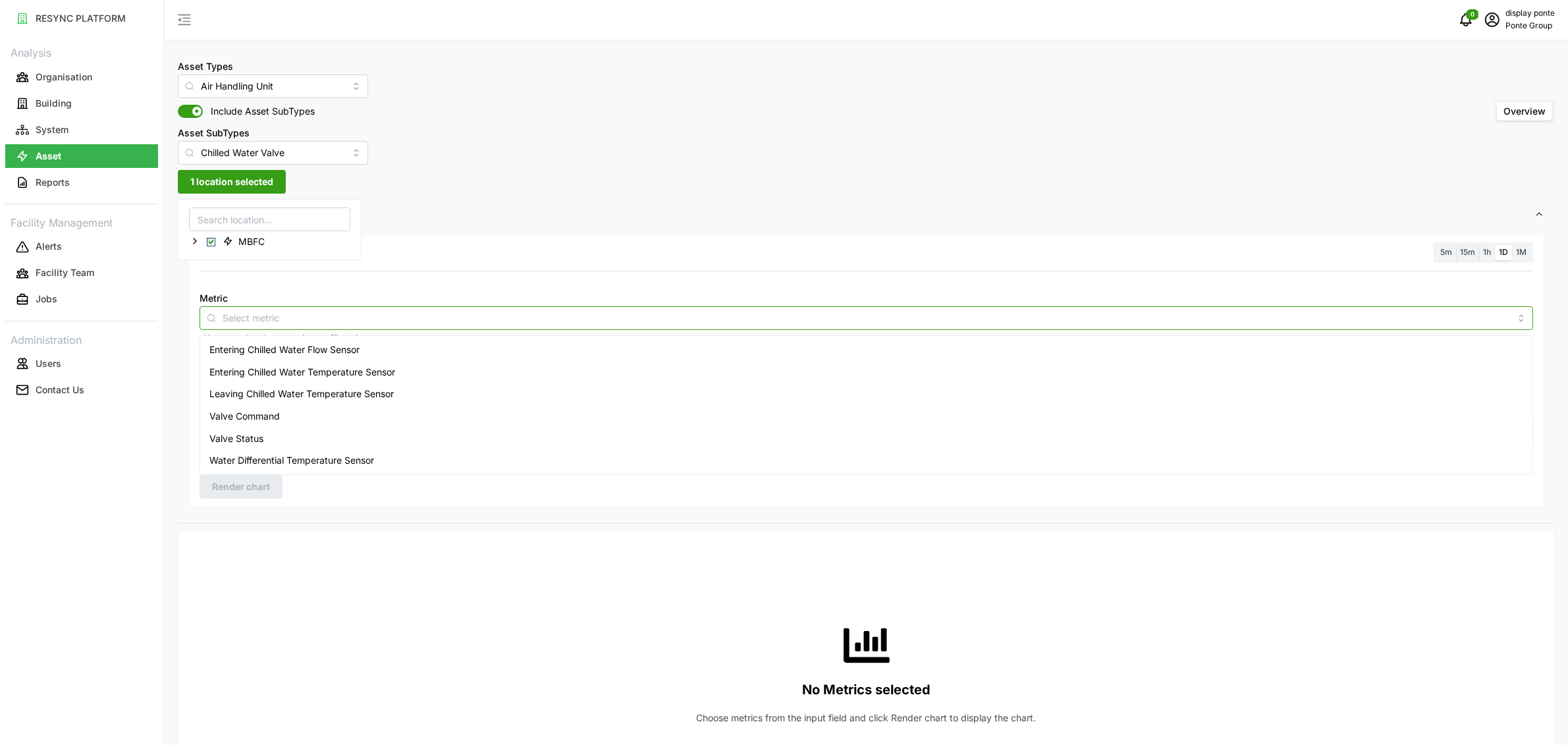
click at [344, 314] on input "Metric" at bounding box center [867, 317] width 1287 height 15
click at [353, 347] on span "Entering Chilled Water Flow Sensor" at bounding box center [284, 350] width 150 height 15
click at [1463, 250] on span "15m" at bounding box center [1468, 252] width 16 height 10
click at [1457, 245] on input "15m" at bounding box center [1457, 245] width 0 height 0
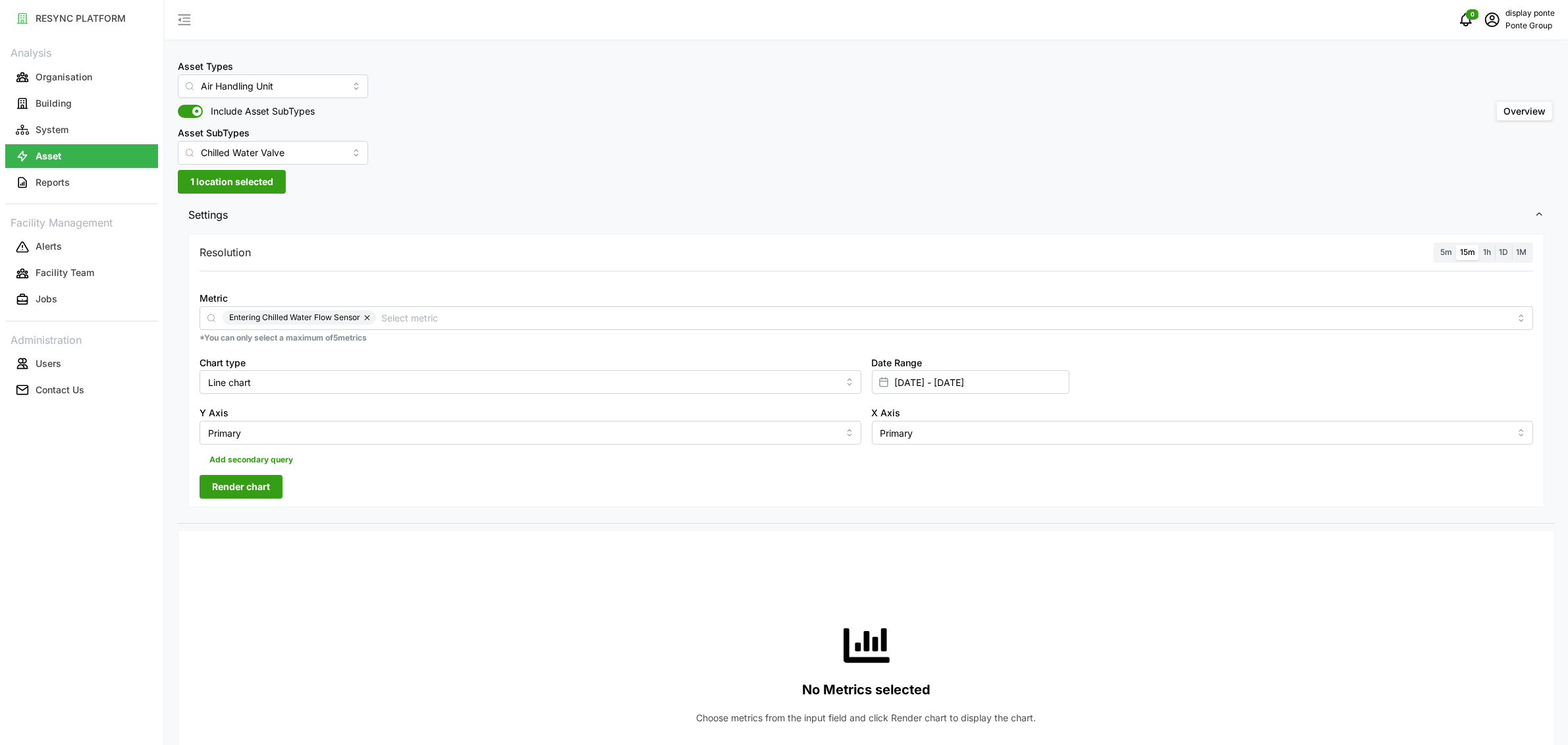
click at [1483, 252] on span "1h" at bounding box center [1487, 252] width 8 height 10
click at [1479, 245] on input "1h" at bounding box center [1479, 245] width 0 height 0
click at [907, 382] on input "[DATE] - [DATE]" at bounding box center [971, 382] width 198 height 24
click at [901, 566] on button "15" at bounding box center [901, 563] width 24 height 24
type input "[DATE] - [DATE]"
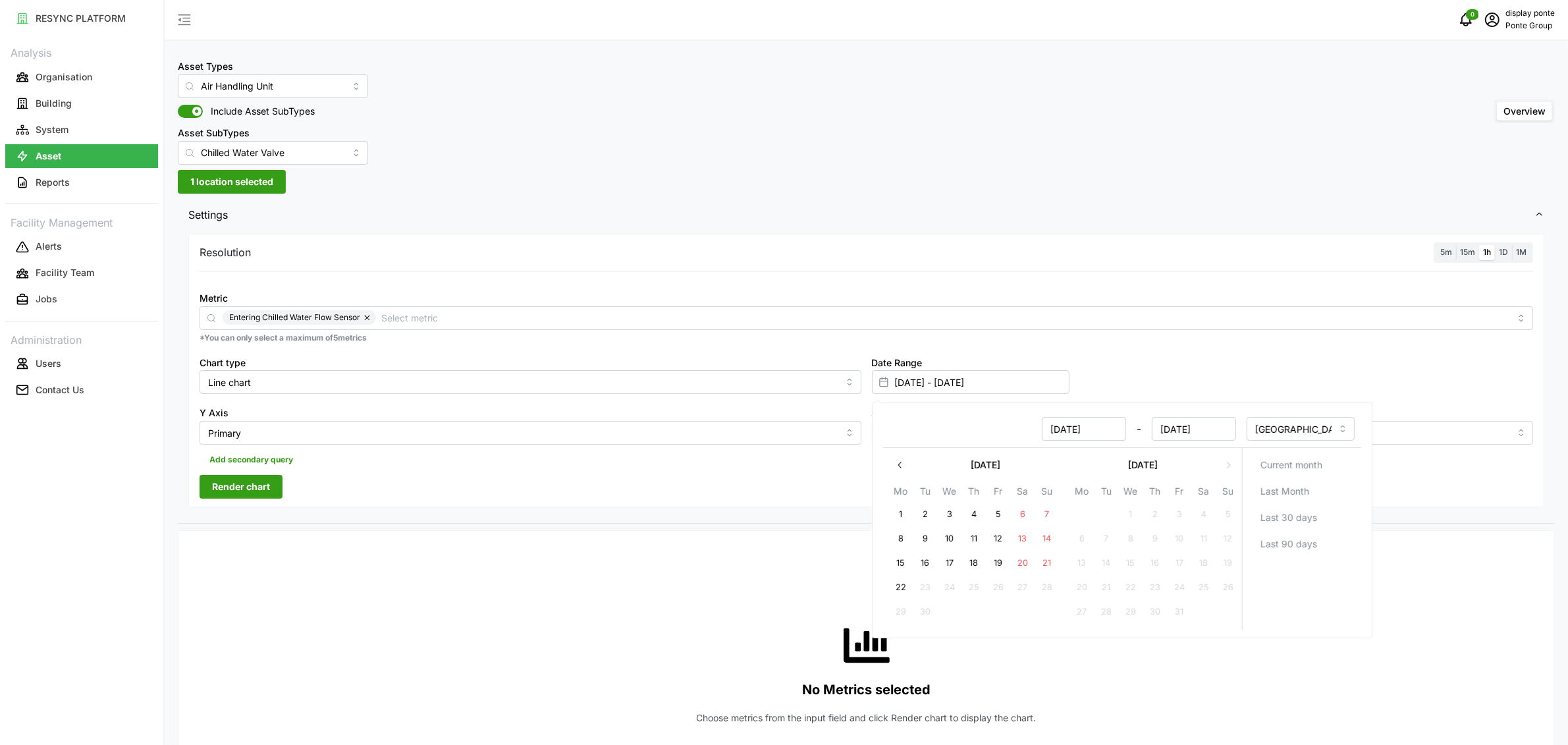
type input "[DATE]"
click at [904, 589] on button "22" at bounding box center [901, 588] width 24 height 24
click at [899, 560] on button "15" at bounding box center [901, 563] width 24 height 24
click at [1051, 564] on button "21" at bounding box center [1047, 563] width 24 height 24
type input "[DATE] - [DATE]"
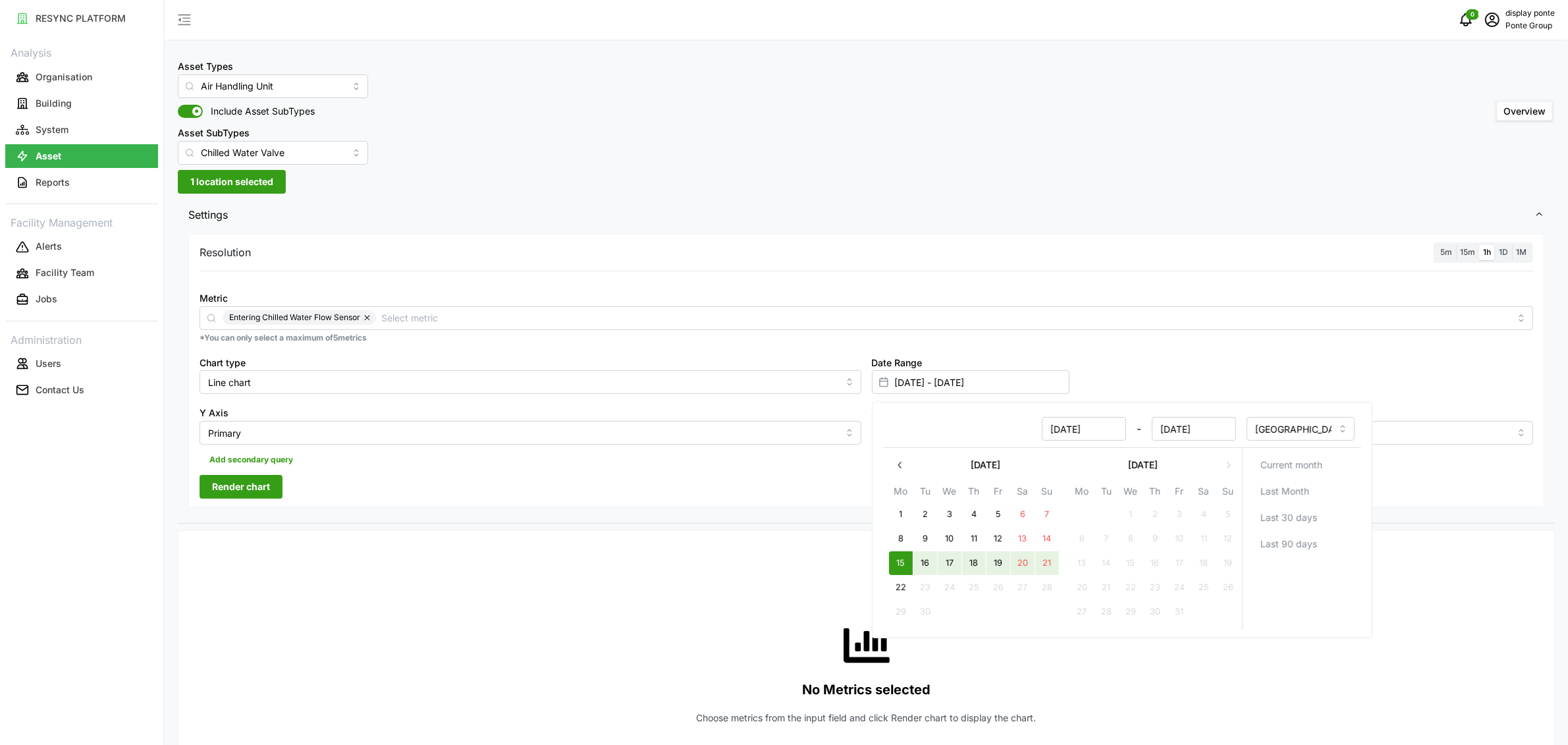
type input "[DATE]"
drag, startPoint x: 394, startPoint y: 478, endPoint x: 258, endPoint y: 494, distance: 136.9
click at [393, 478] on div "Resolution 5m 15m 1h 1D 1M Metric Entering Chilled Water Flow Sensor *You can o…" at bounding box center [866, 371] width 1356 height 273
click at [261, 487] on span "Render chart" at bounding box center [241, 487] width 58 height 22
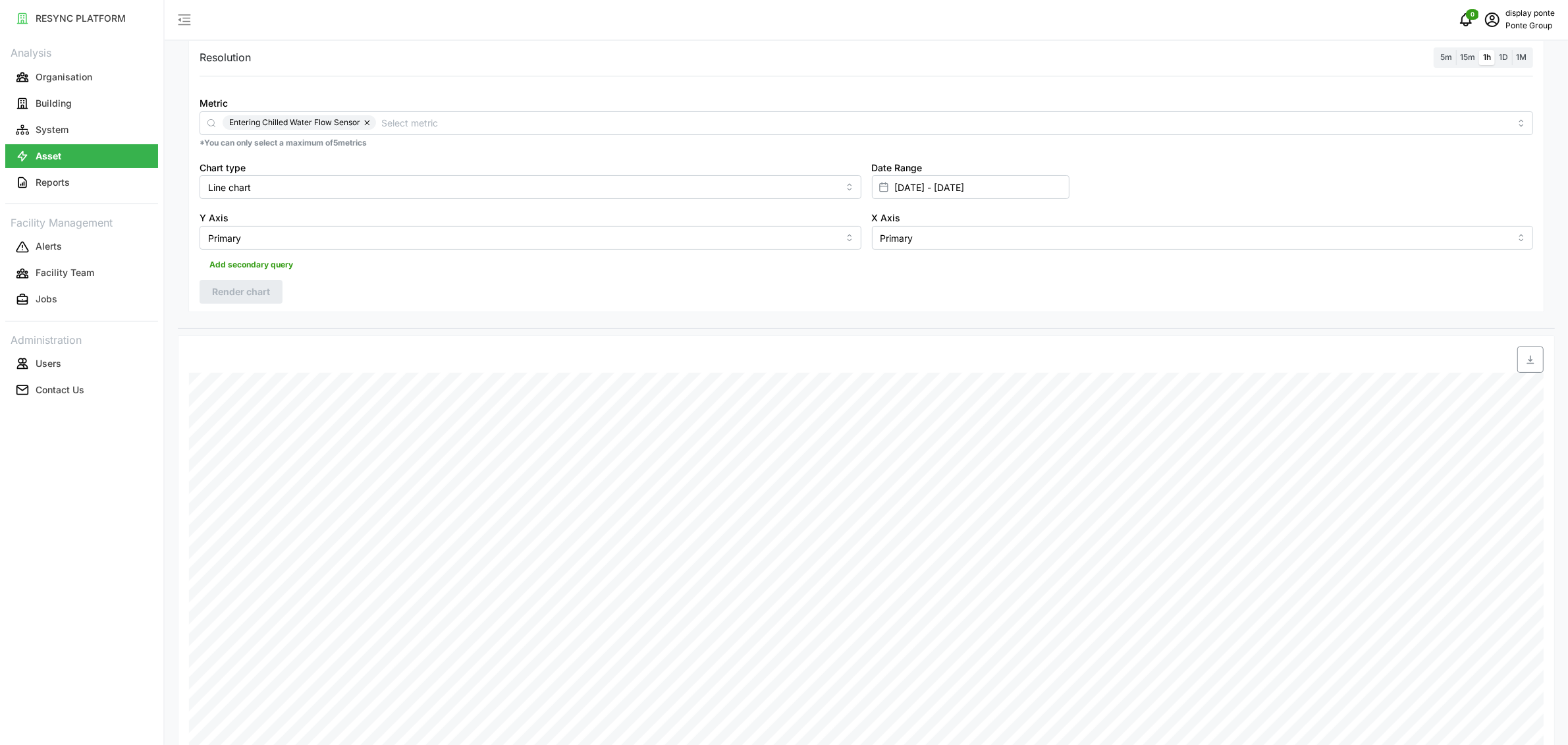
scroll to position [172, 0]
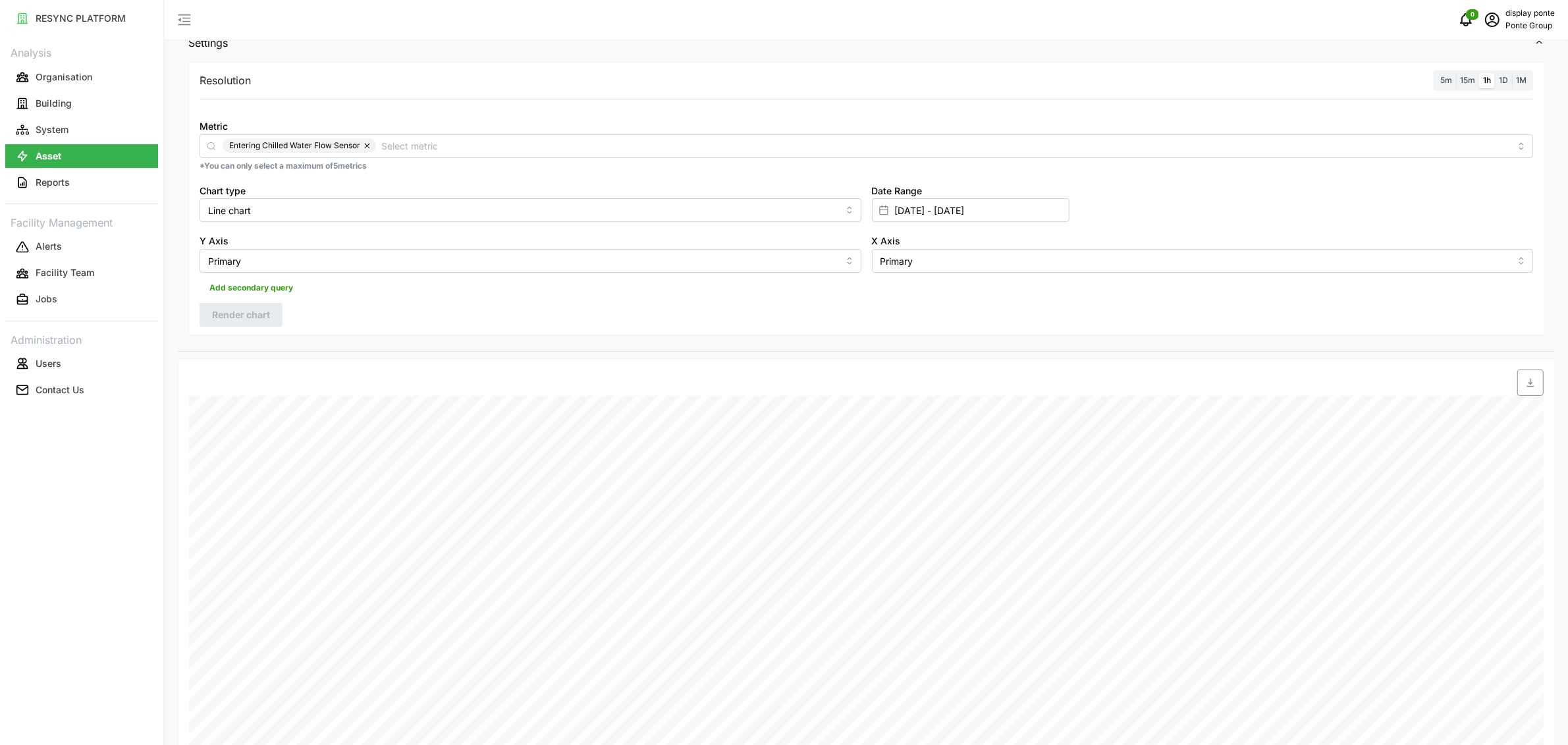
click at [1501, 83] on span "1D" at bounding box center [1504, 80] width 9 height 10
click at [1495, 73] on input "1D" at bounding box center [1495, 73] width 0 height 0
click at [1487, 82] on span "1h" at bounding box center [1487, 80] width 8 height 10
click at [1479, 73] on input "1h" at bounding box center [1479, 73] width 0 height 0
click at [884, 229] on div "X Axis Primary" at bounding box center [1203, 253] width 673 height 51
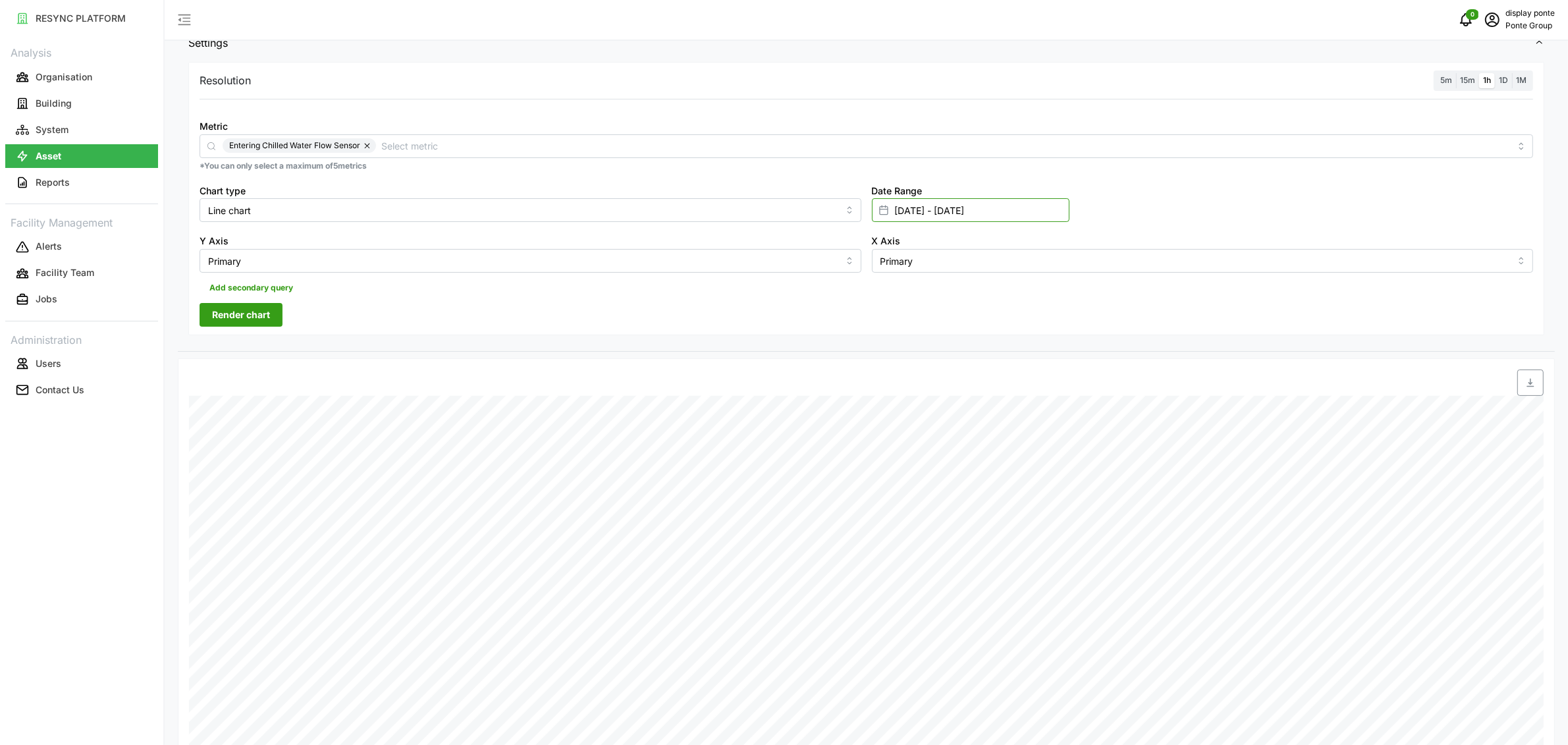
click at [895, 216] on input "[DATE] - [DATE]" at bounding box center [971, 210] width 198 height 24
click at [907, 364] on button "8" at bounding box center [901, 367] width 24 height 24
type input "[DATE] - [DATE]"
type input "[DATE]"
click at [1004, 371] on button "12" at bounding box center [998, 367] width 24 height 24
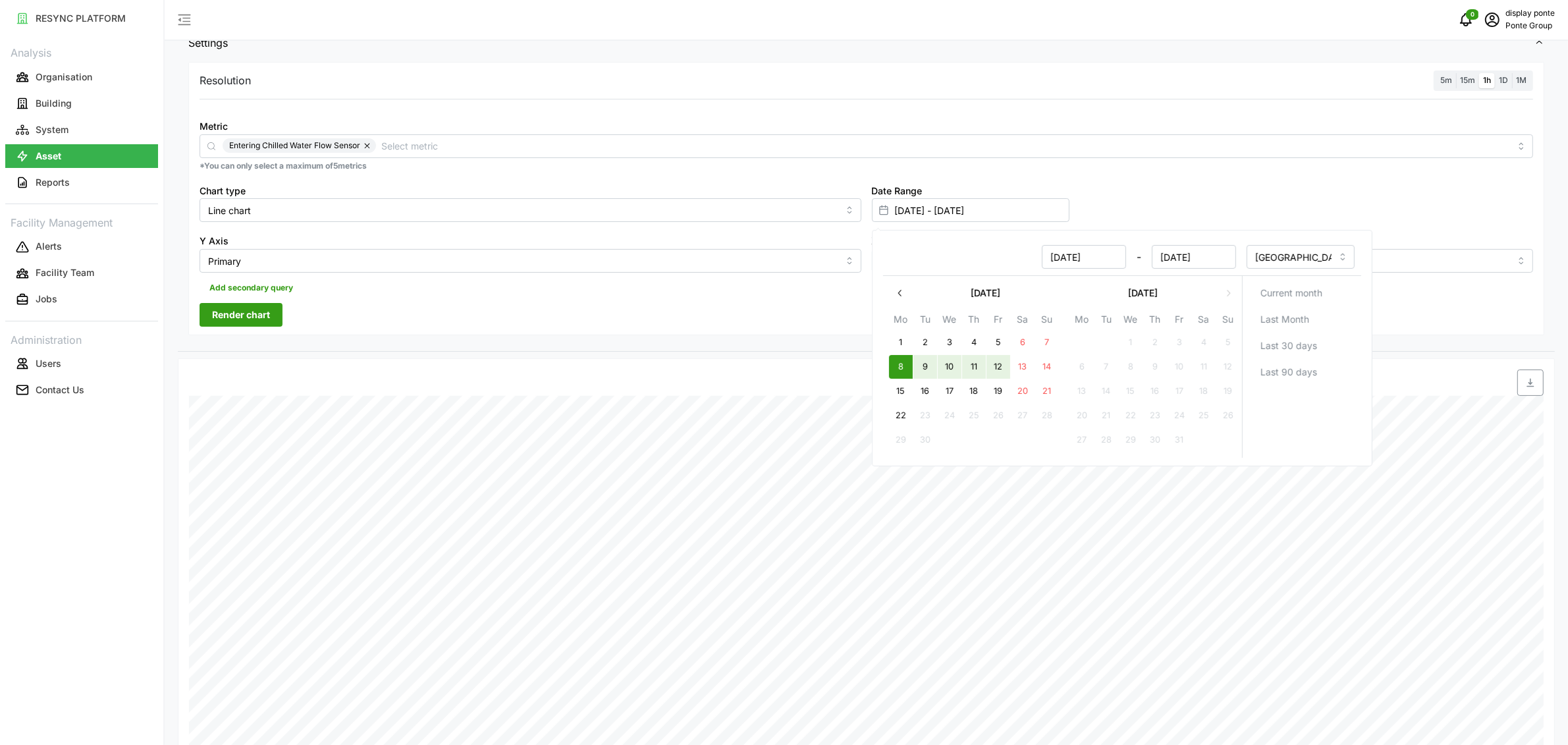
type input "[DATE] - [DATE]"
type input "[DATE]"
click at [424, 324] on div "Resolution 5m 15m 1h 1D 1M Metric Entering Chilled Water Flow Sensor *You can o…" at bounding box center [866, 199] width 1356 height 273
click at [266, 320] on span "Render chart" at bounding box center [241, 315] width 58 height 22
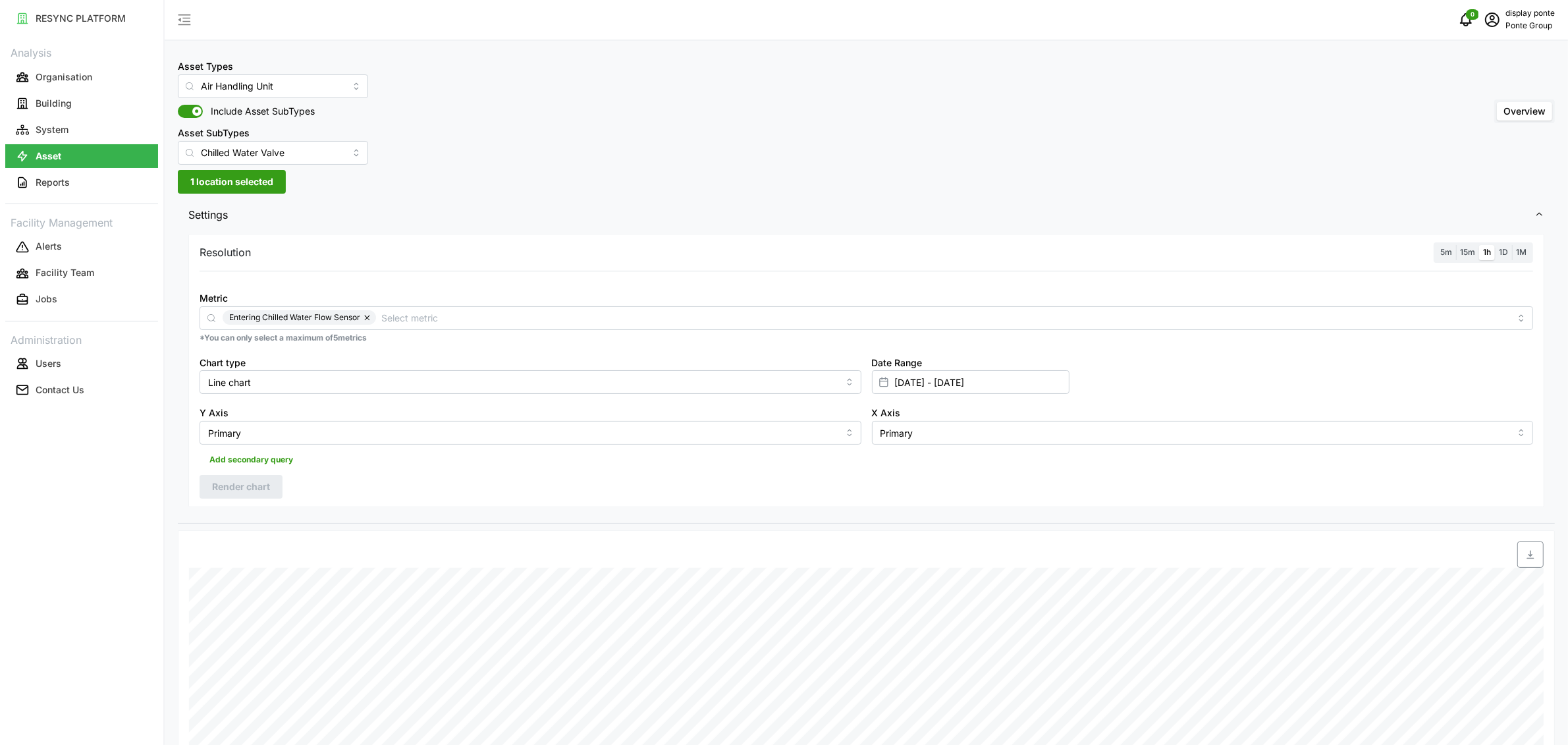
scroll to position [90, 0]
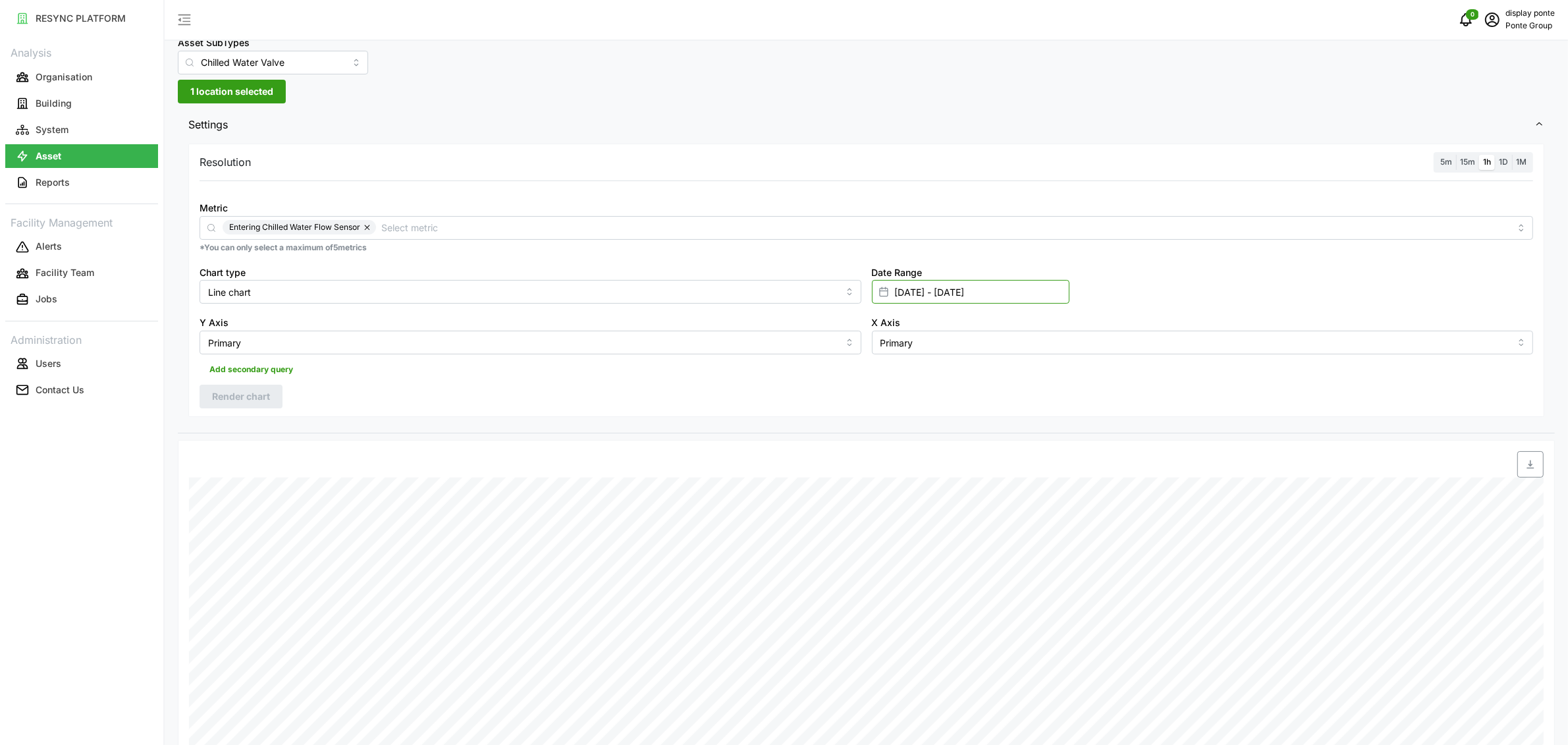
click at [905, 298] on input "[DATE] - [DATE]" at bounding box center [971, 292] width 198 height 24
click at [504, 425] on div "Resolution 5m 15m 1h 1D 1M Metric Entering Chilled Water Flow Sensor *You can o…" at bounding box center [867, 286] width 1378 height 292
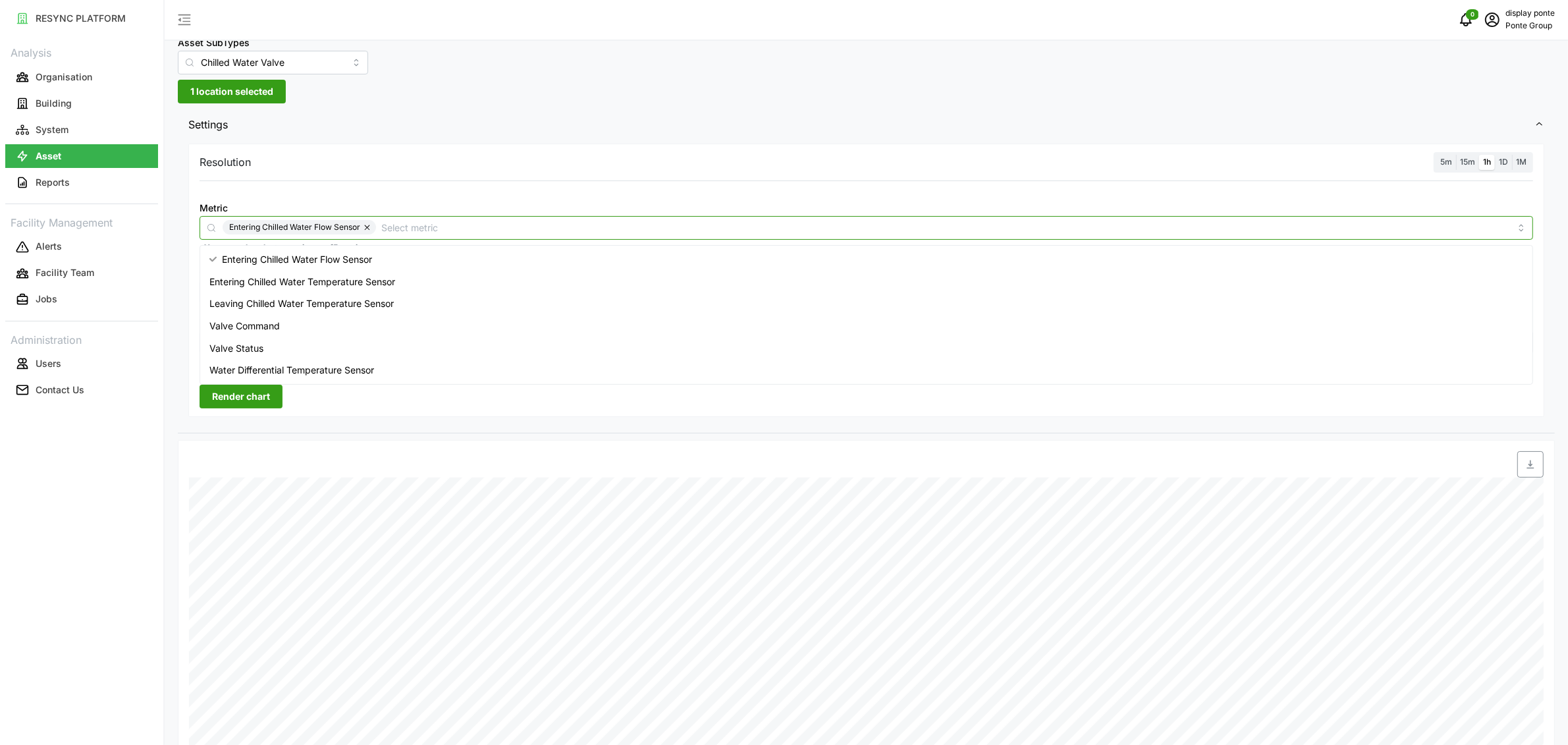
click at [424, 227] on input "Metric" at bounding box center [946, 227] width 1129 height 15
click at [394, 284] on span "Entering Chilled Water Temperature Sensor" at bounding box center [303, 282] width 186 height 15
click at [389, 299] on span "Leaving Chilled Water Temperature Sensor" at bounding box center [302, 303] width 185 height 15
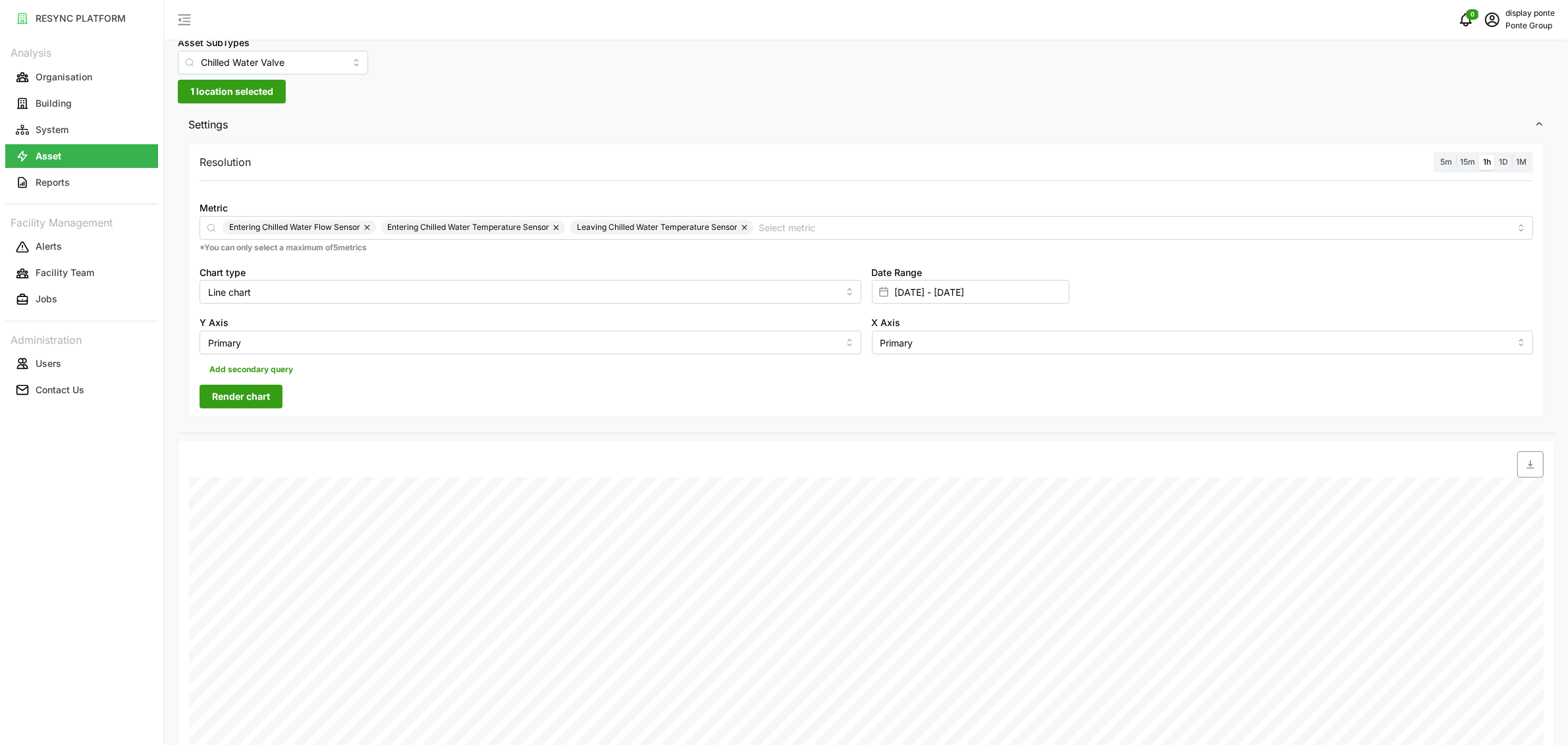
click at [255, 394] on span "Render chart" at bounding box center [241, 396] width 58 height 22
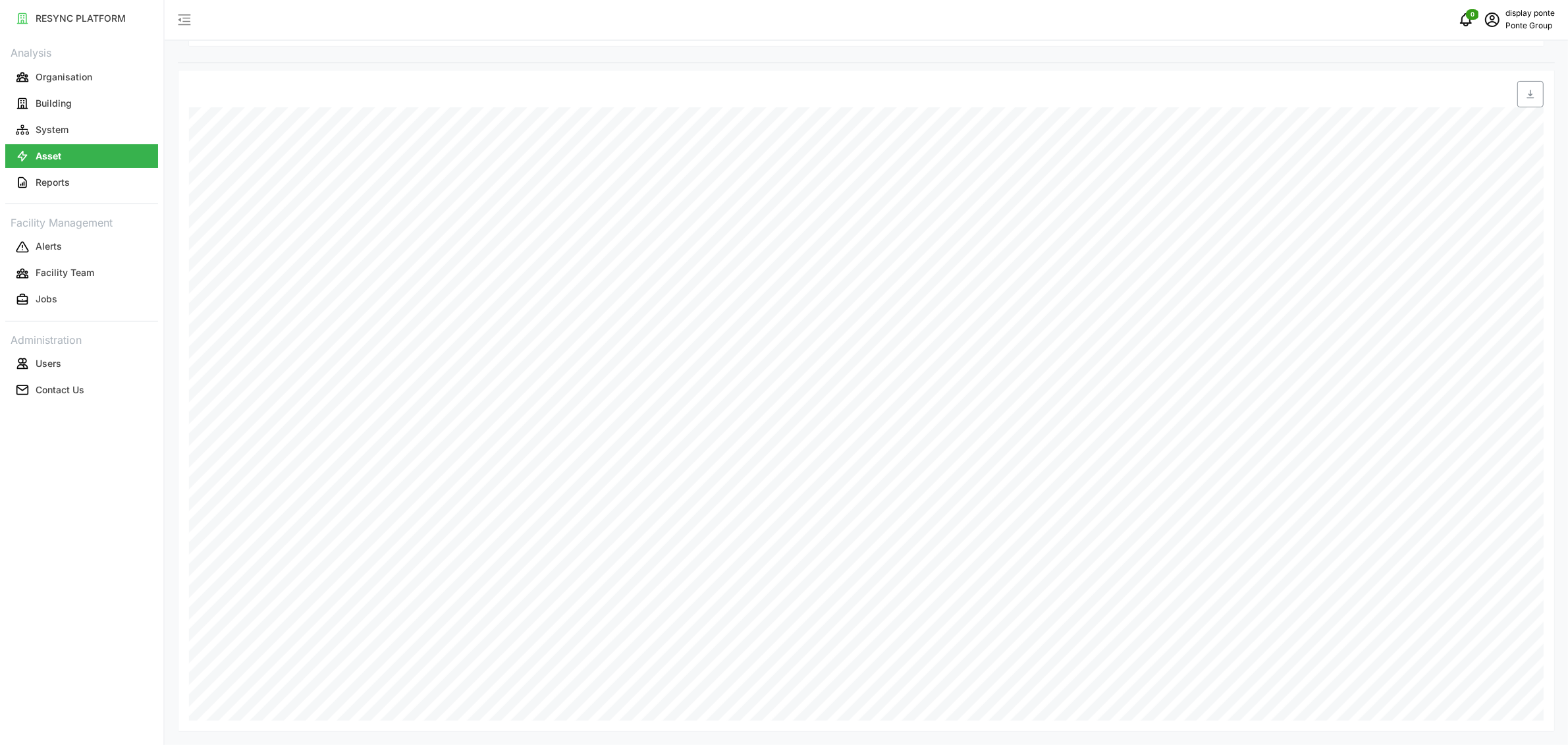
scroll to position [205, 0]
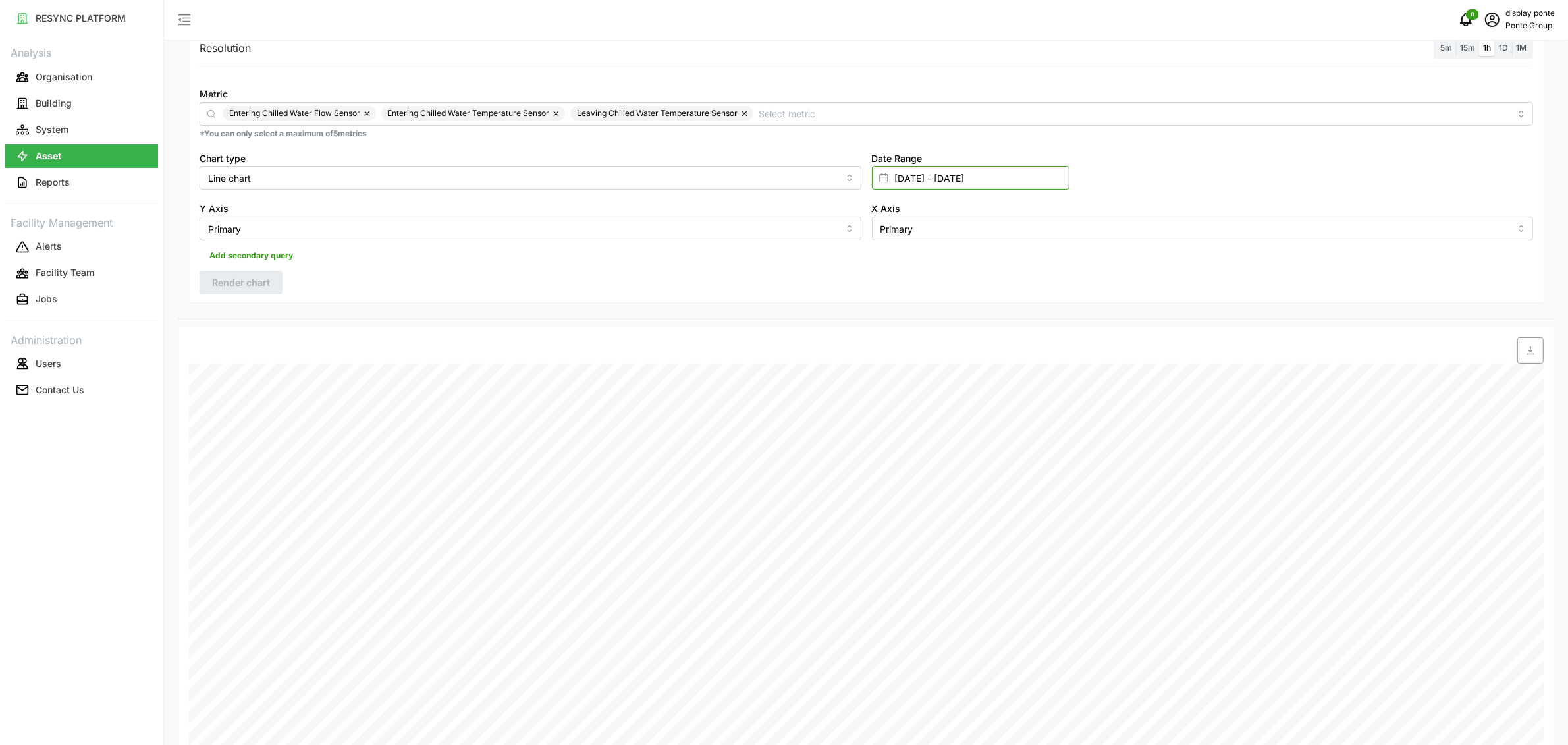
click at [919, 174] on input "[DATE] - [DATE]" at bounding box center [971, 178] width 198 height 24
click at [971, 352] on button "18" at bounding box center [974, 359] width 24 height 24
type input "[DATE] - [DATE]"
type input "[DATE]"
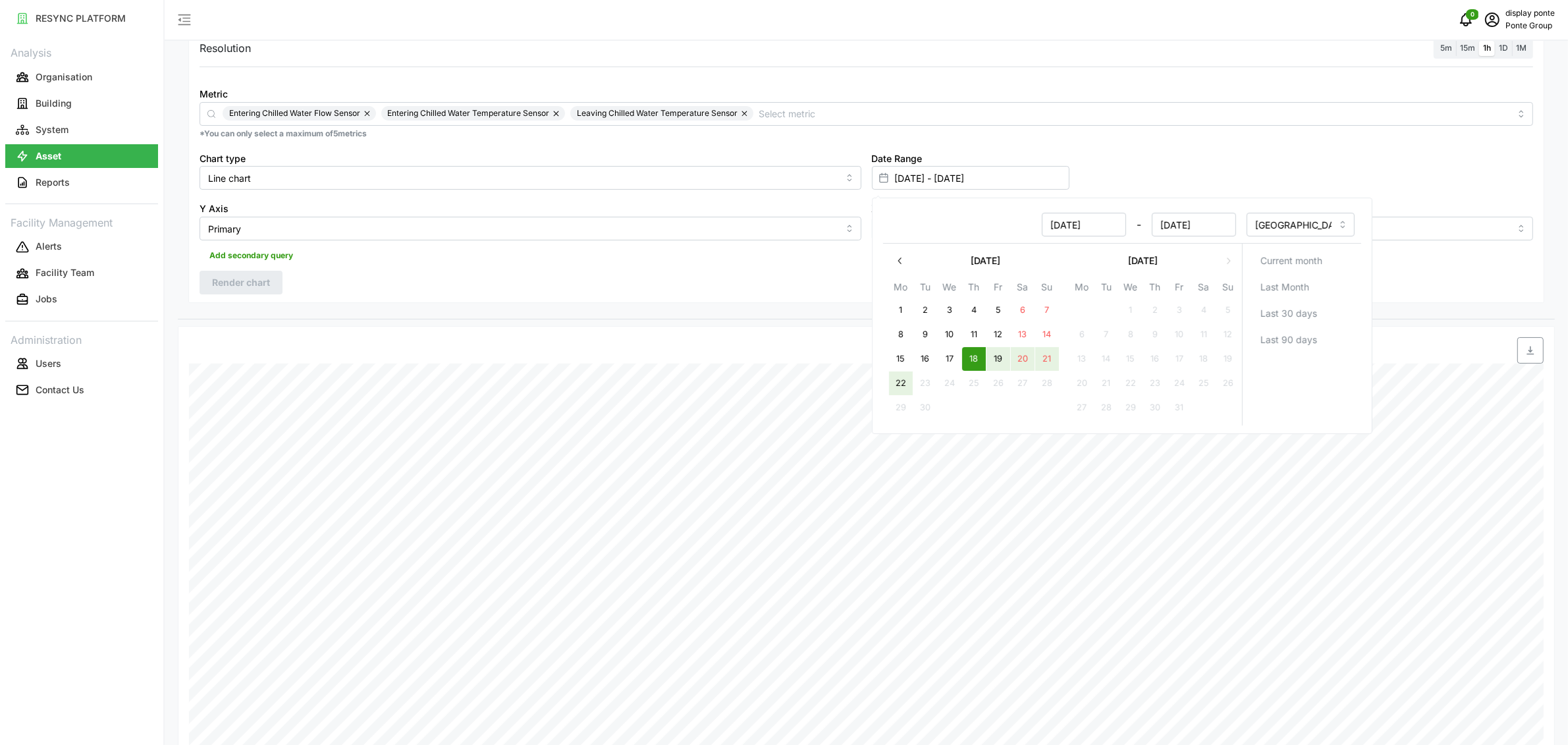
click at [904, 376] on button "22" at bounding box center [901, 383] width 24 height 24
type input "[DATE] - [DATE]"
type input "[DATE]"
click at [427, 285] on div "Resolution 5m 15m 1h 1D 1M Metric Entering Chilled Water Flow Sensor Entering C…" at bounding box center [866, 166] width 1356 height 273
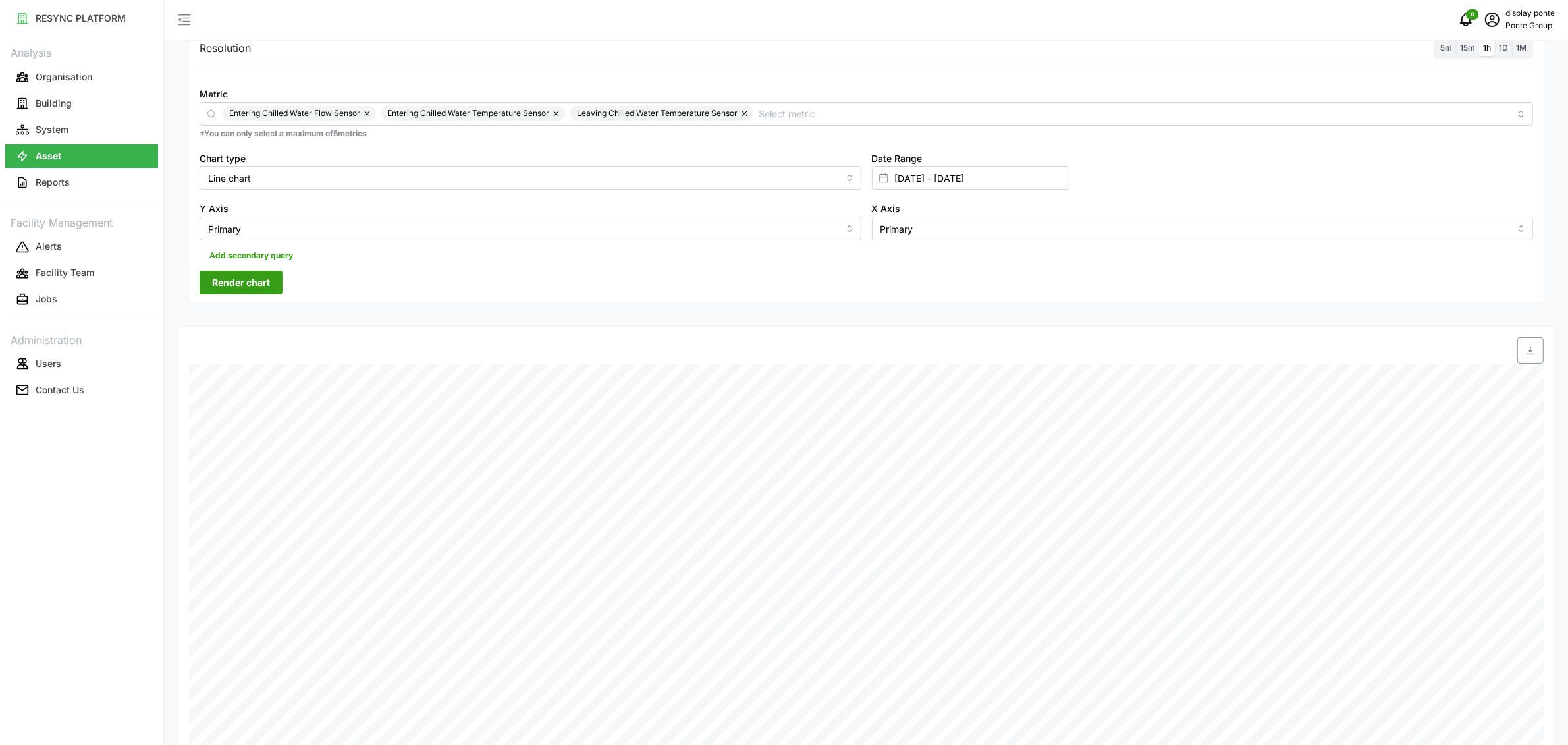
click at [269, 278] on span "Render chart" at bounding box center [241, 283] width 58 height 22
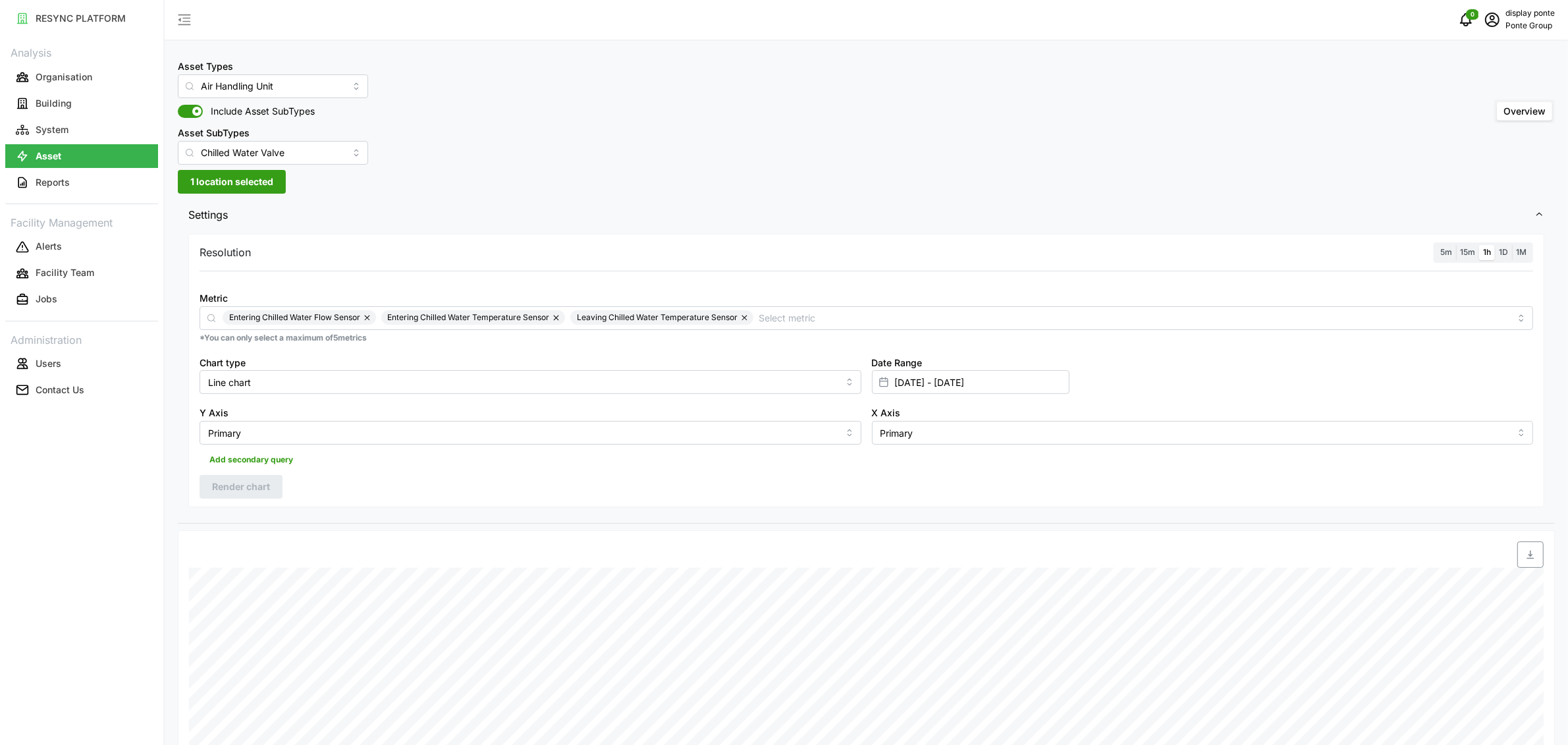
click at [241, 168] on div "Asset Types Air Handling Unit Include Asset SubTypes Asset SubTypes Chilled Wat…" at bounding box center [866, 602] width 1403 height 1206
click at [253, 150] on input "Chilled Water Valve" at bounding box center [273, 153] width 190 height 24
click at [247, 260] on div "Fan" at bounding box center [260, 251] width 158 height 22
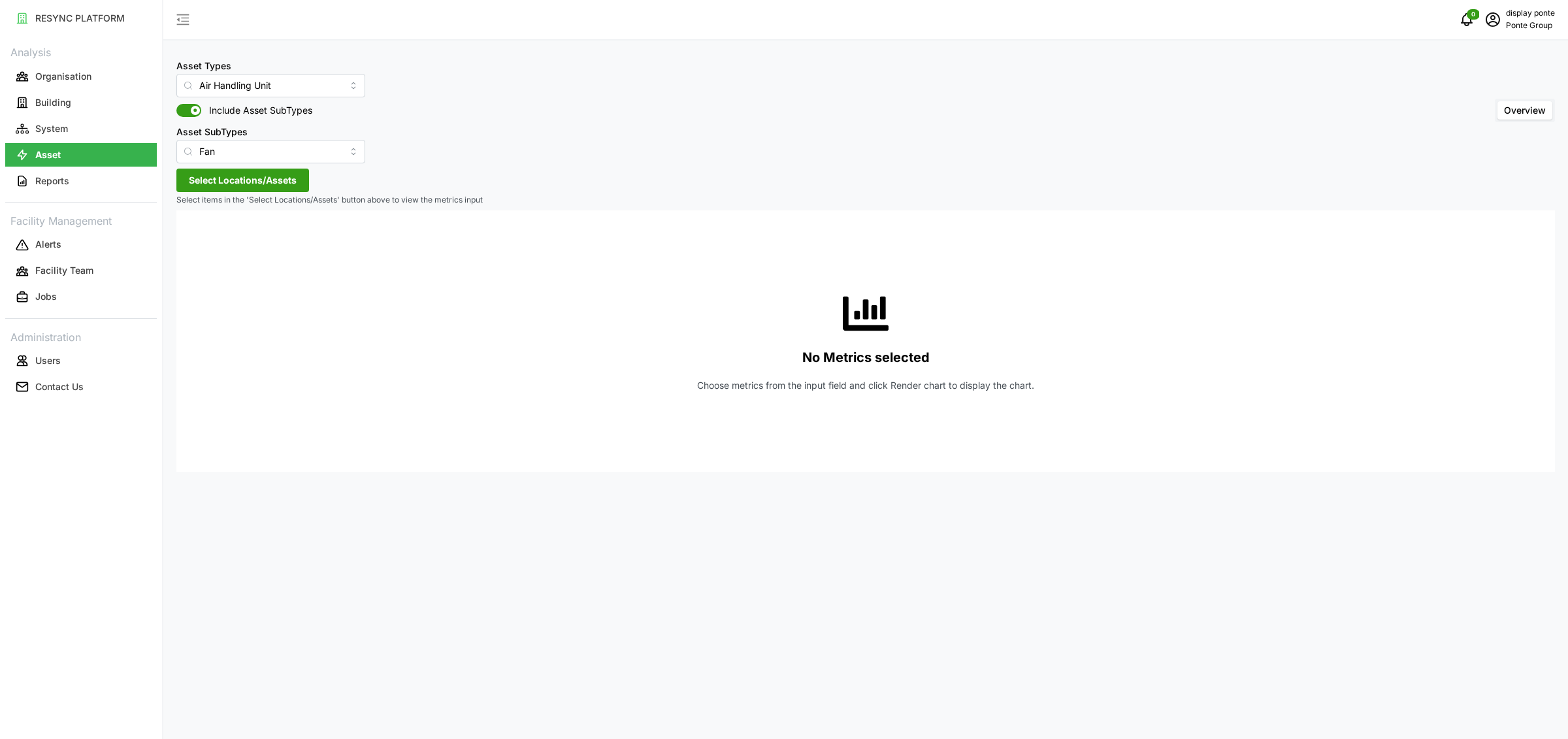
click at [252, 179] on span "Select Locations/Assets" at bounding box center [242, 180] width 108 height 22
click at [220, 241] on span "MBFC" at bounding box center [243, 239] width 56 height 15
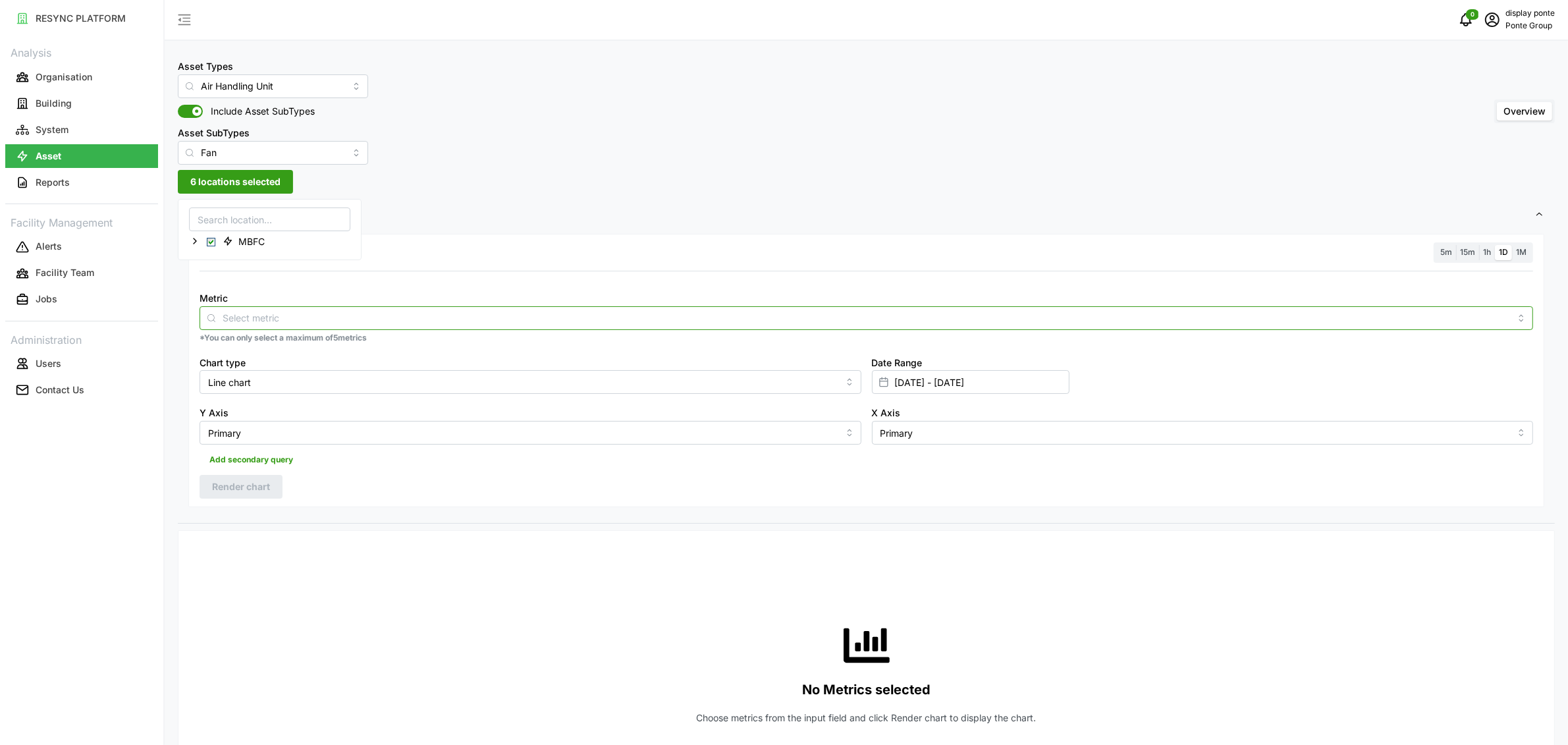
click at [274, 314] on input "Metric" at bounding box center [867, 317] width 1287 height 15
click at [233, 162] on input "Fan" at bounding box center [273, 153] width 190 height 24
type input "F"
type input "Fan"
click at [655, 188] on div "Asset Types Air Handling Unit Include Asset SubTypes Asset SubTypes Fan Overvie…" at bounding box center [866, 721] width 1403 height 1443
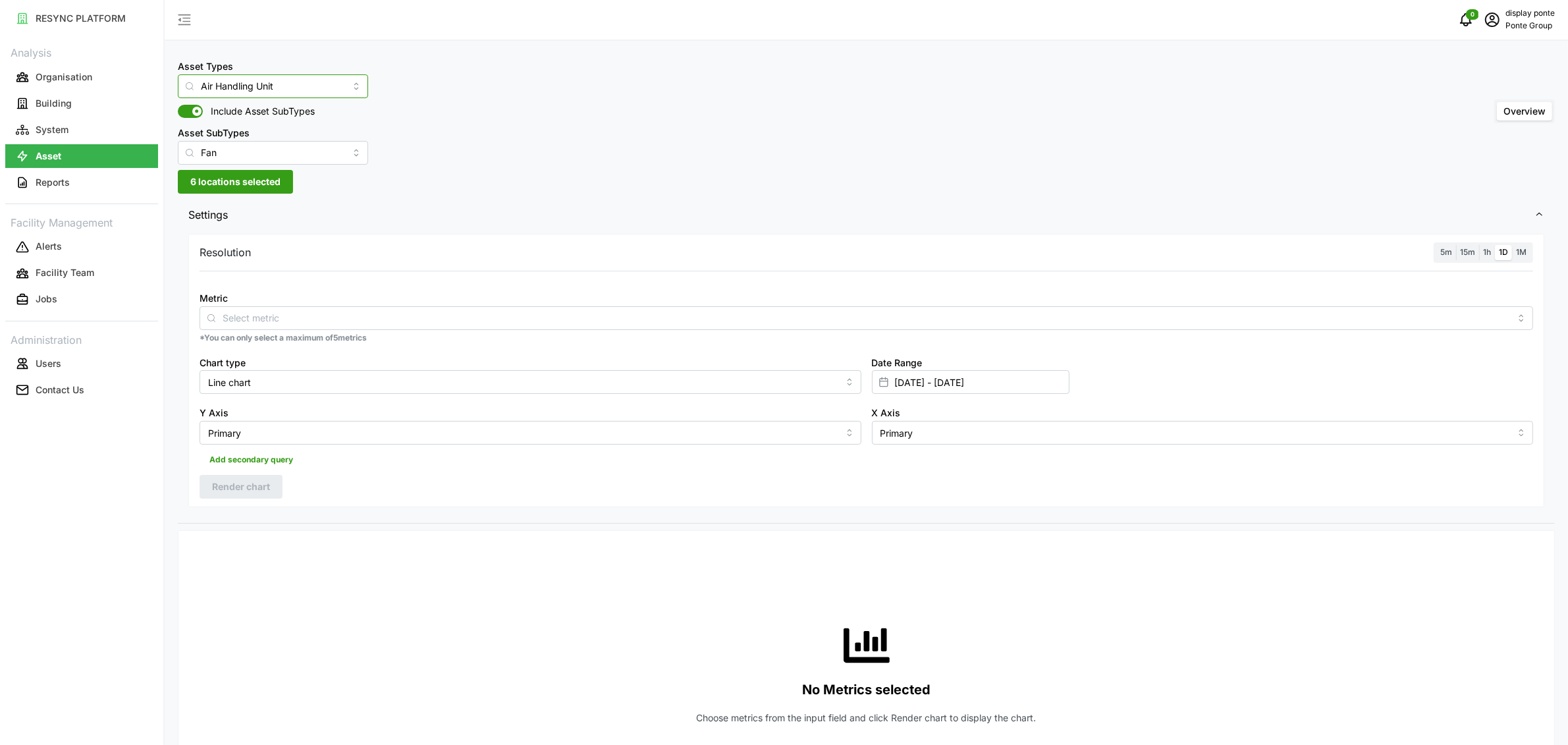
click at [258, 89] on input "Air Handling Unit" at bounding box center [273, 86] width 190 height 24
click at [250, 116] on span "Air Handling Unit" at bounding box center [236, 118] width 72 height 15
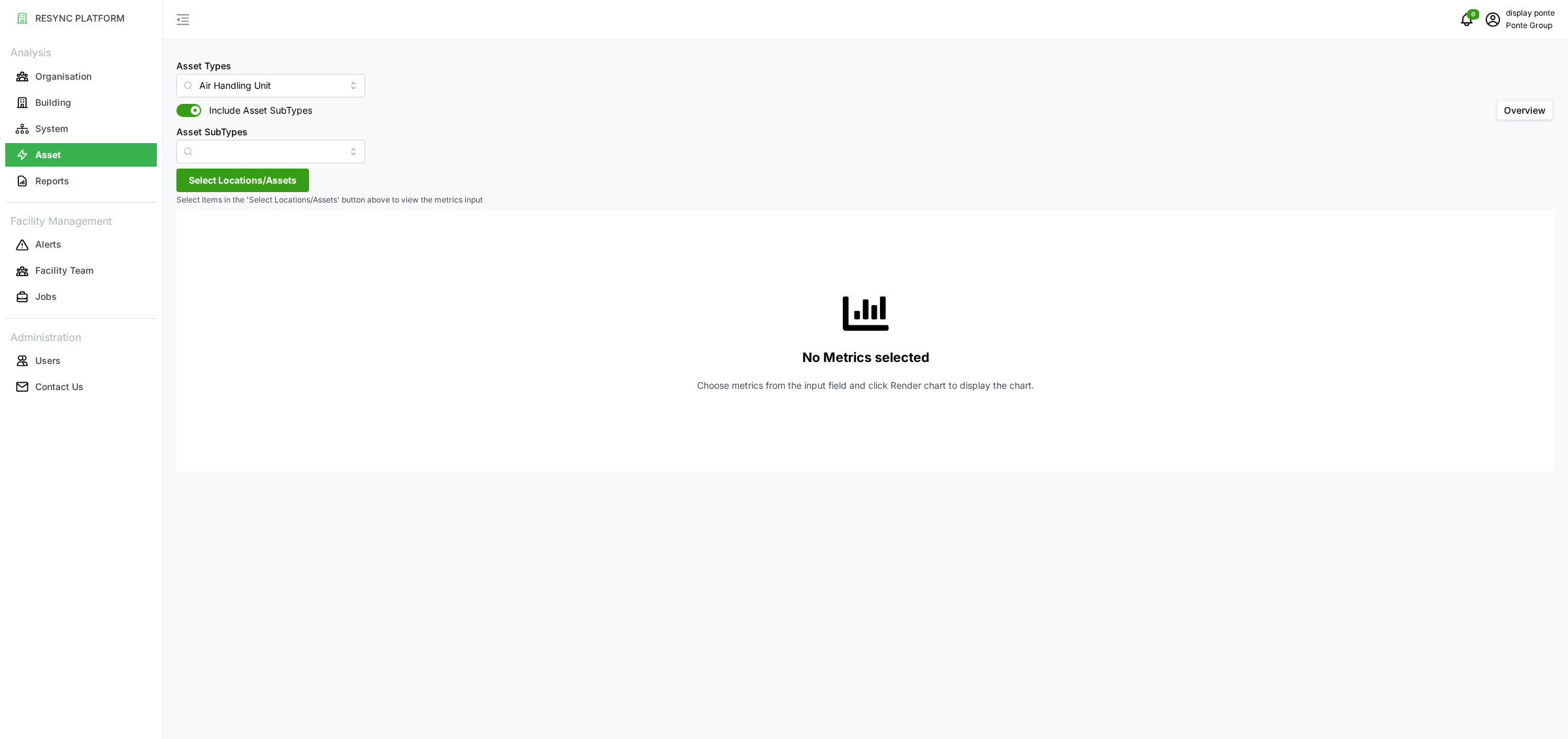
click at [253, 177] on span "Select Locations/Assets" at bounding box center [242, 180] width 108 height 22
click at [235, 235] on span "MBFC" at bounding box center [243, 239] width 56 height 15
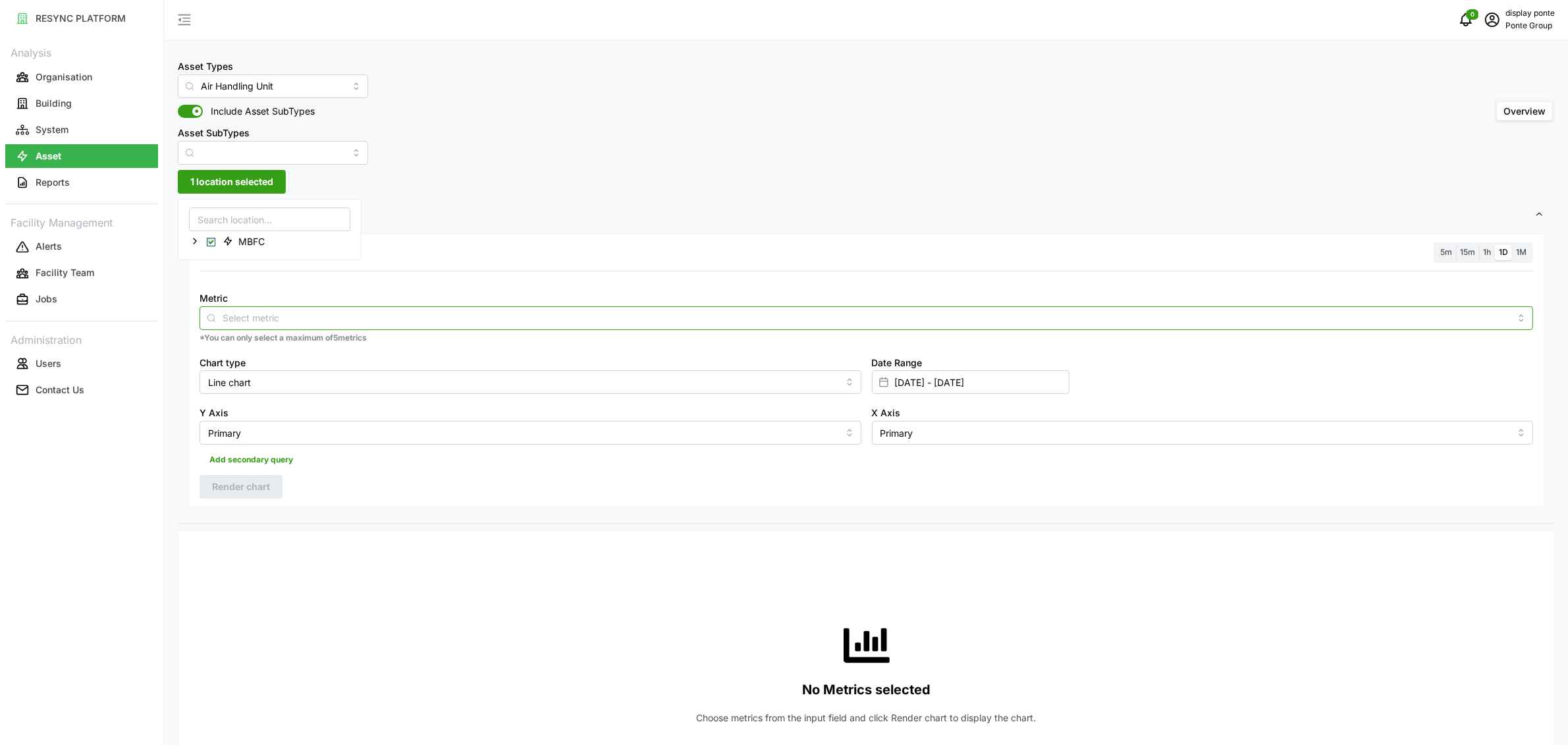
click at [382, 308] on div at bounding box center [866, 318] width 1334 height 24
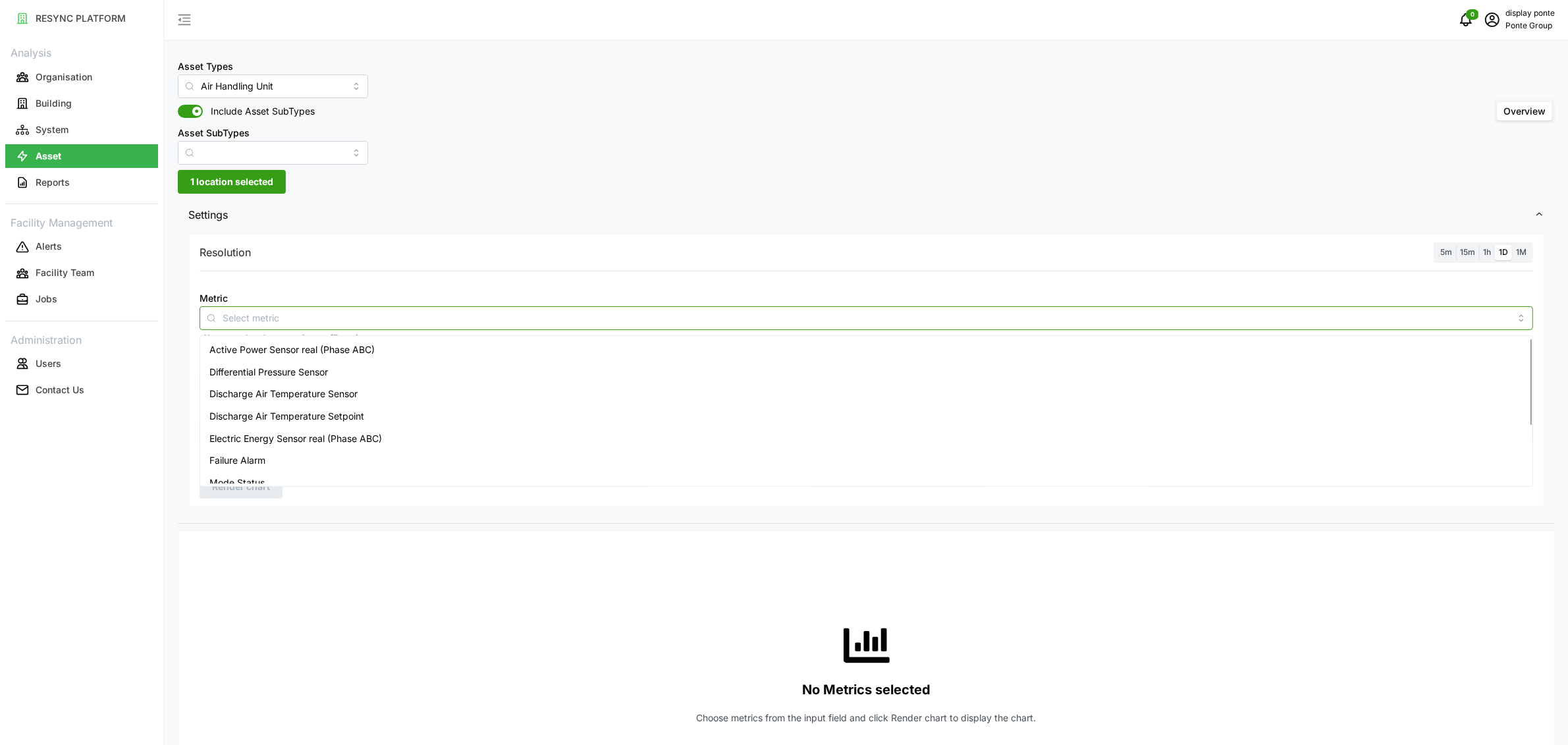
click at [338, 351] on span "Active Power Sensor real (Phase ABC)" at bounding box center [292, 350] width 165 height 15
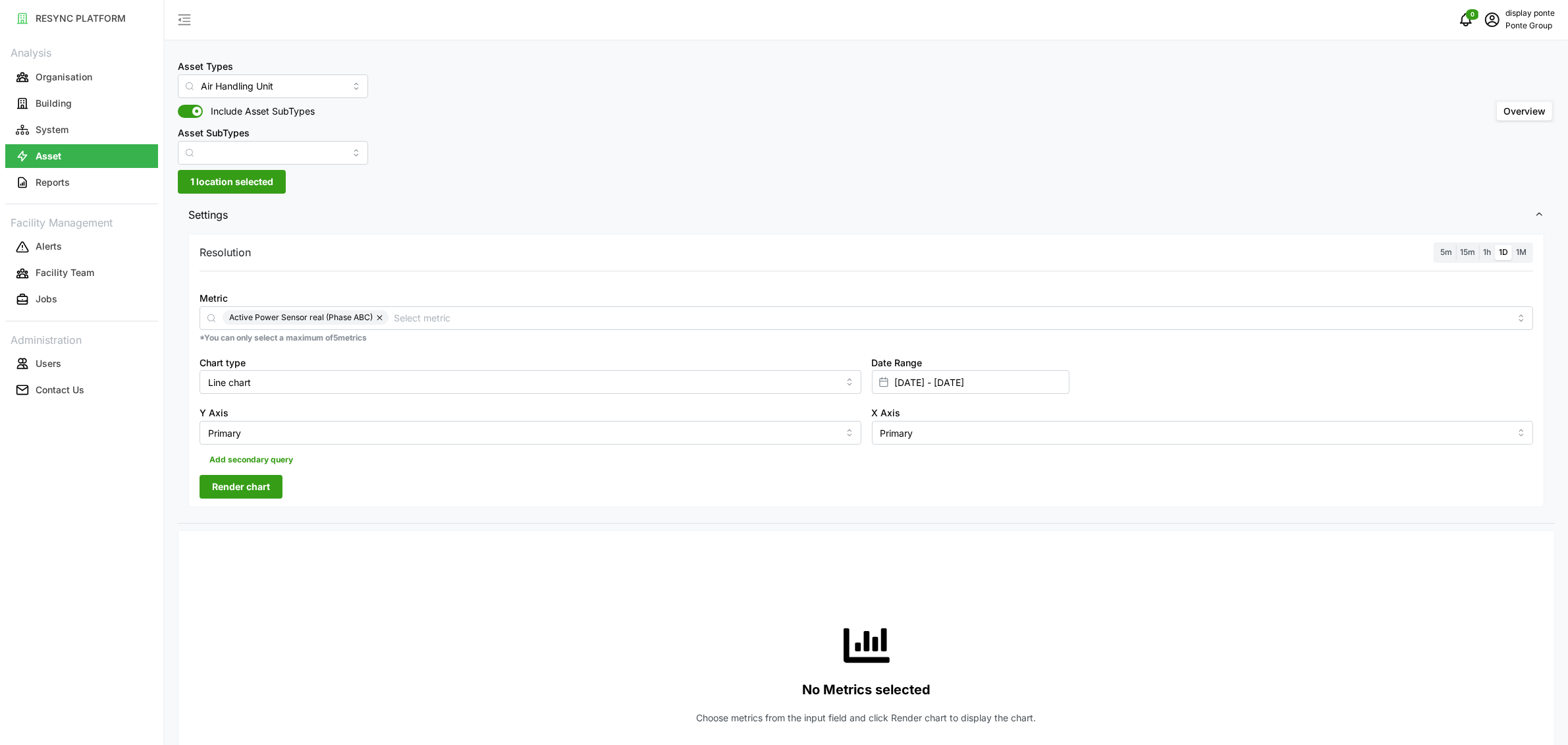
click at [1489, 249] on span "1h" at bounding box center [1487, 252] width 8 height 10
click at [1479, 245] on input "1h" at bounding box center [1479, 245] width 0 height 0
click at [907, 381] on input "[DATE] - [DATE]" at bounding box center [971, 382] width 198 height 24
click at [901, 564] on button "15" at bounding box center [901, 563] width 24 height 24
type input "[DATE] - [DATE]"
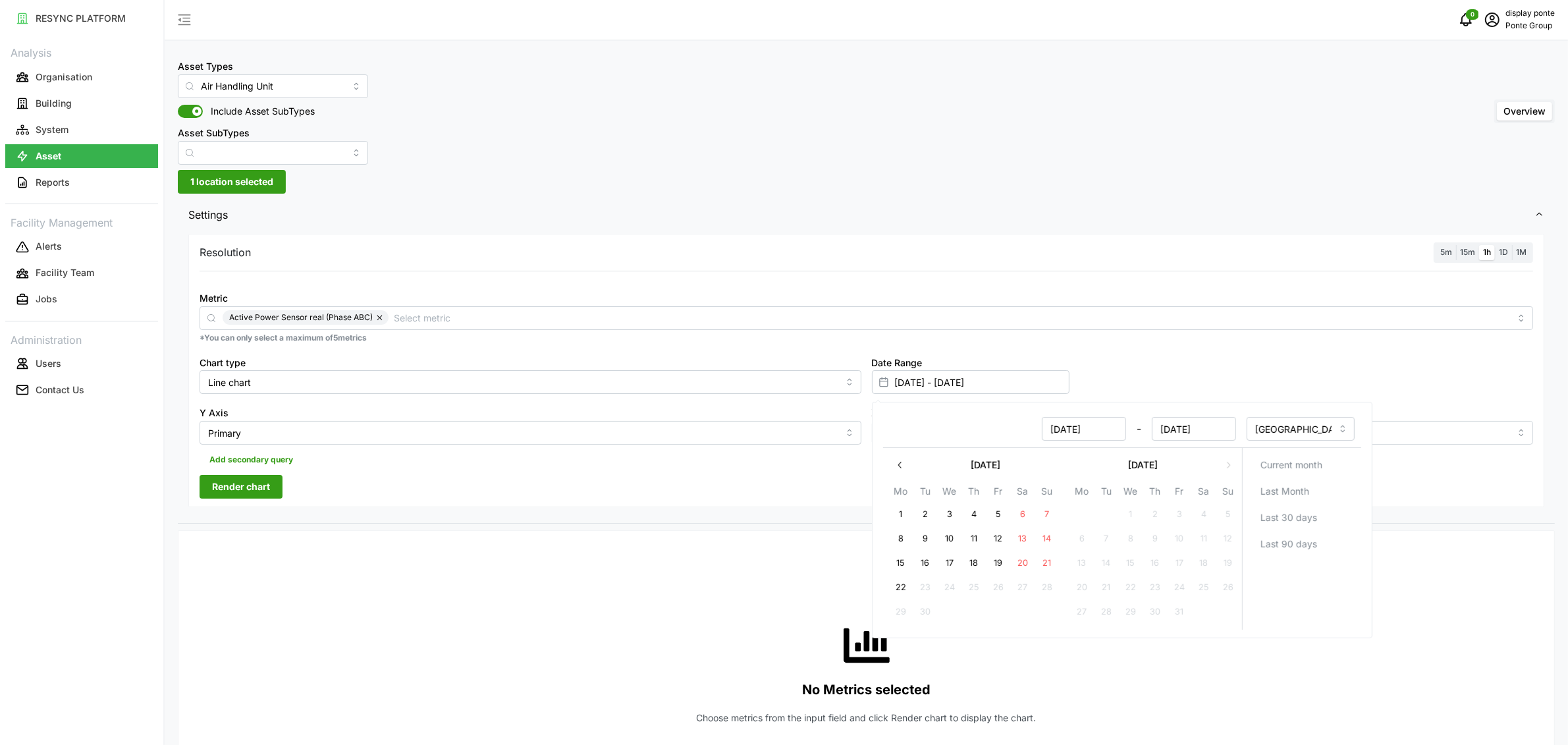
type input "[DATE]"
click at [1045, 569] on button "21" at bounding box center [1047, 563] width 24 height 24
type input "[DATE] - [DATE]"
type input "[DATE]"
click at [235, 478] on span "Render chart" at bounding box center [241, 487] width 58 height 22
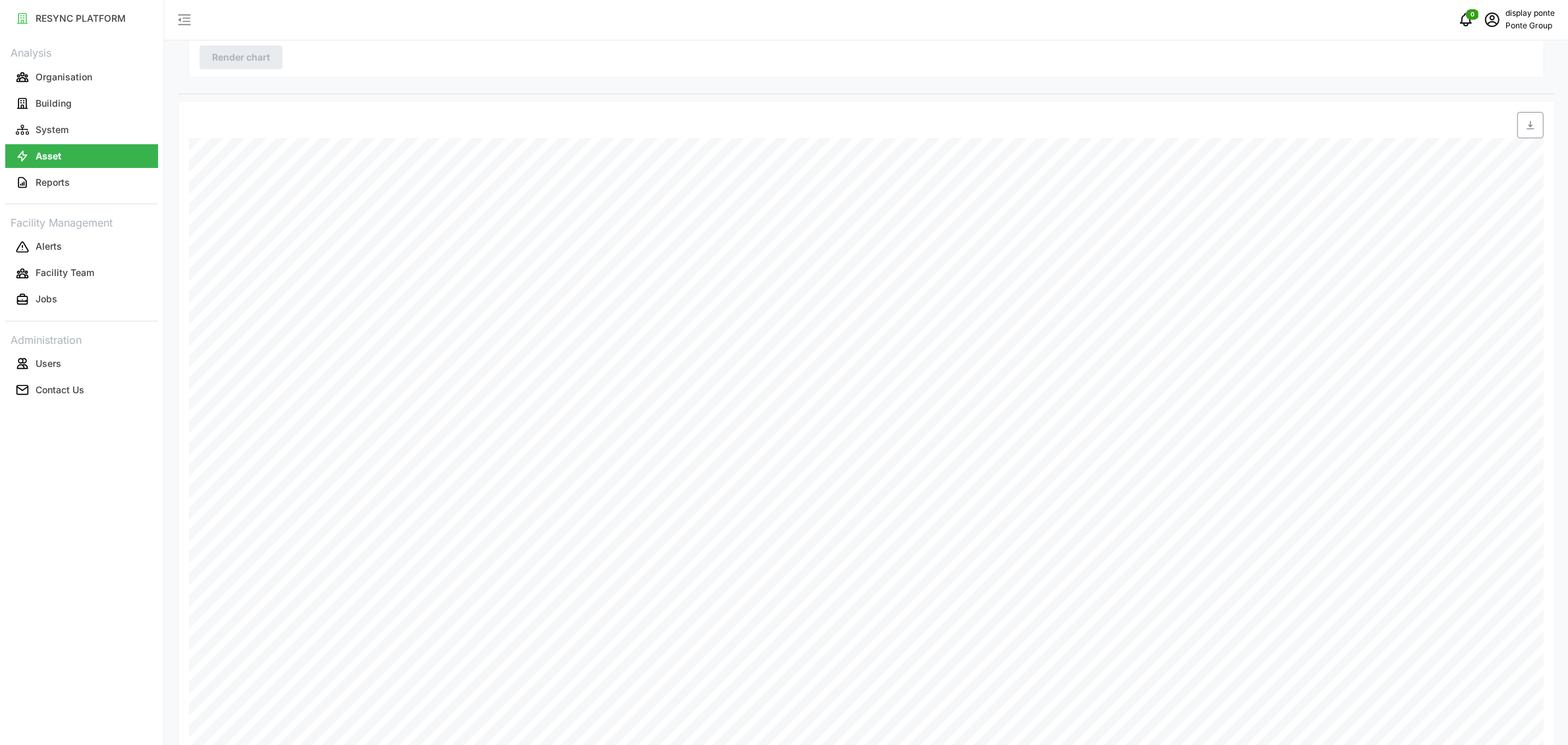
scroll to position [78, 0]
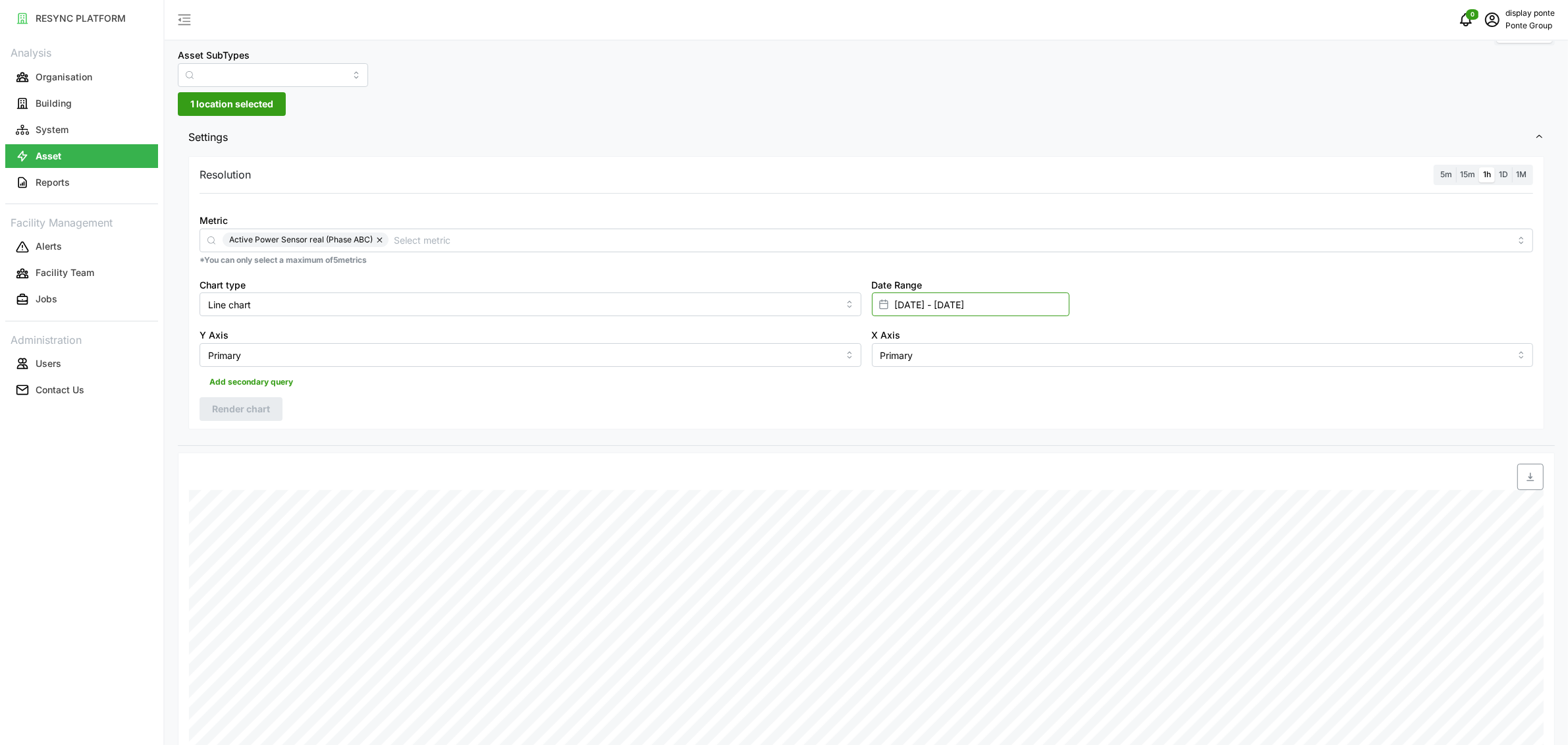
click at [914, 302] on input "[DATE] - [DATE]" at bounding box center [971, 304] width 198 height 24
click at [1000, 459] on button "12" at bounding box center [998, 461] width 24 height 24
type input "[DATE] - [DATE]"
type input "[DATE]"
click at [904, 485] on button "15" at bounding box center [901, 485] width 24 height 24
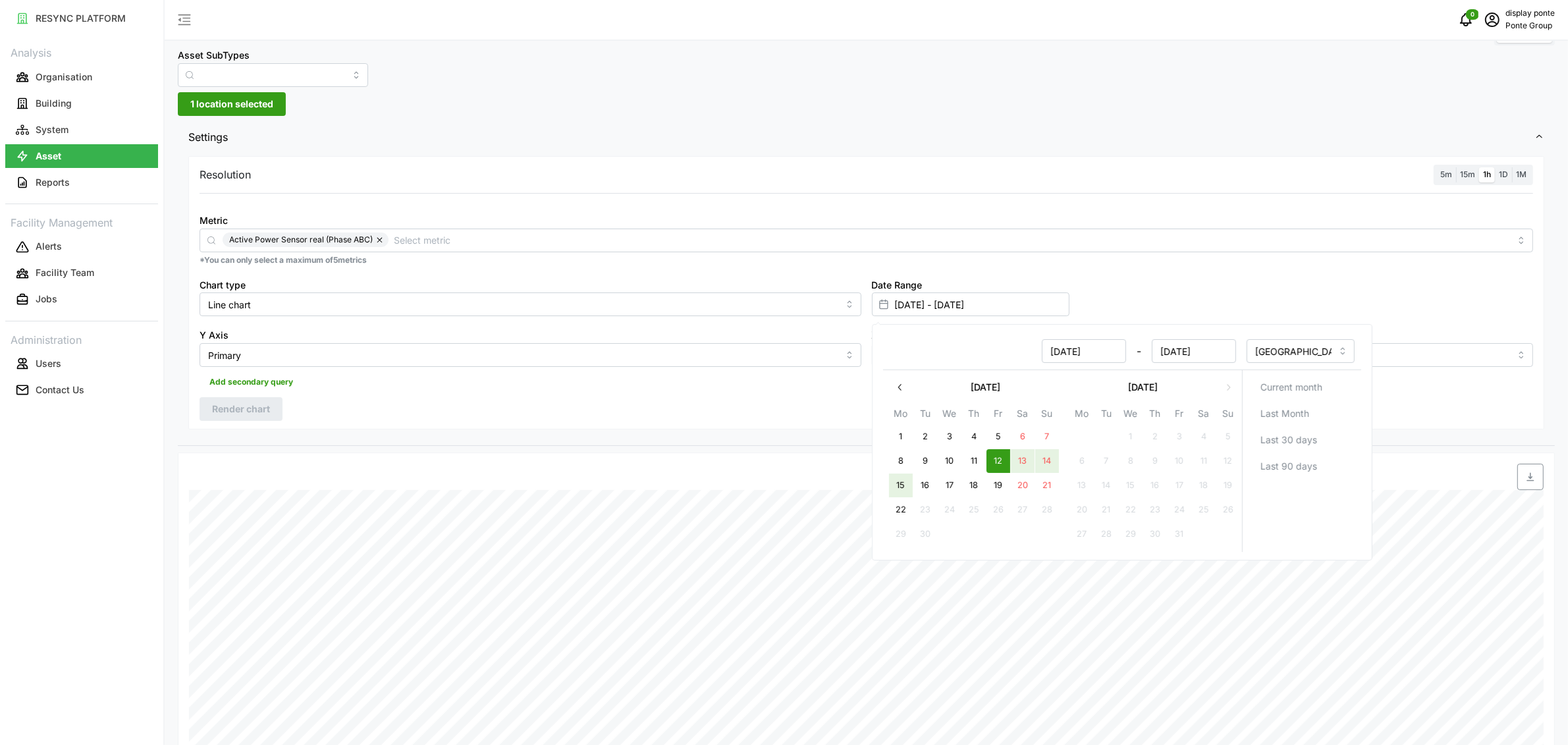
type input "[DATE] - [DATE]"
type input "[DATE]"
click at [626, 423] on div "Resolution 5m 15m 1h 1D 1M Metric Active Power Sensor real (Phase ABC) *You can…" at bounding box center [866, 292] width 1356 height 273
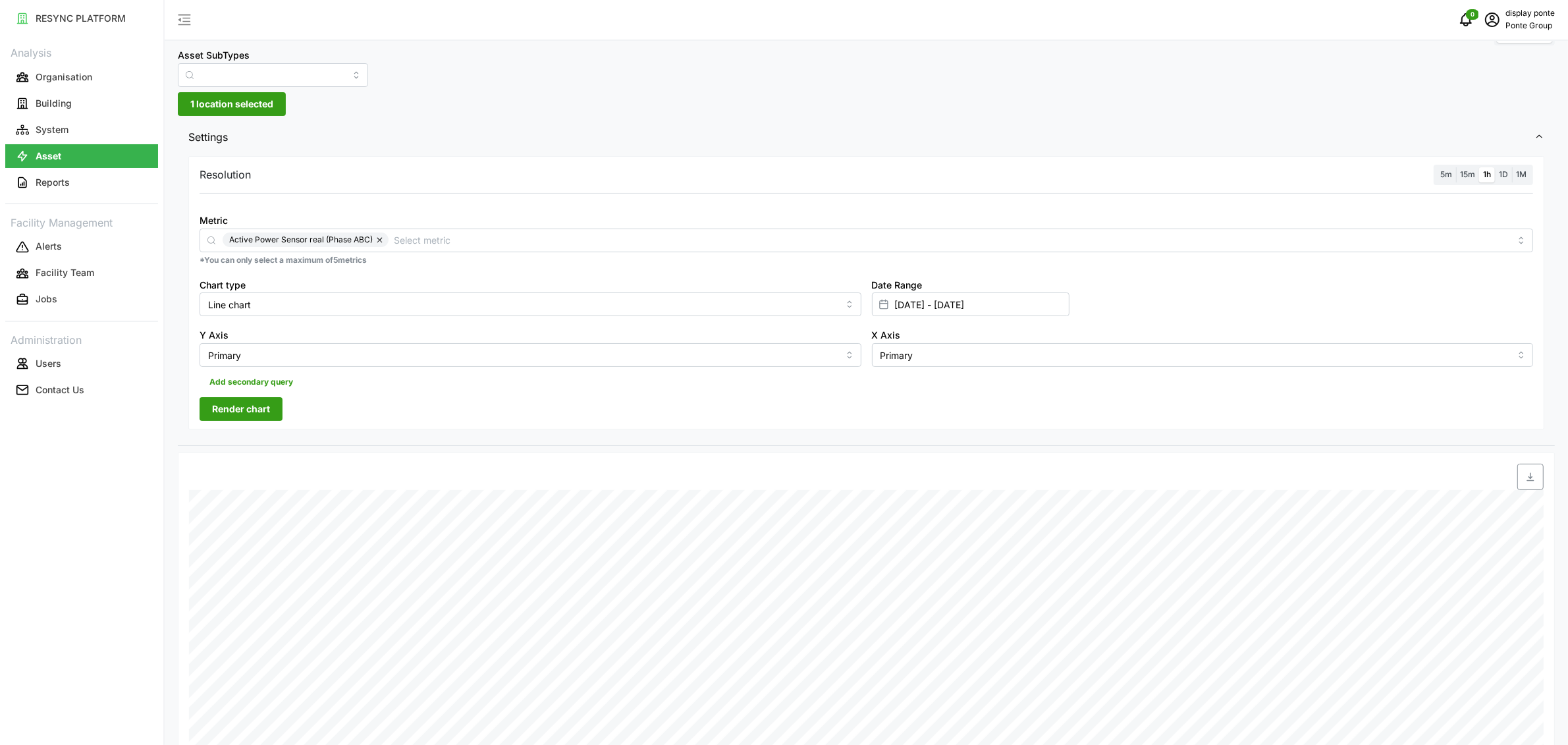
click at [219, 406] on span "Render chart" at bounding box center [241, 409] width 58 height 22
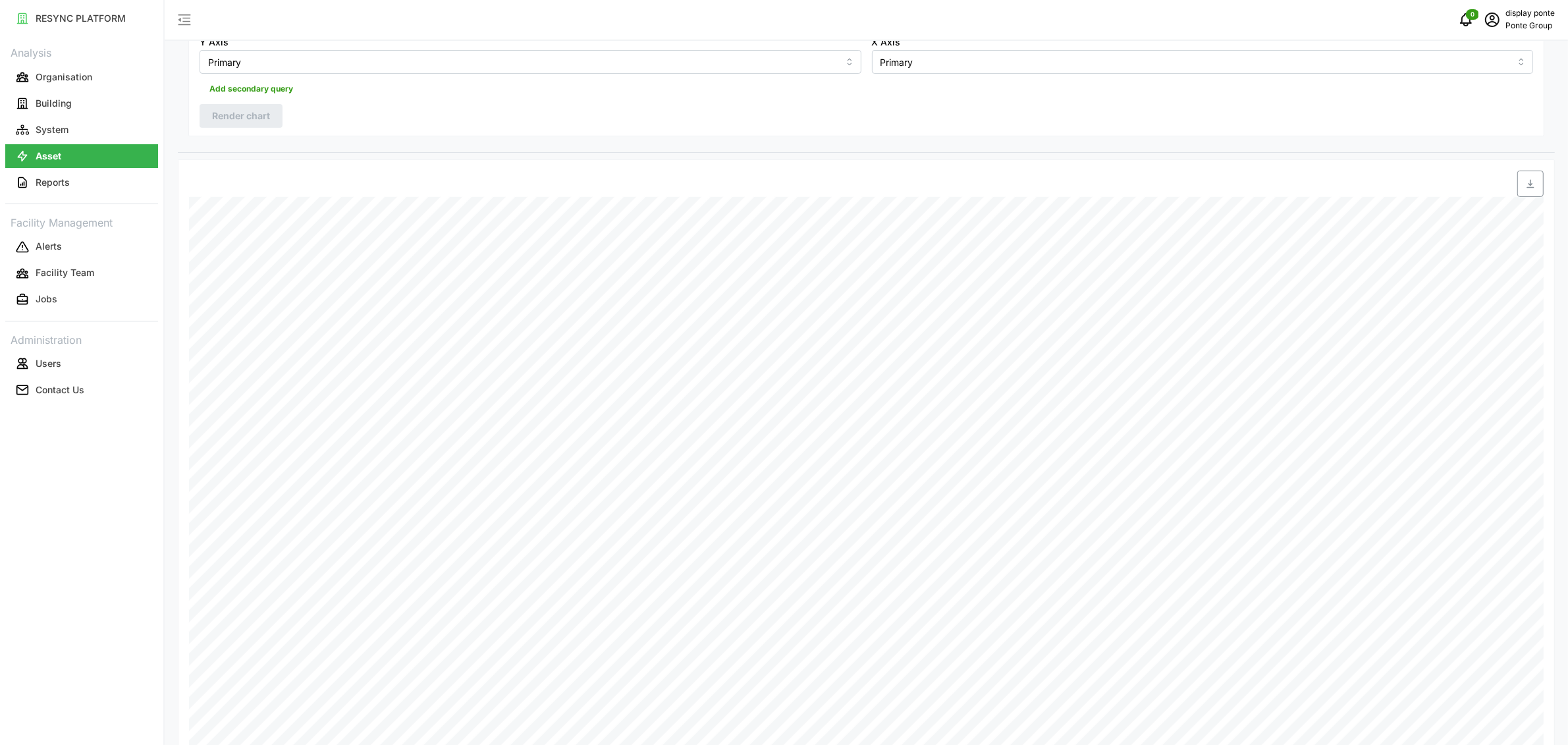
scroll to position [28, 0]
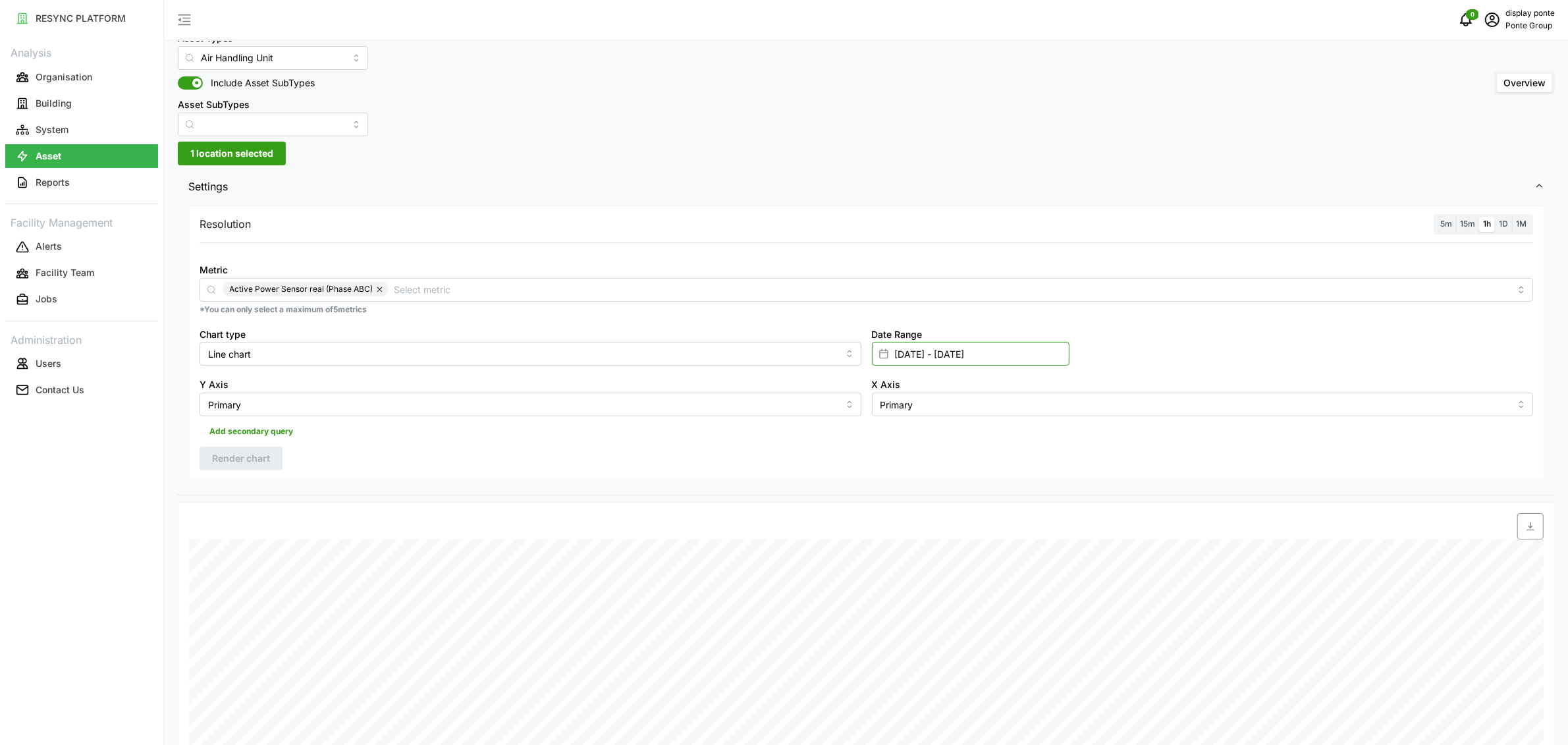
click at [898, 359] on input "[DATE] - [DATE]" at bounding box center [971, 354] width 198 height 24
click at [992, 535] on button "19" at bounding box center [998, 535] width 24 height 24
type input "[DATE] - [DATE]"
type input "[DATE]"
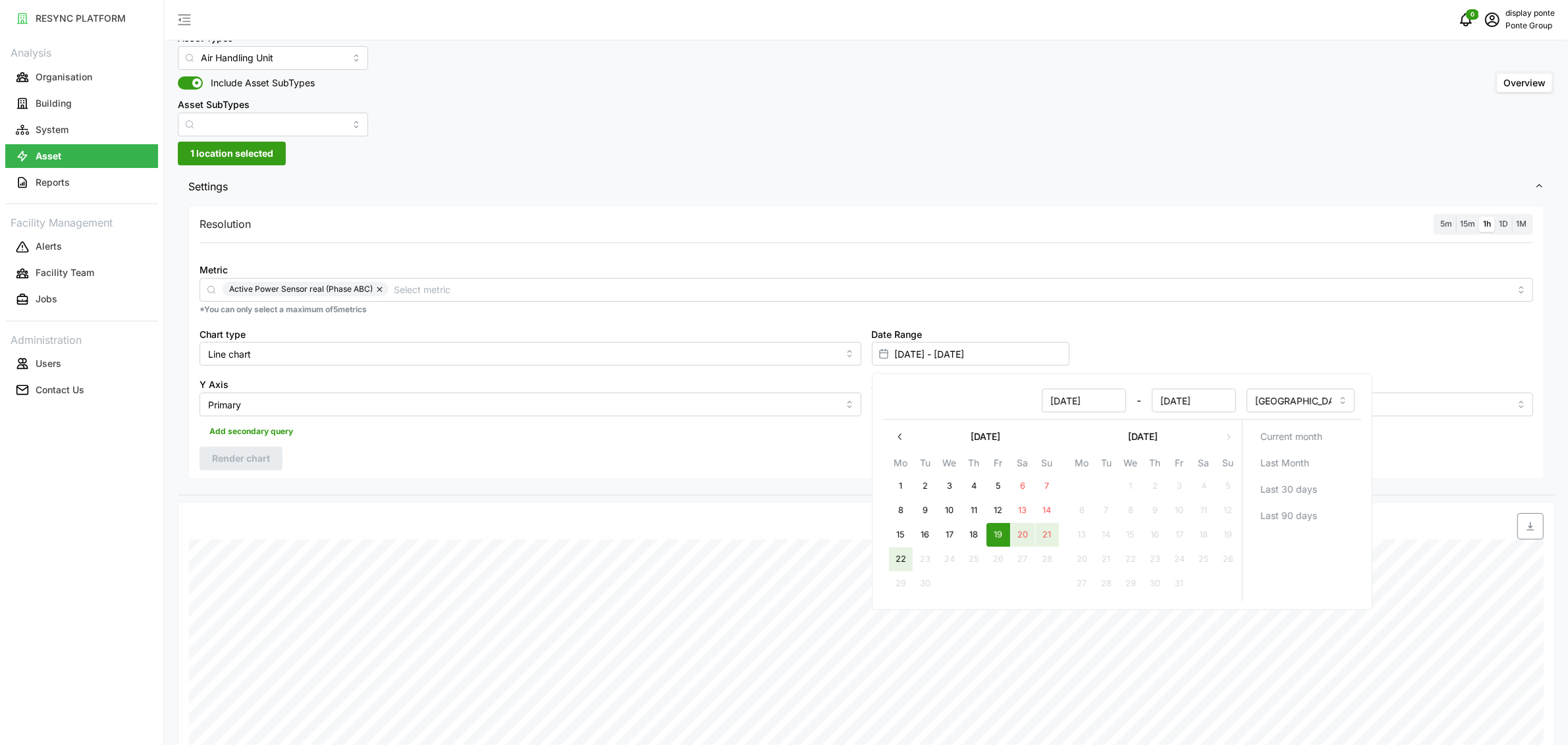
click at [906, 559] on button "22" at bounding box center [901, 559] width 24 height 24
type input "[DATE] - [DATE]"
type input "[DATE]"
drag, startPoint x: 404, startPoint y: 461, endPoint x: 283, endPoint y: 456, distance: 121.1
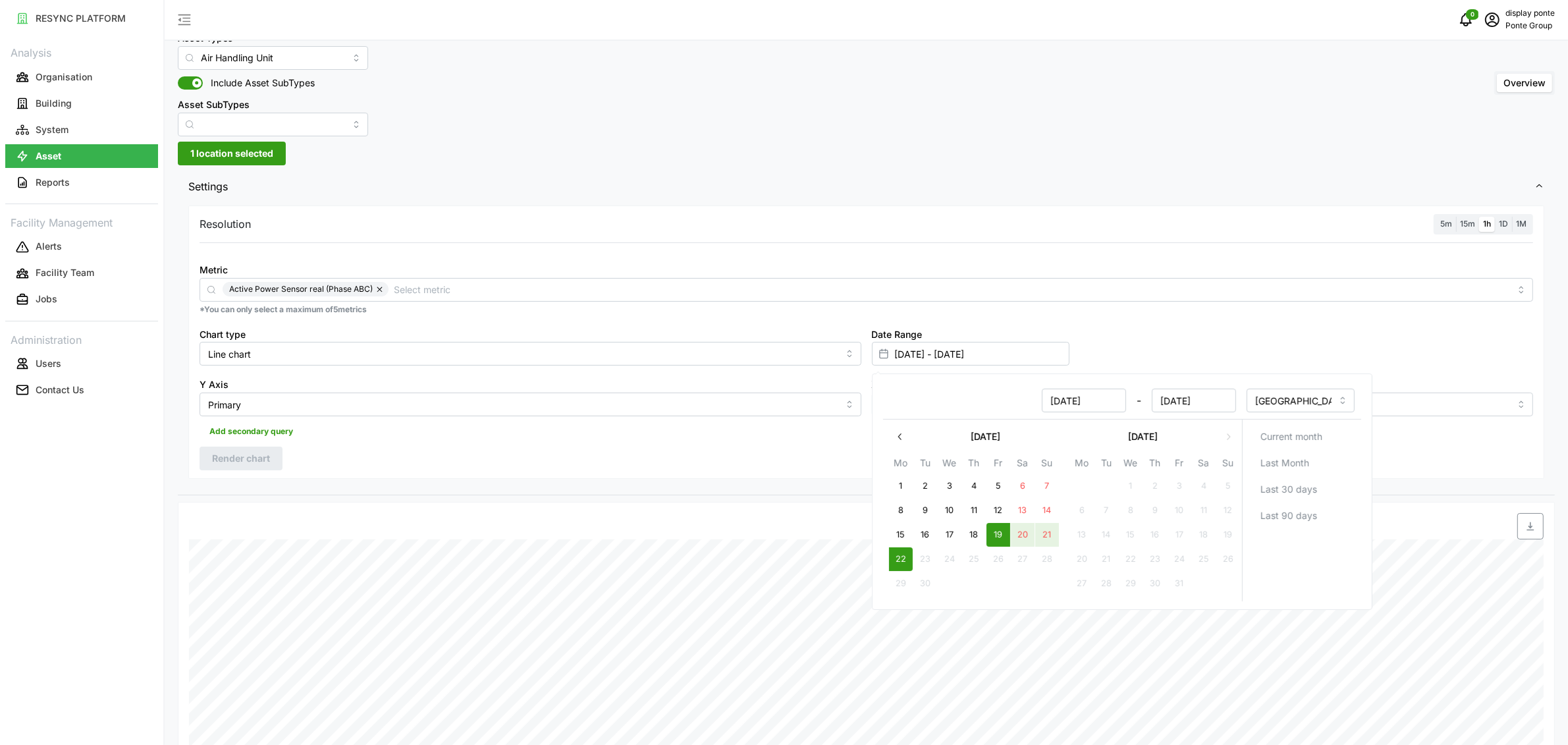
click at [403, 461] on div "Resolution 5m 15m 1h 1D 1M Metric Active Power Sensor real (Phase ABC) *You can…" at bounding box center [866, 342] width 1356 height 273
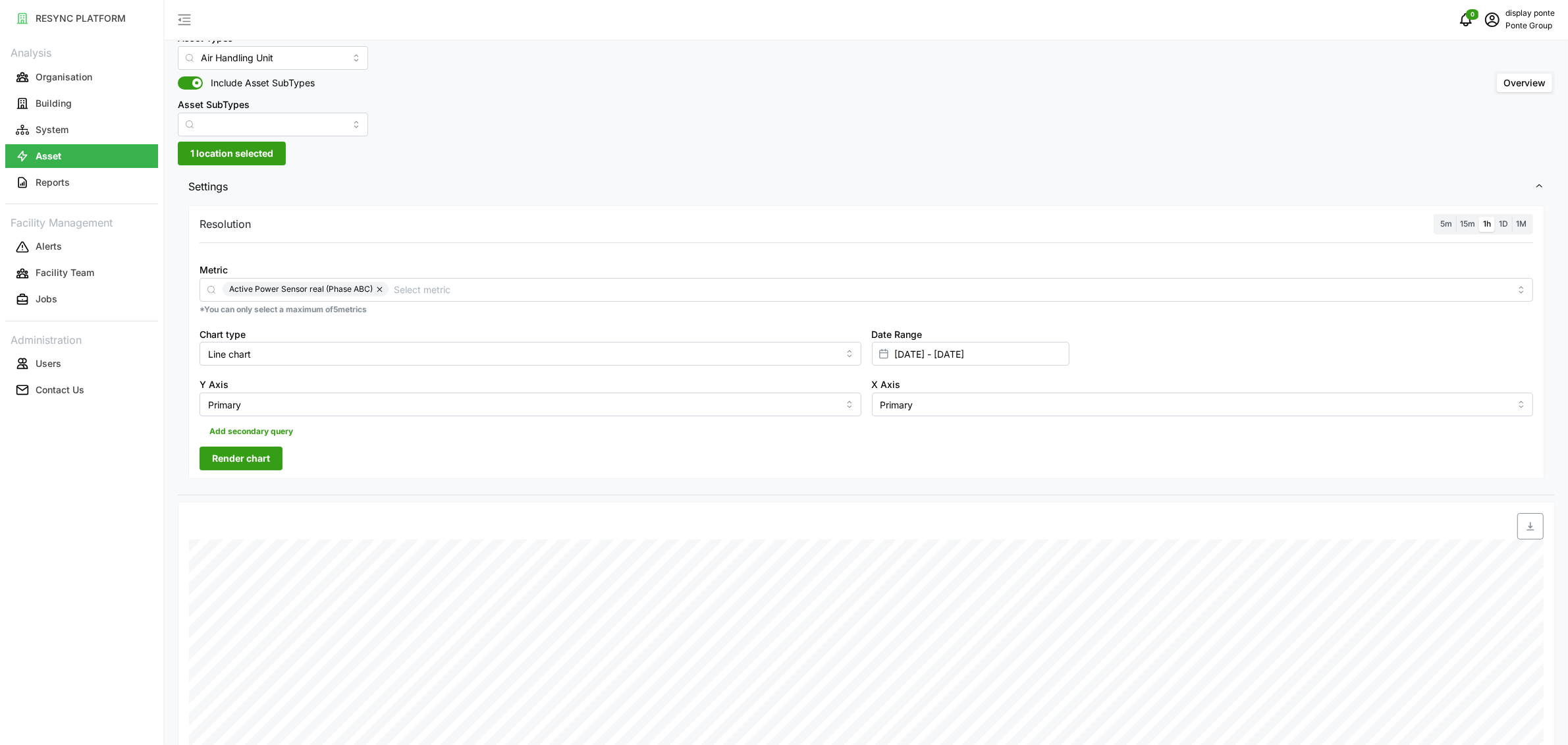
click at [277, 459] on button "Render chart" at bounding box center [241, 459] width 83 height 24
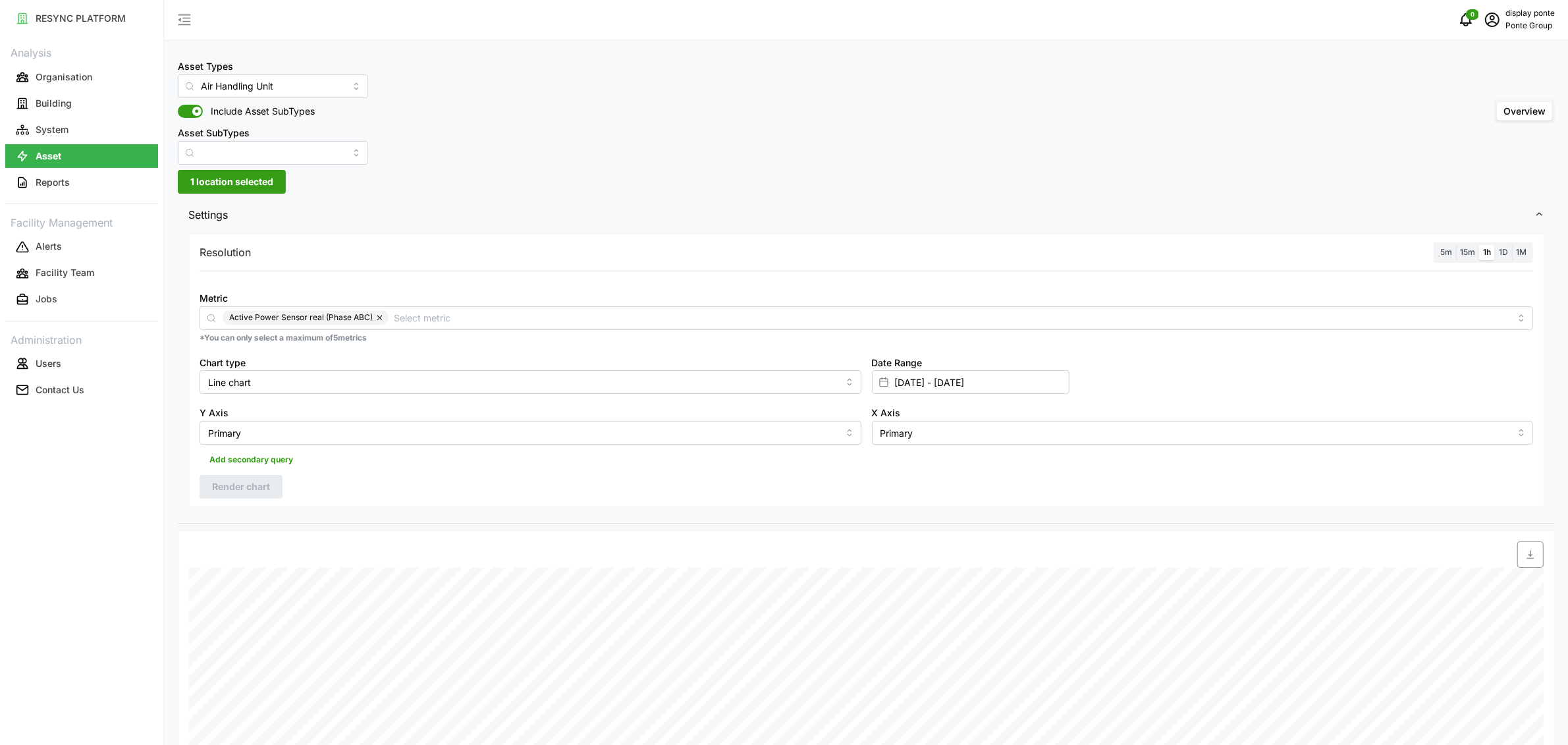
click at [249, 132] on div "Asset SubTypes" at bounding box center [273, 145] width 190 height 40
click at [251, 154] on input "Asset SubTypes" at bounding box center [273, 153] width 190 height 24
click at [247, 202] on span "Chilled Water Valve" at bounding box center [229, 196] width 83 height 15
type input "Chilled Water Valve"
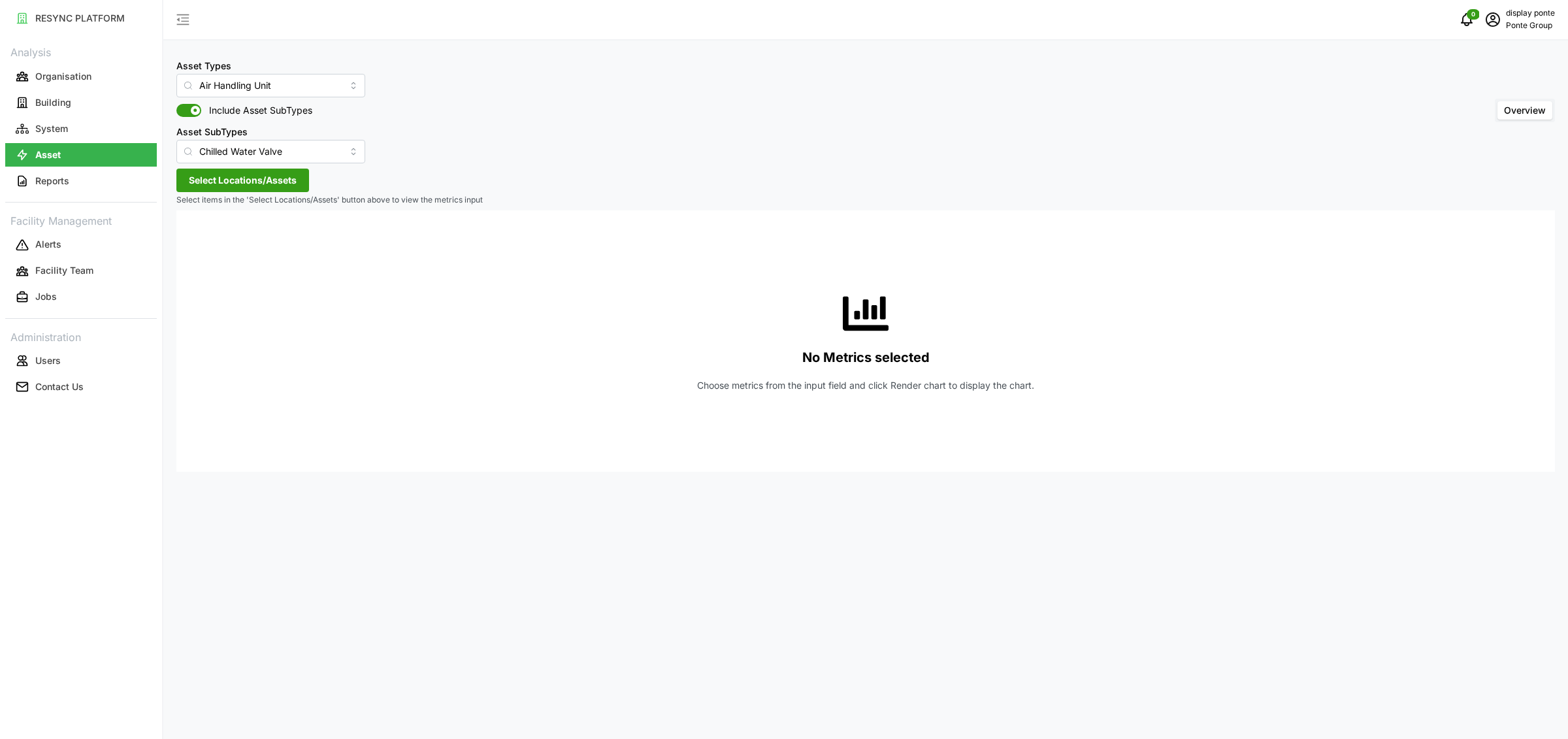
click at [214, 178] on span "Select Locations/Assets" at bounding box center [242, 180] width 108 height 22
click at [211, 239] on span "Select MBFC" at bounding box center [209, 240] width 9 height 9
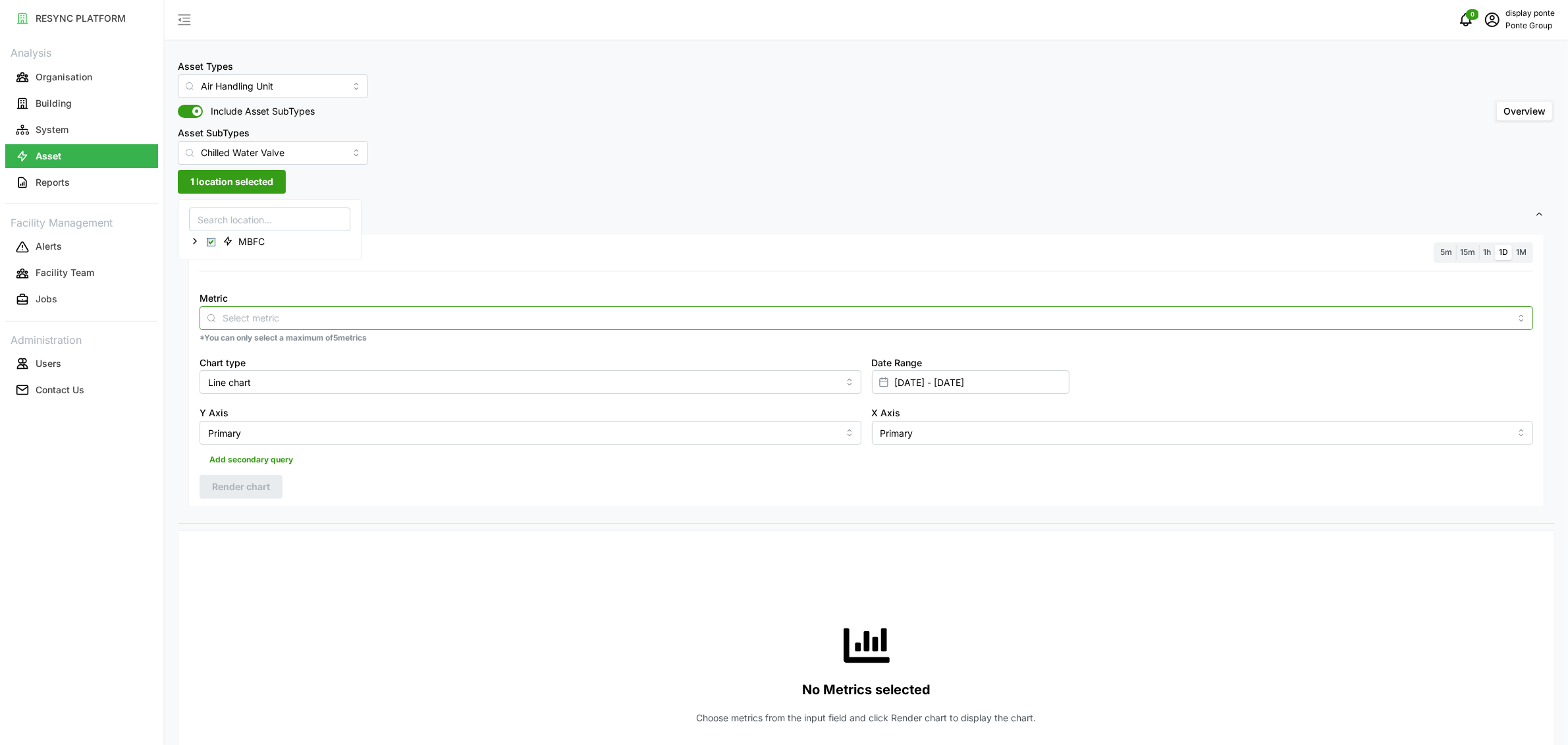
click at [367, 315] on input "Metric" at bounding box center [867, 317] width 1287 height 15
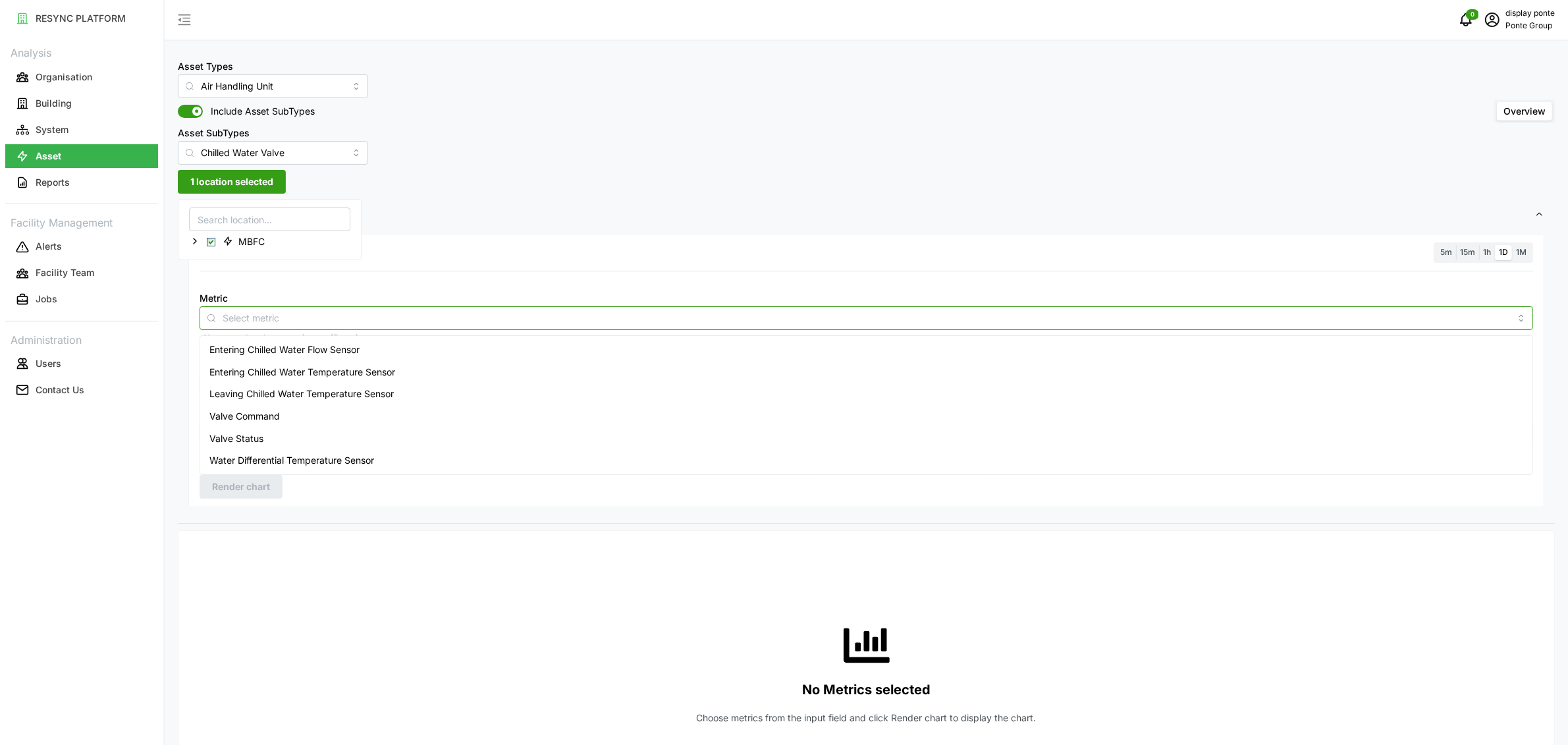
click at [360, 353] on span "Entering Chilled Water Flow Sensor" at bounding box center [284, 350] width 150 height 15
click at [525, 406] on div "Valve Command" at bounding box center [867, 416] width 1327 height 22
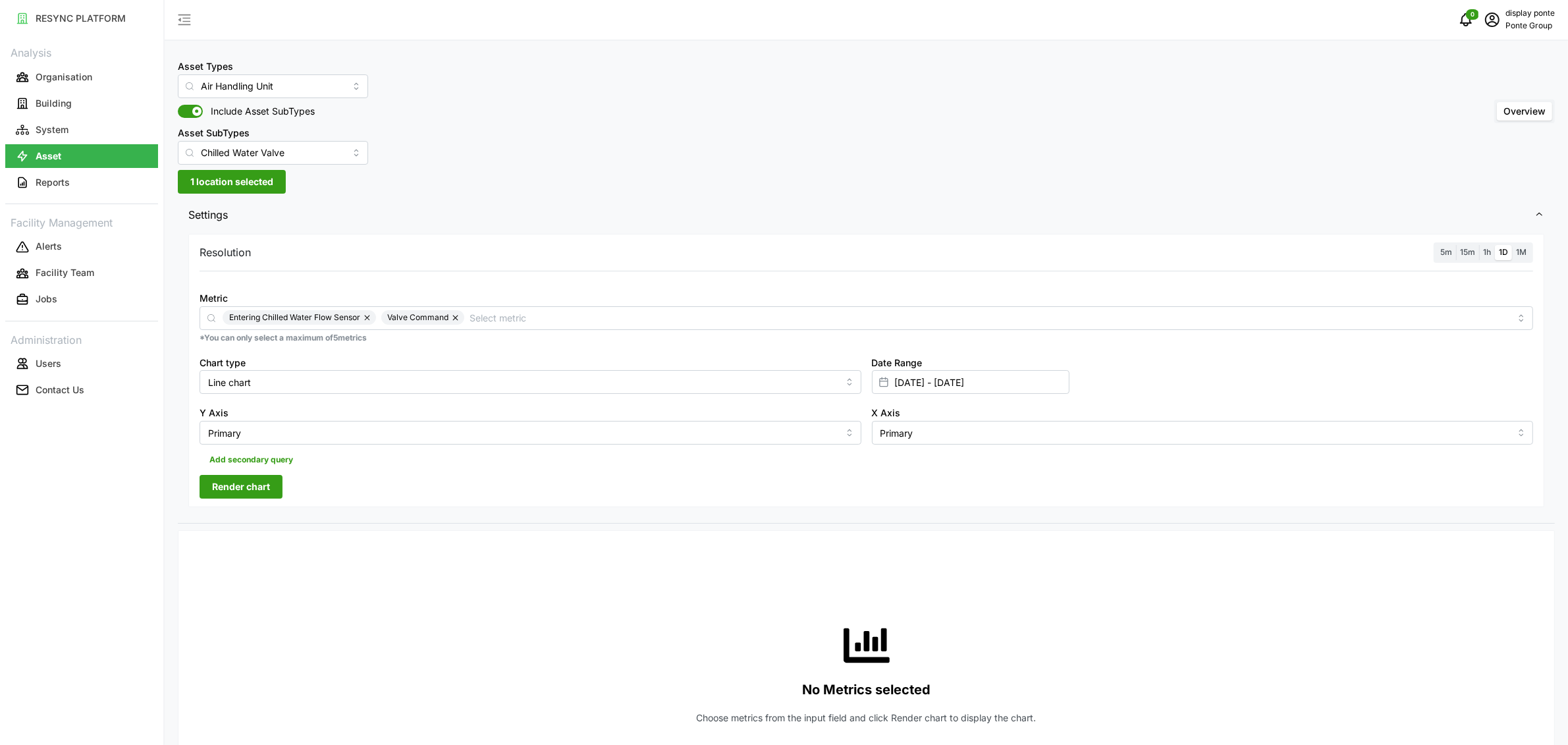
click at [1485, 253] on span "1h" at bounding box center [1487, 252] width 8 height 10
click at [1479, 245] on input "1h" at bounding box center [1479, 245] width 0 height 0
click at [239, 495] on span "Render chart" at bounding box center [241, 487] width 58 height 22
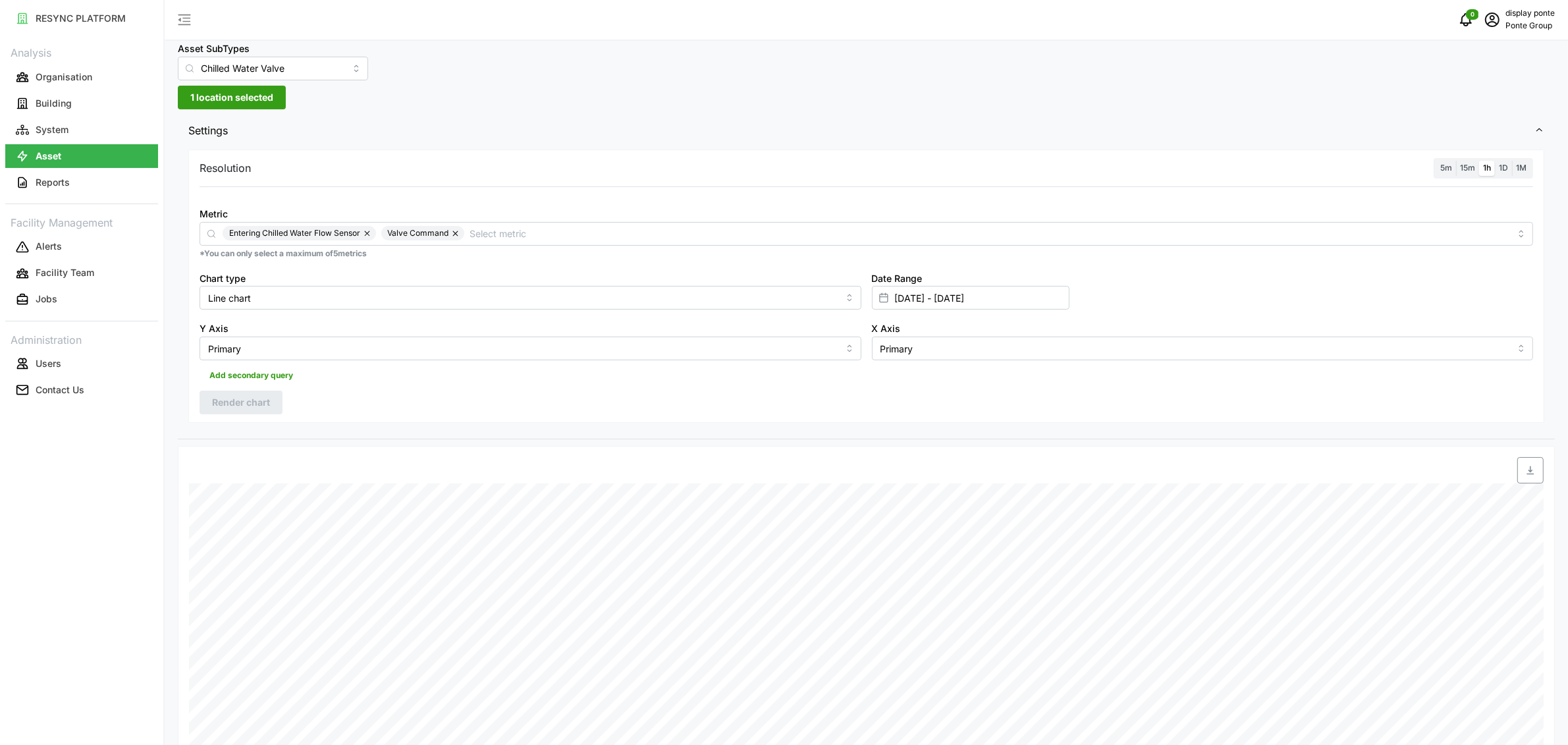
scroll to position [74, 0]
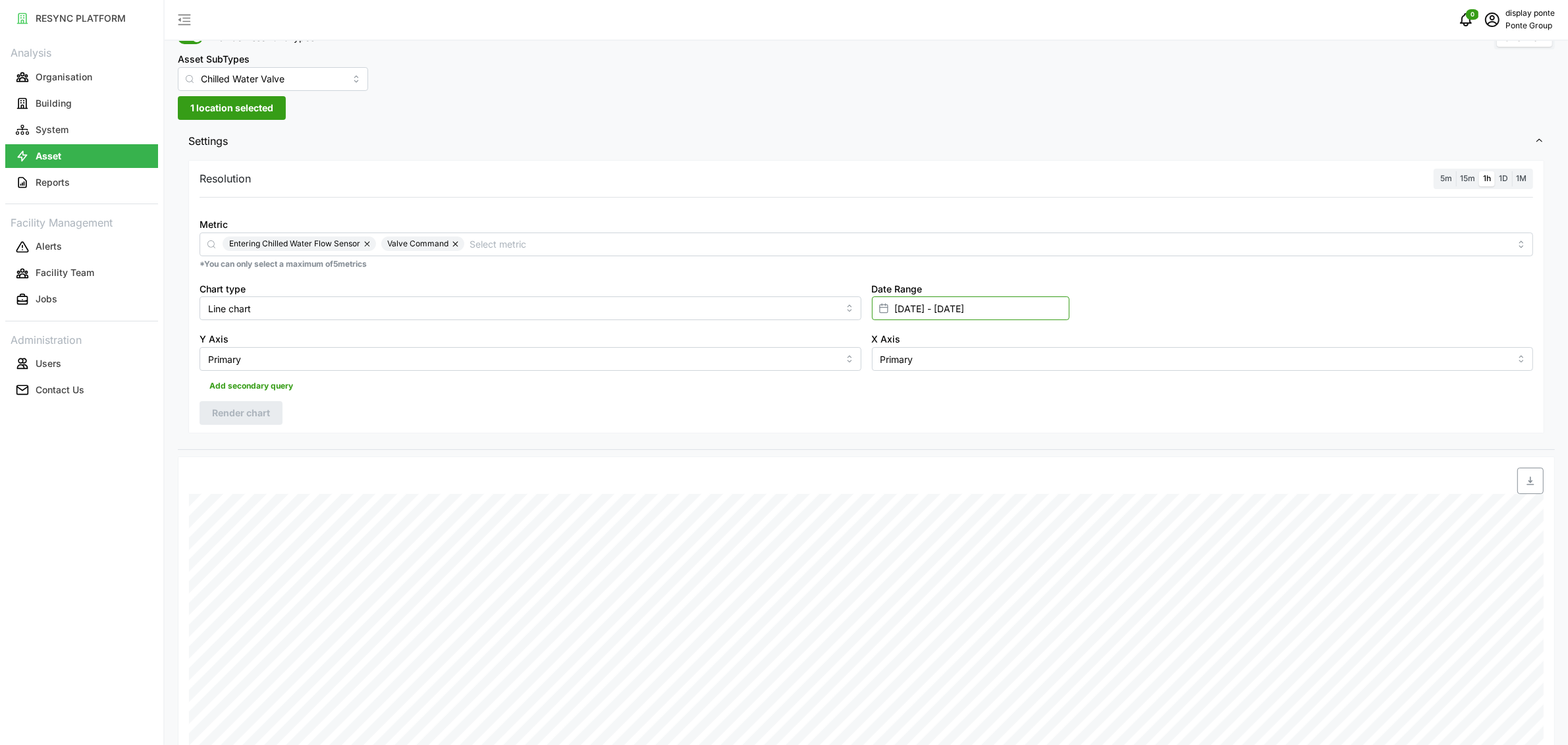
click at [930, 307] on input "[DATE] - [DATE]" at bounding box center [971, 308] width 198 height 24
click at [999, 464] on button "12" at bounding box center [998, 465] width 24 height 24
type input "[DATE] - [DATE]"
type input "[DATE]"
click at [909, 490] on button "15" at bounding box center [901, 490] width 24 height 24
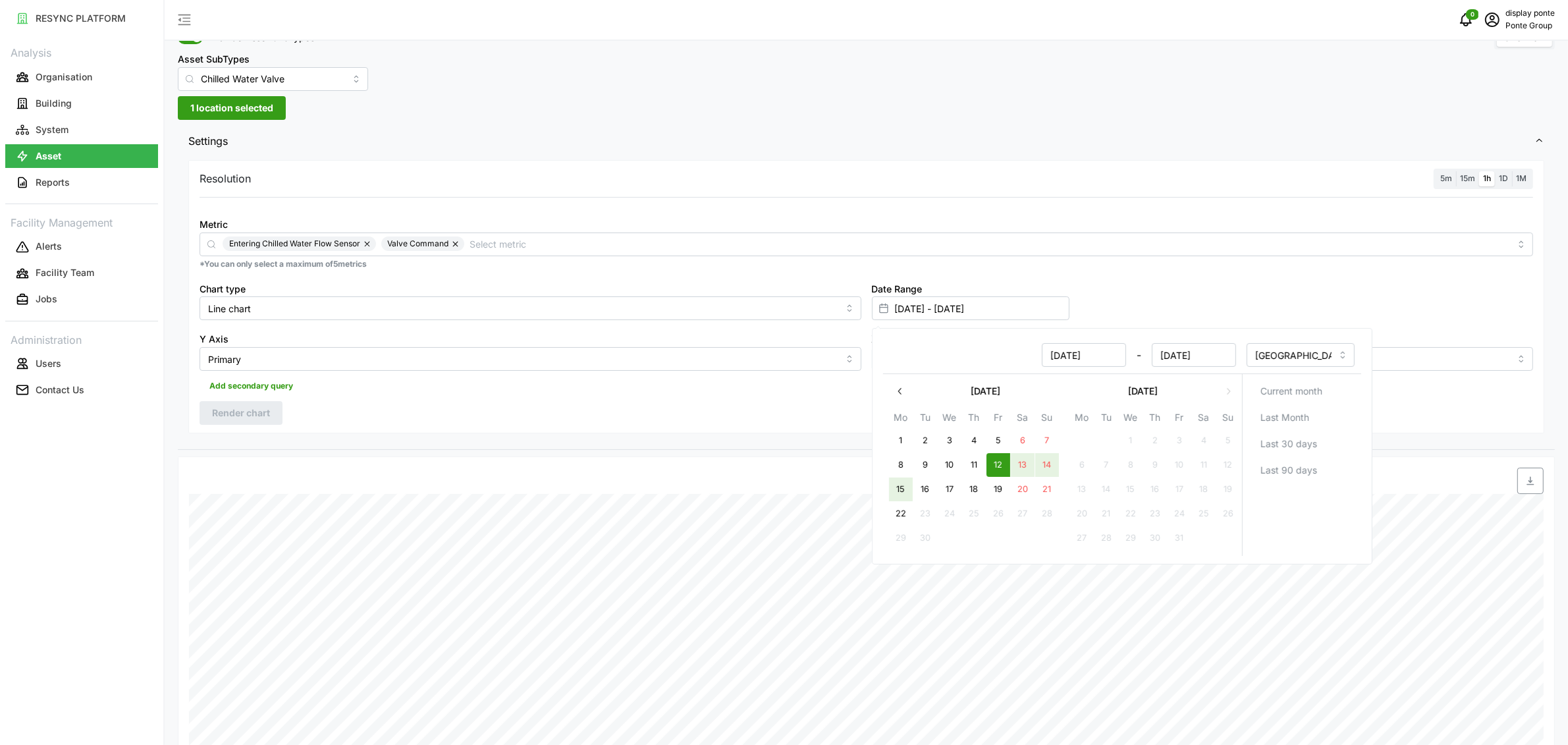
type input "[DATE] - [DATE]"
type input "[DATE]"
click at [317, 399] on div "Resolution 5m 15m 1h 1D 1M Metric Entering Chilled Water Flow Sensor Valve Comm…" at bounding box center [866, 297] width 1356 height 273
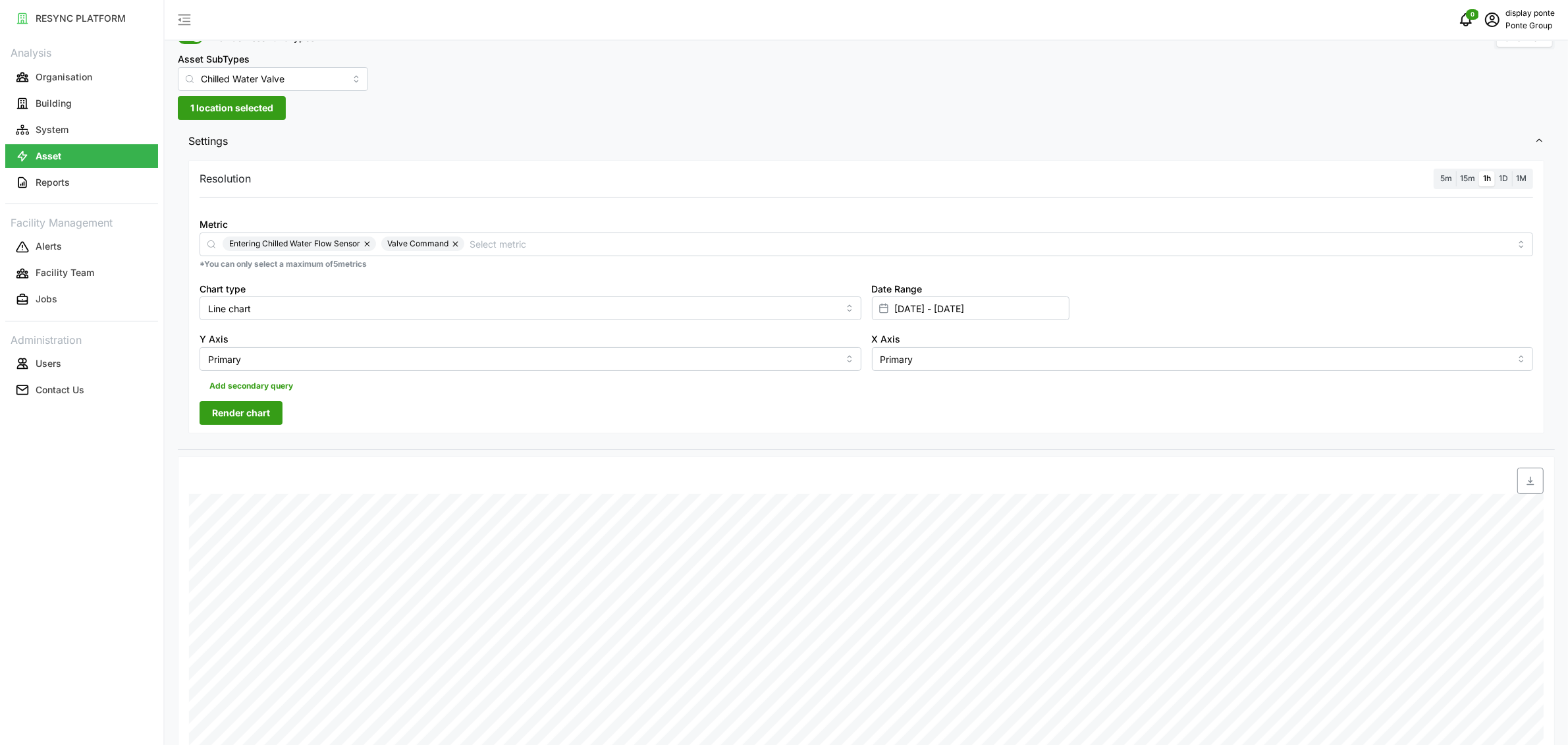
click at [263, 417] on span "Render chart" at bounding box center [241, 413] width 58 height 22
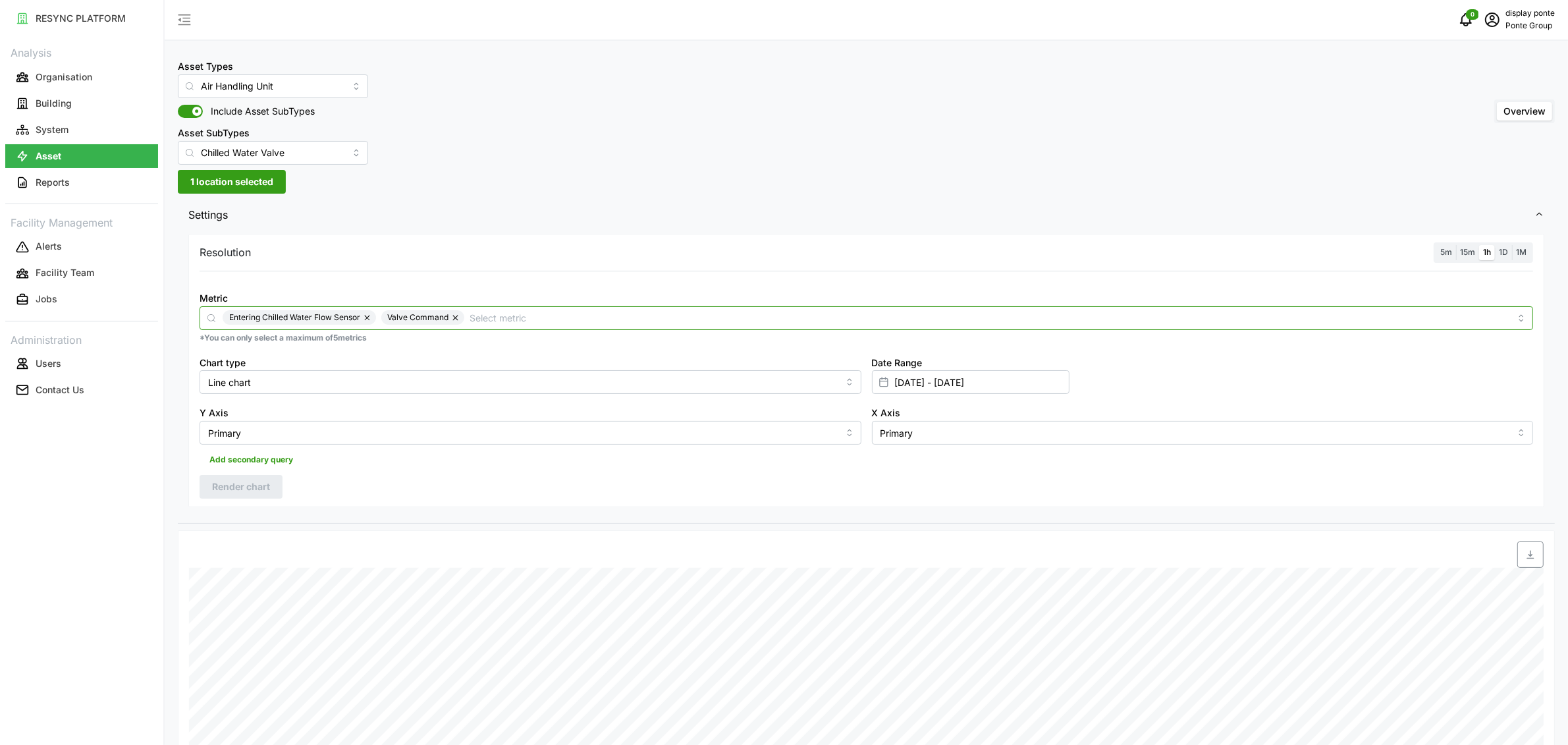
click at [526, 317] on input "Metric" at bounding box center [990, 317] width 1041 height 15
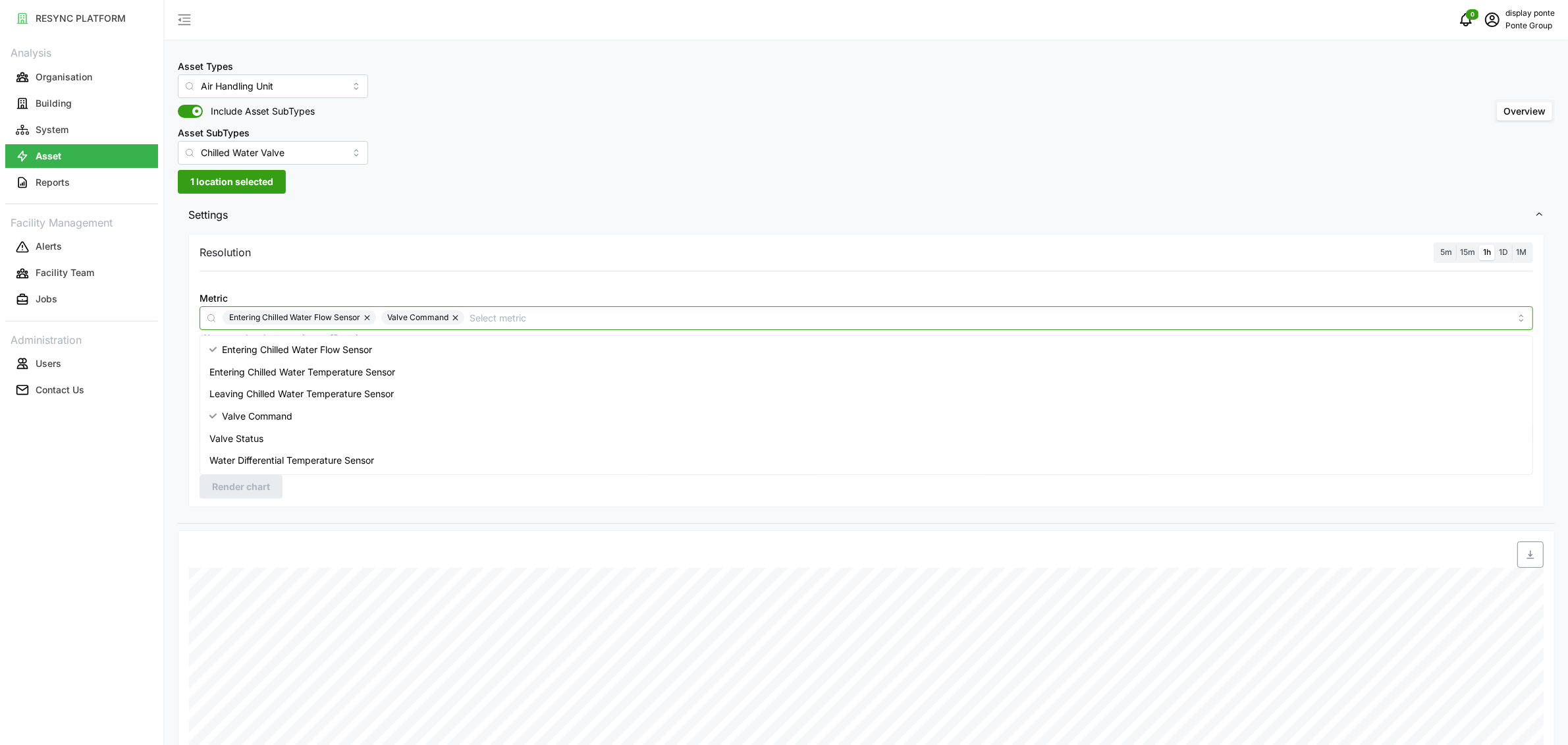
click at [399, 380] on div "Entering Chilled Water Temperature Sensor" at bounding box center [867, 372] width 1327 height 22
click at [384, 394] on span "Leaving Chilled Water Temperature Sensor" at bounding box center [302, 394] width 185 height 15
click at [464, 315] on div "Entering Chilled Water Flow Sensor Valve Command Entering Chilled Water Tempera…" at bounding box center [867, 317] width 1287 height 15
click at [459, 316] on button "button" at bounding box center [456, 317] width 16 height 15
click at [374, 320] on button "button" at bounding box center [368, 317] width 16 height 15
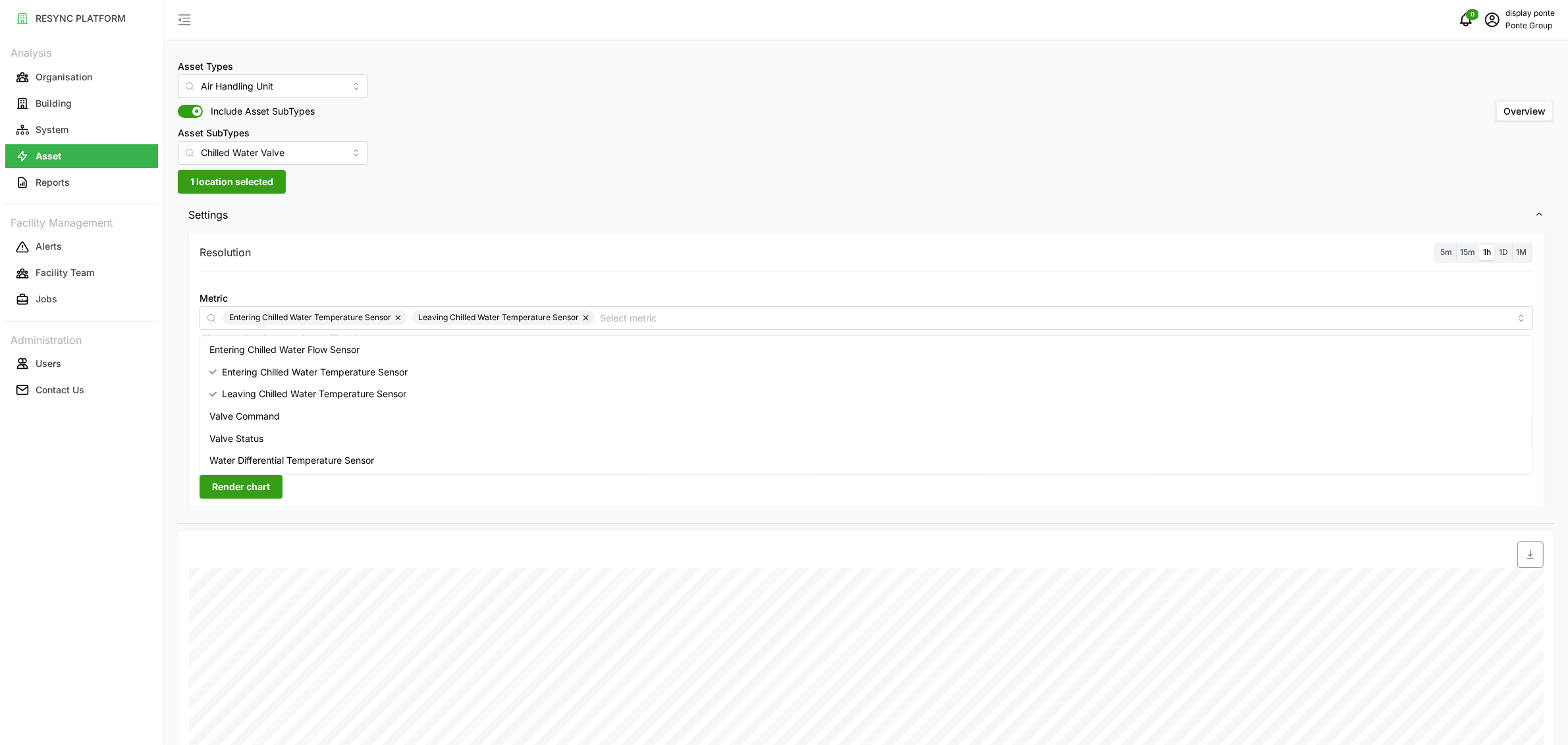
click at [267, 498] on div "Resolution 5m 15m 1h 1D 1M Metric Entering Chilled Water Temperature Sensor Lea…" at bounding box center [866, 371] width 1356 height 273
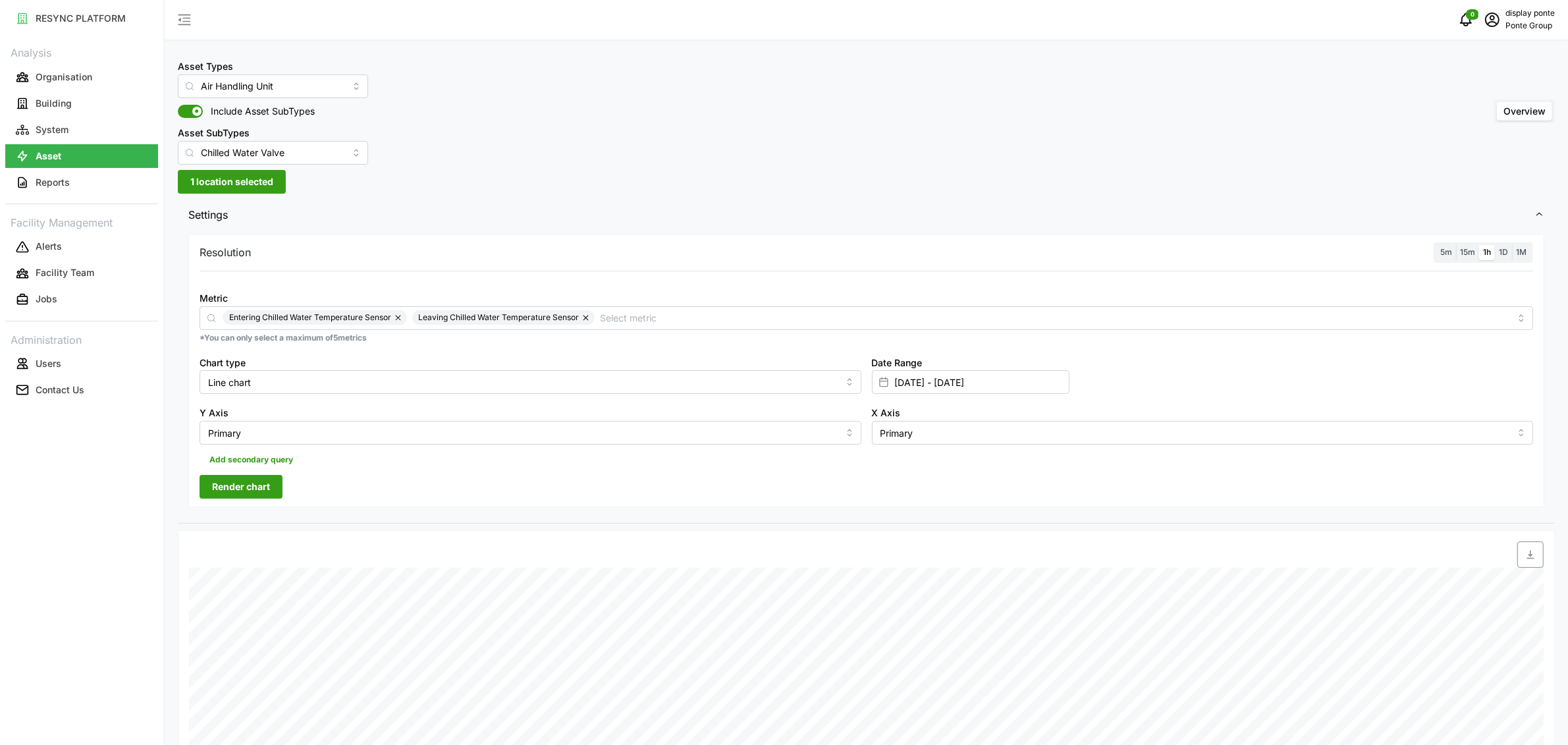
click at [267, 489] on span "Render chart" at bounding box center [241, 487] width 58 height 22
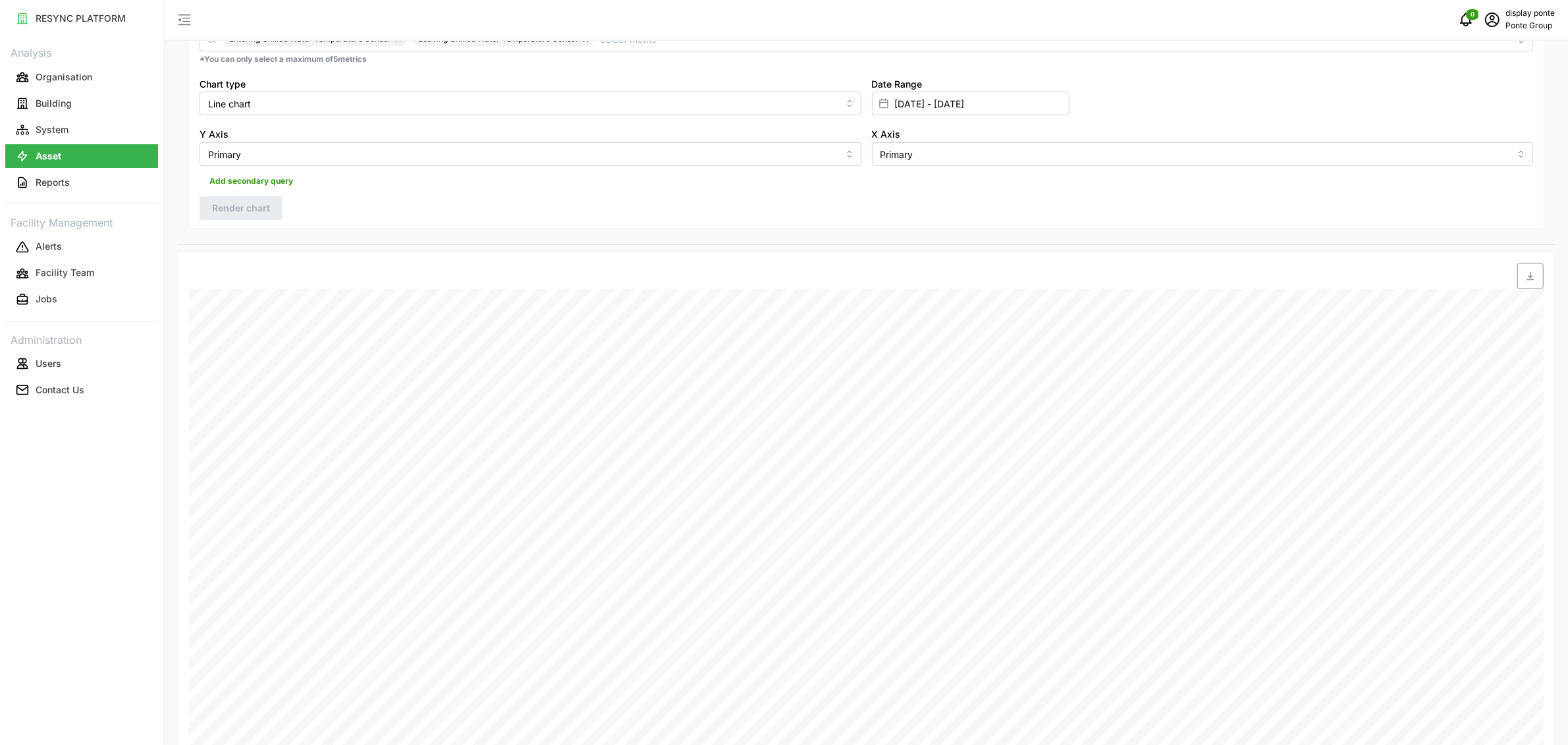
scroll to position [14, 0]
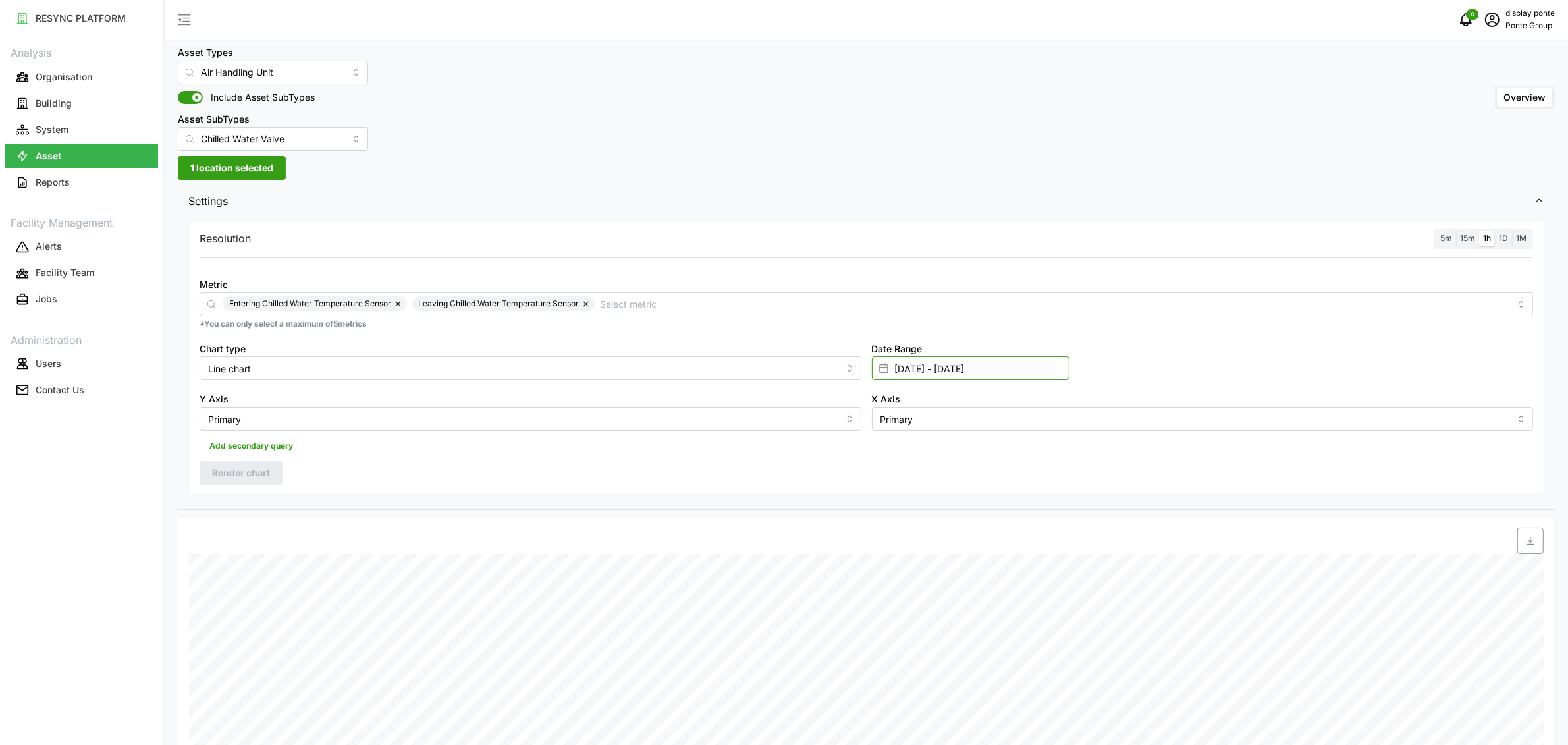
click at [929, 376] on input "[DATE] - [DATE]" at bounding box center [971, 368] width 198 height 24
click at [998, 551] on button "19" at bounding box center [998, 549] width 24 height 24
type input "[DATE] - [DATE]"
type input "[DATE]"
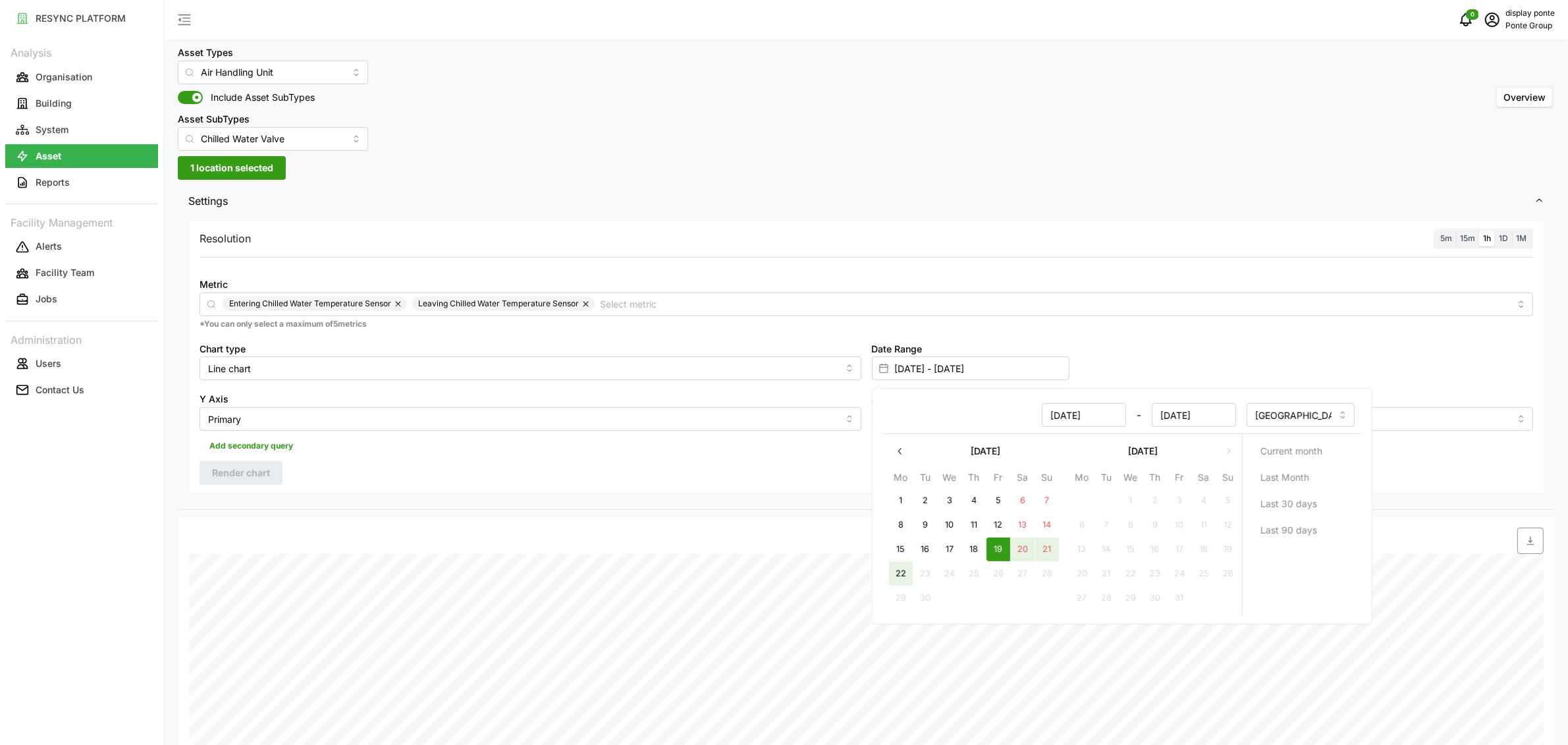
click at [896, 577] on button "22" at bounding box center [901, 574] width 24 height 24
type input "[DATE] - [DATE]"
type input "[DATE]"
click at [374, 481] on div "Resolution 5m 15m 1h 1D 1M Metric Entering Chilled Water Temperature Sensor Lea…" at bounding box center [866, 357] width 1356 height 273
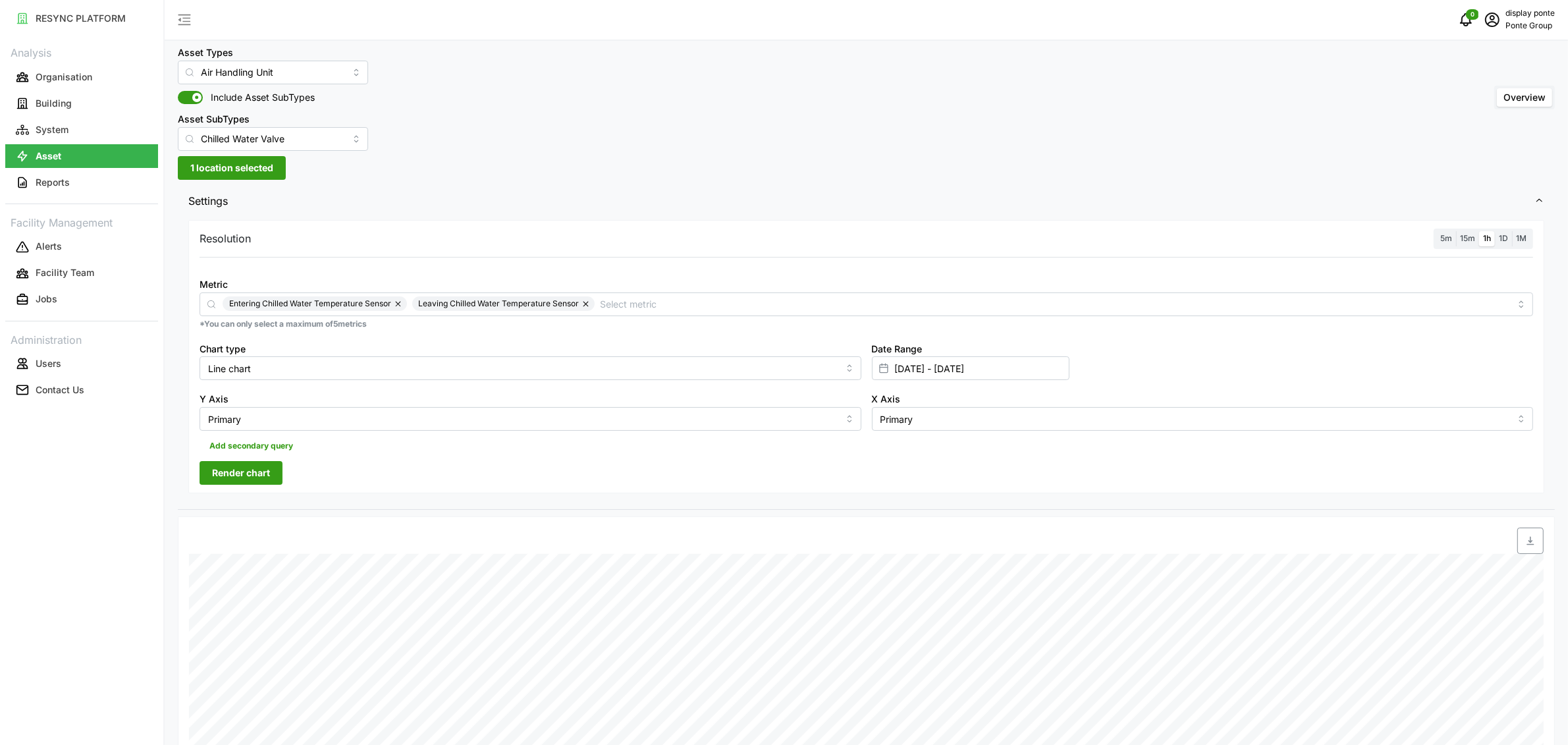
click at [282, 479] on button "Render chart" at bounding box center [241, 473] width 83 height 24
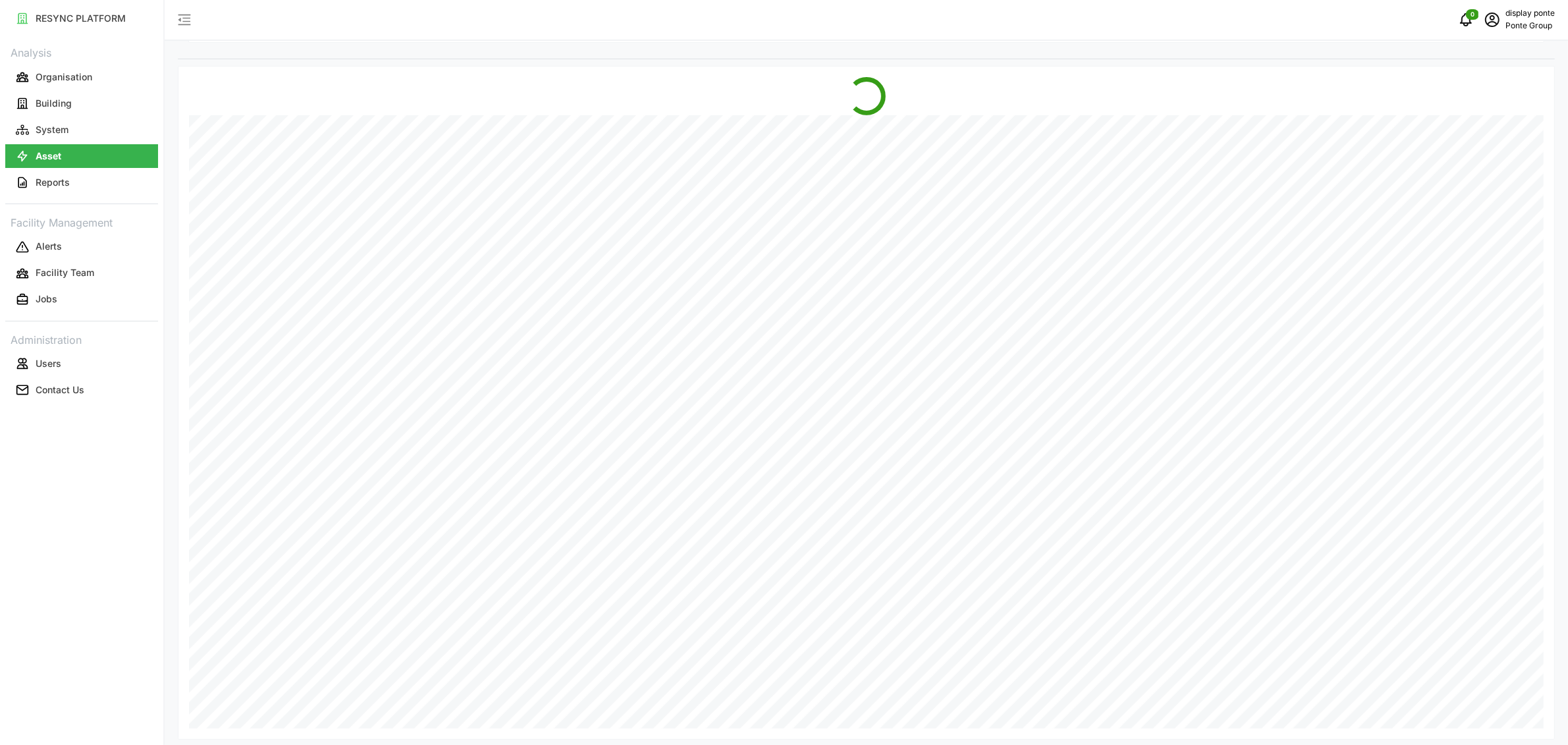
scroll to position [432, 0]
